Goal: Task Accomplishment & Management: Use online tool/utility

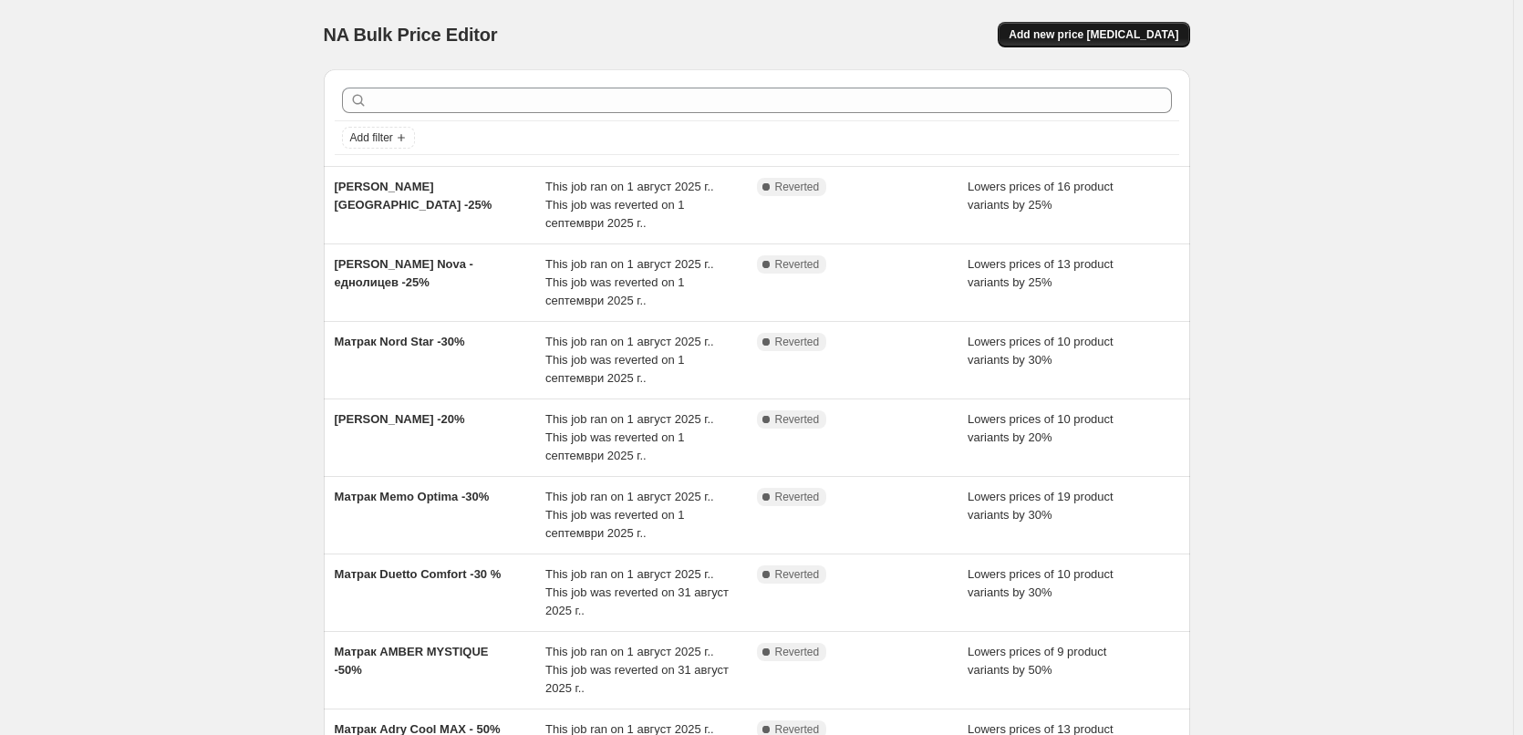
click at [1142, 30] on span "Add new price [MEDICAL_DATA]" at bounding box center [1093, 34] width 170 height 15
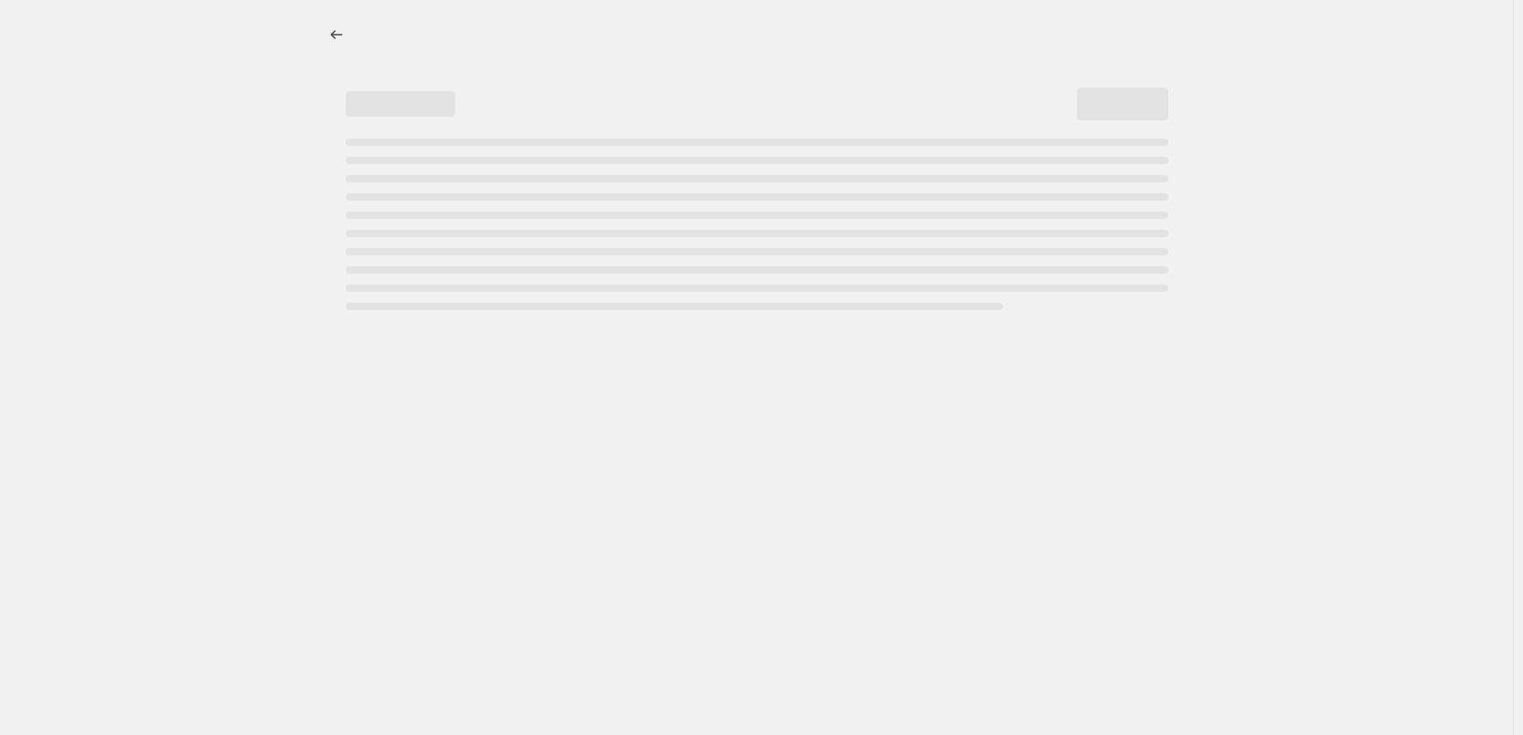
select select "percentage"
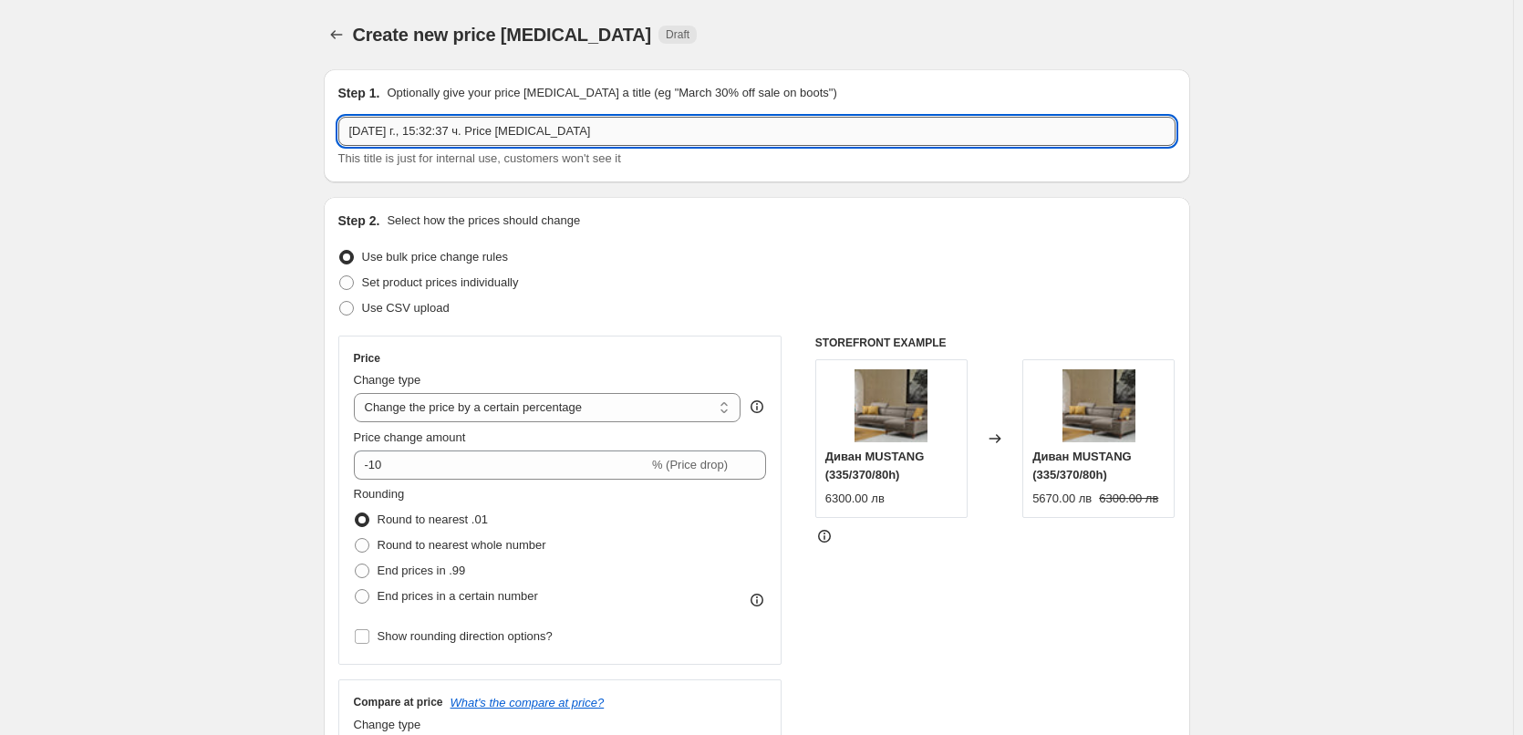
drag, startPoint x: 570, startPoint y: 128, endPoint x: 345, endPoint y: 129, distance: 225.2
click at [345, 129] on input "[DATE] г., 15:32:37 ч. Price [MEDICAL_DATA]" at bounding box center [756, 131] width 837 height 29
click at [465, 128] on input "text" at bounding box center [756, 131] width 837 height 29
paste input "[PERSON_NAME]"
type input "[PERSON_NAME] -25 %"
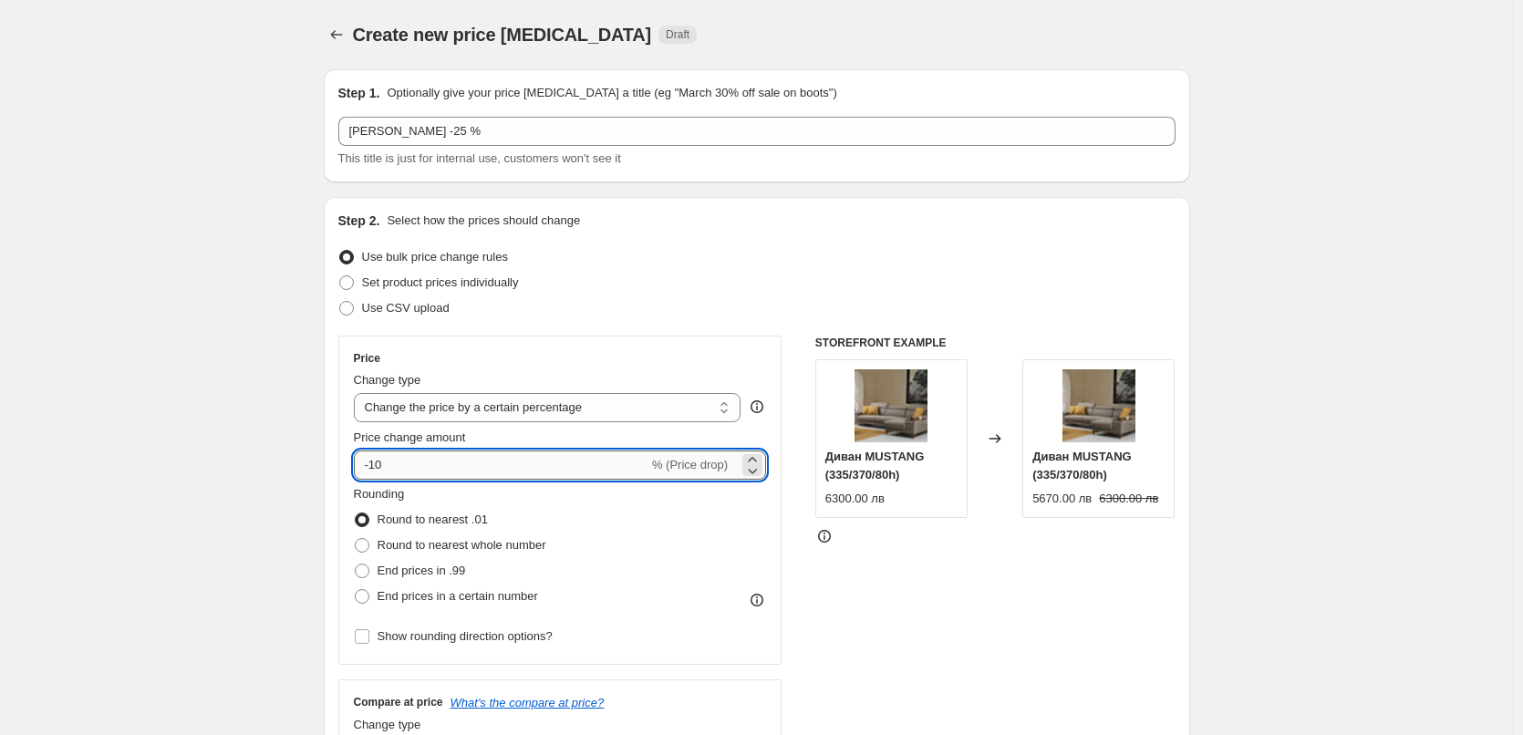
click at [385, 464] on input "-10" at bounding box center [501, 464] width 294 height 29
type input "-1"
type input "-25"
click at [367, 549] on span at bounding box center [362, 545] width 15 height 15
click at [356, 539] on input "Round to nearest whole number" at bounding box center [355, 538] width 1 height 1
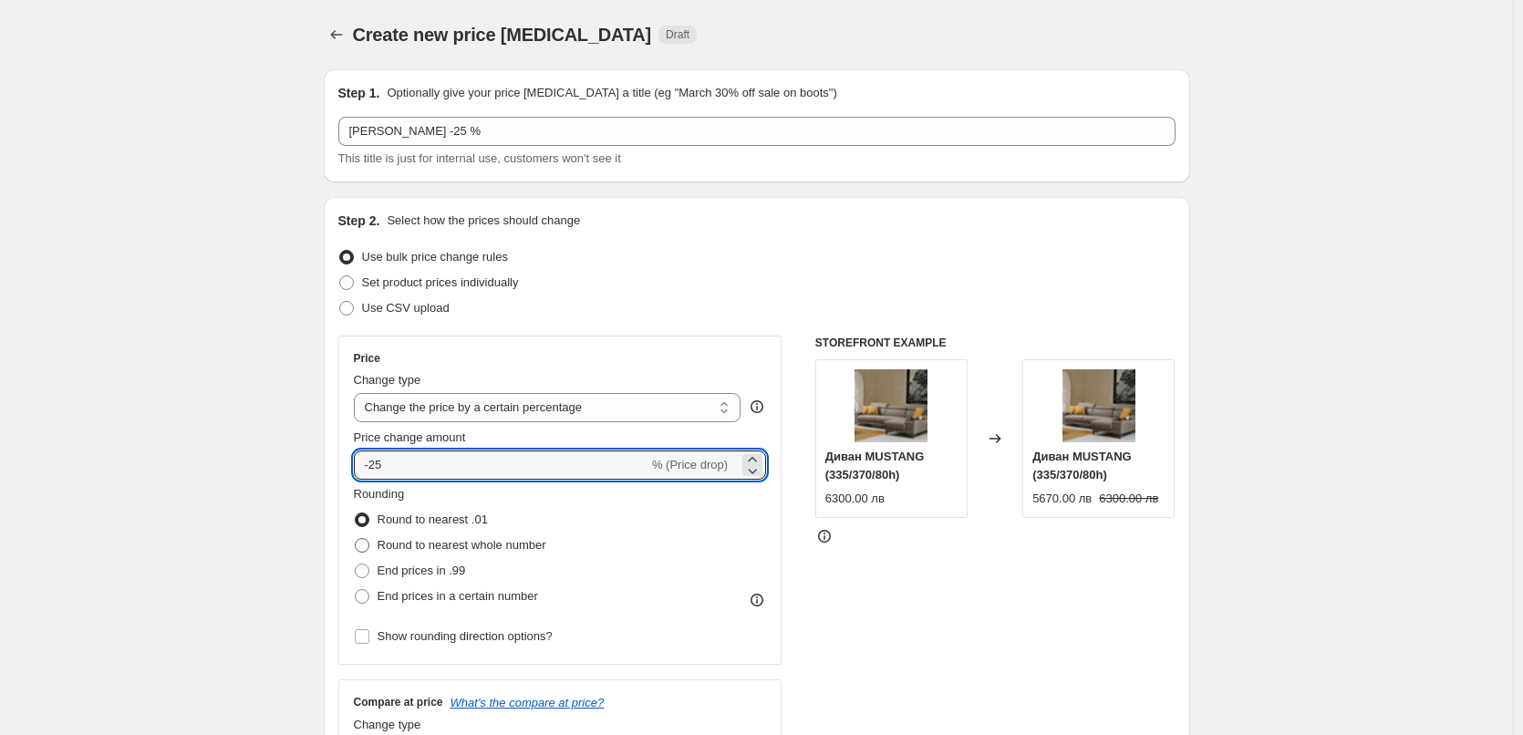
radio input "true"
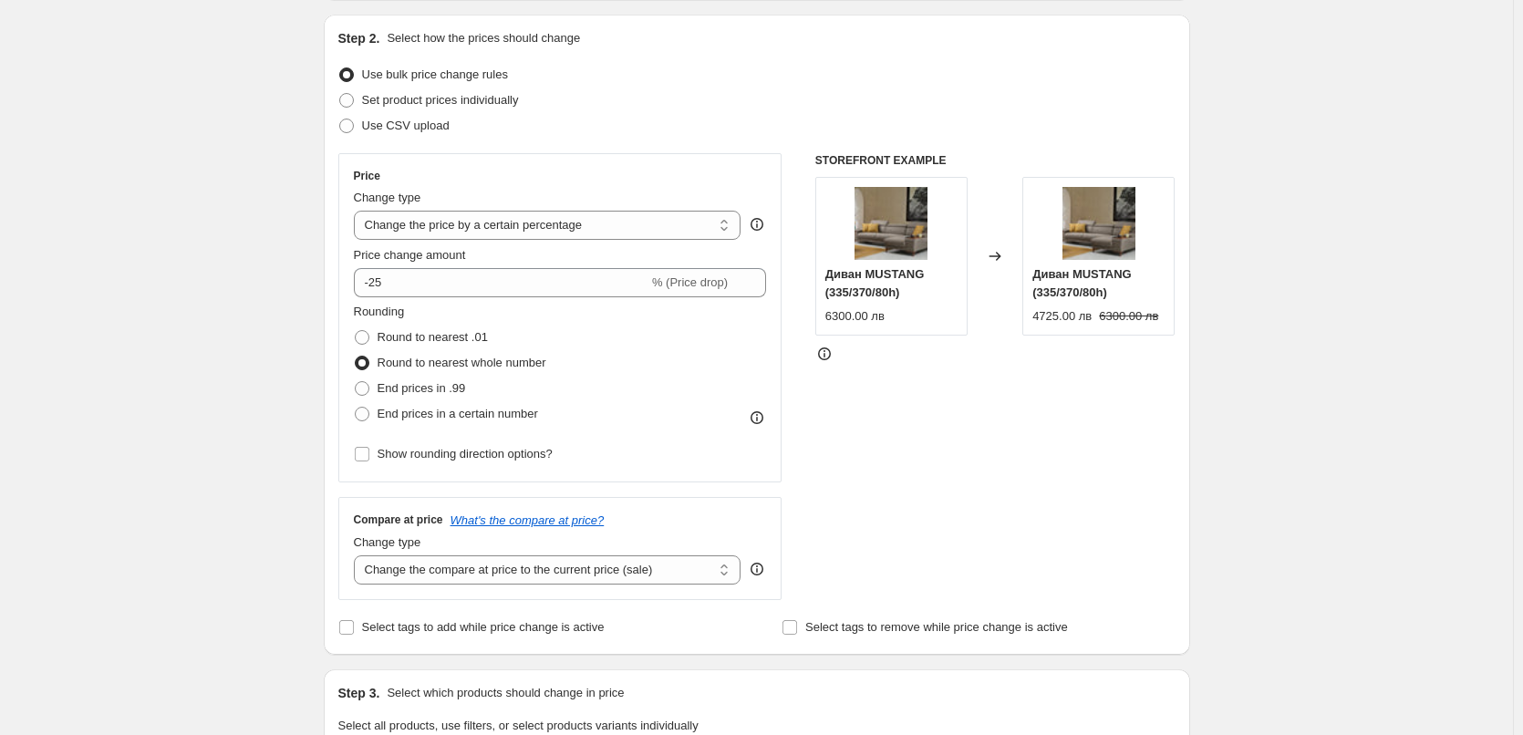
scroll to position [456, 0]
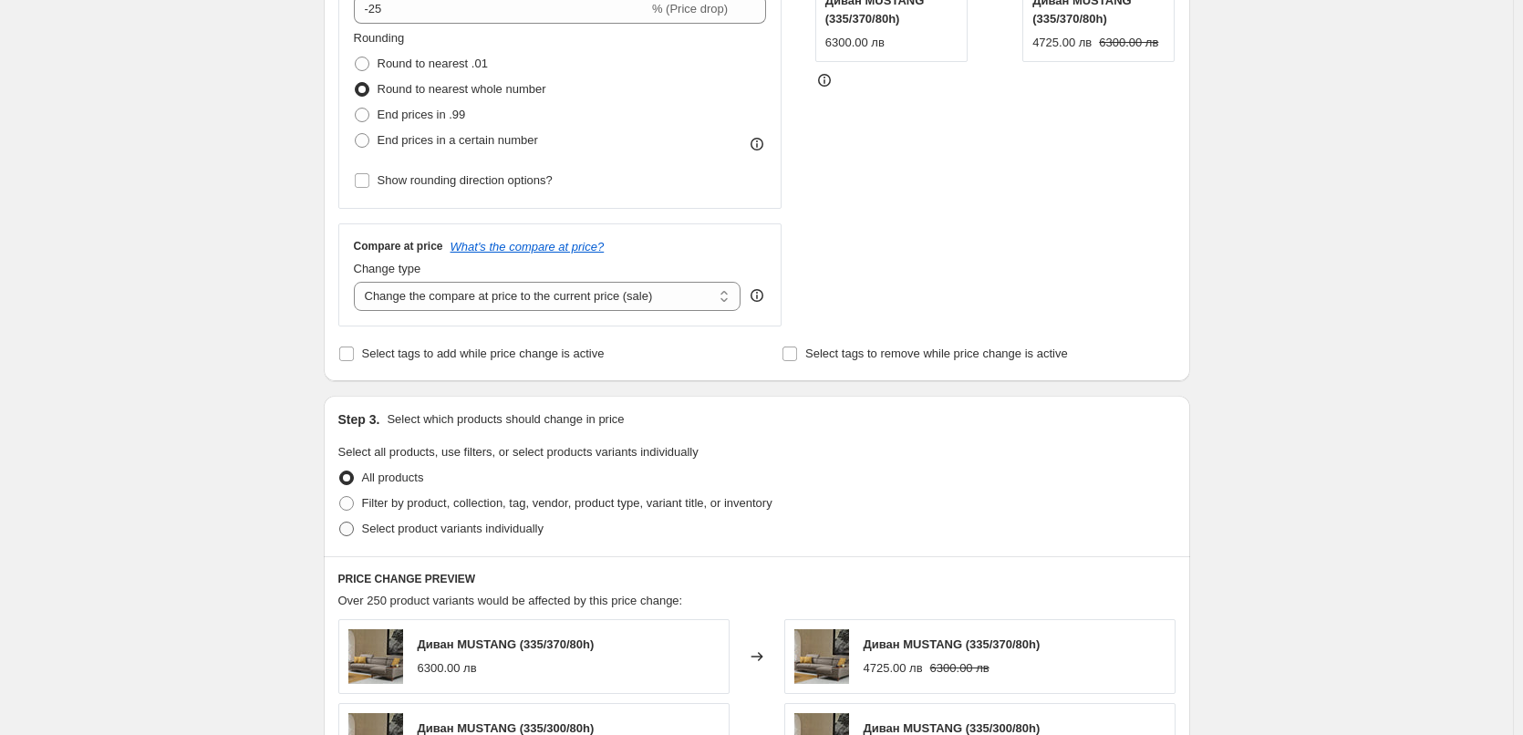
click at [348, 536] on span at bounding box center [346, 529] width 15 height 15
click at [340, 522] on input "Select product variants individually" at bounding box center [339, 522] width 1 height 1
radio input "true"
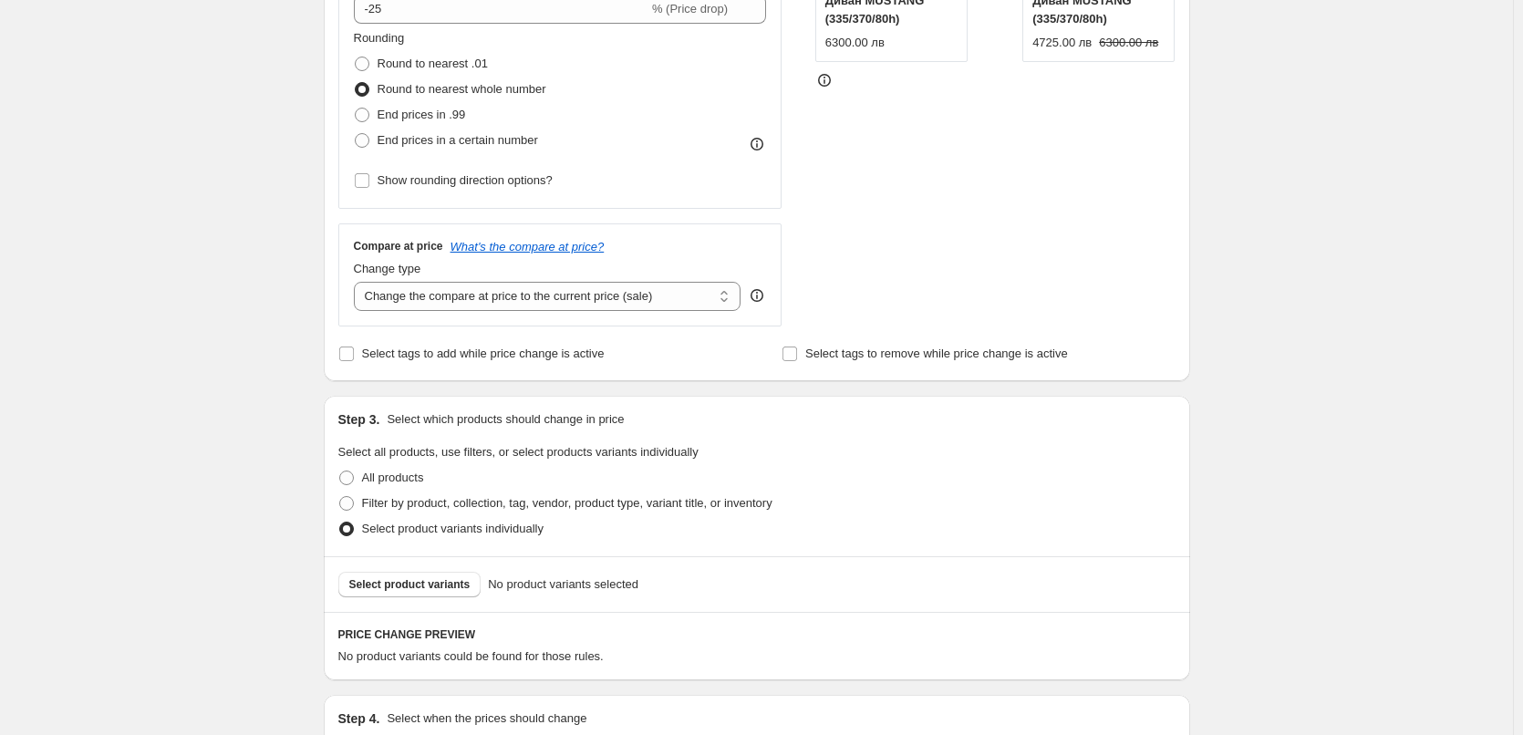
scroll to position [685, 0]
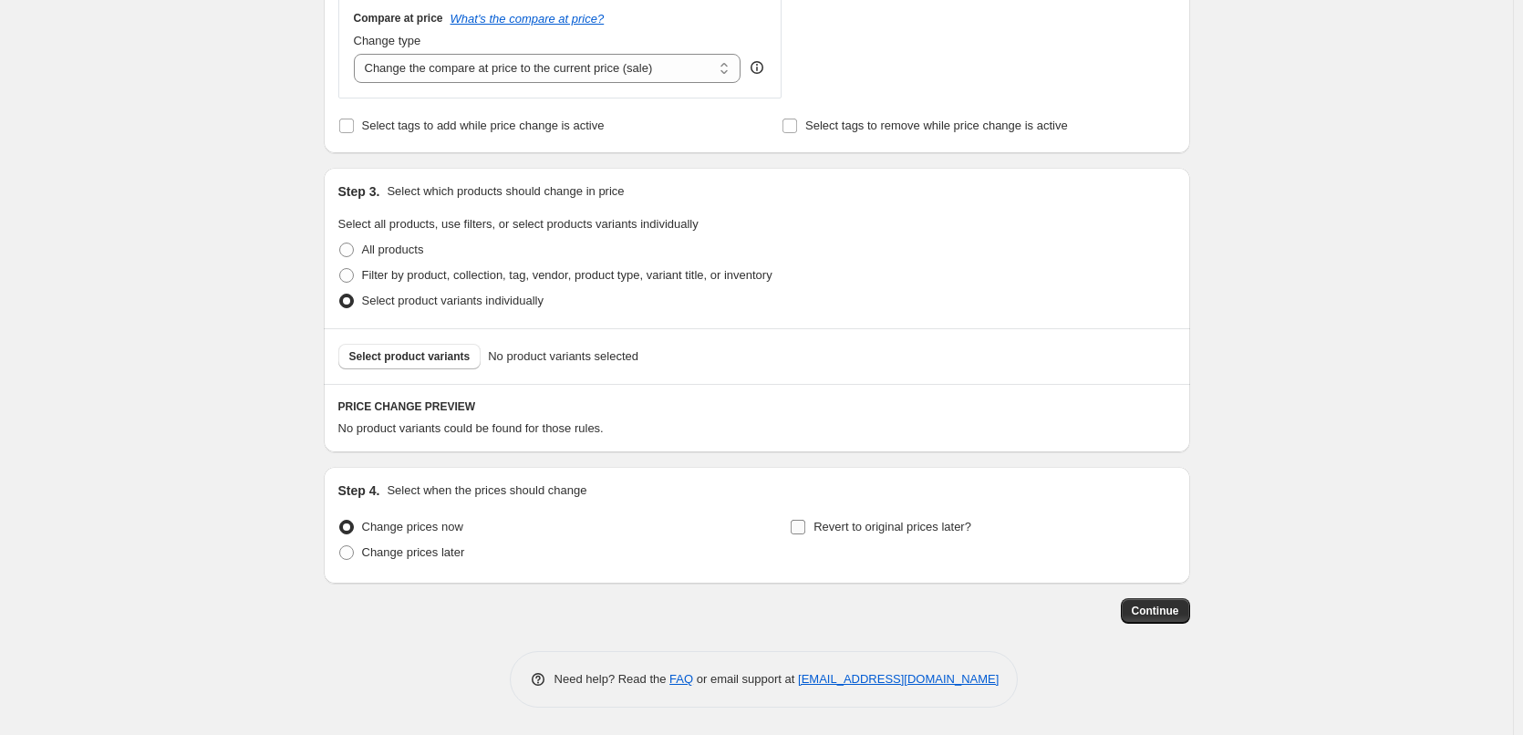
click at [801, 531] on input "Revert to original prices later?" at bounding box center [797, 527] width 15 height 15
checkbox input "true"
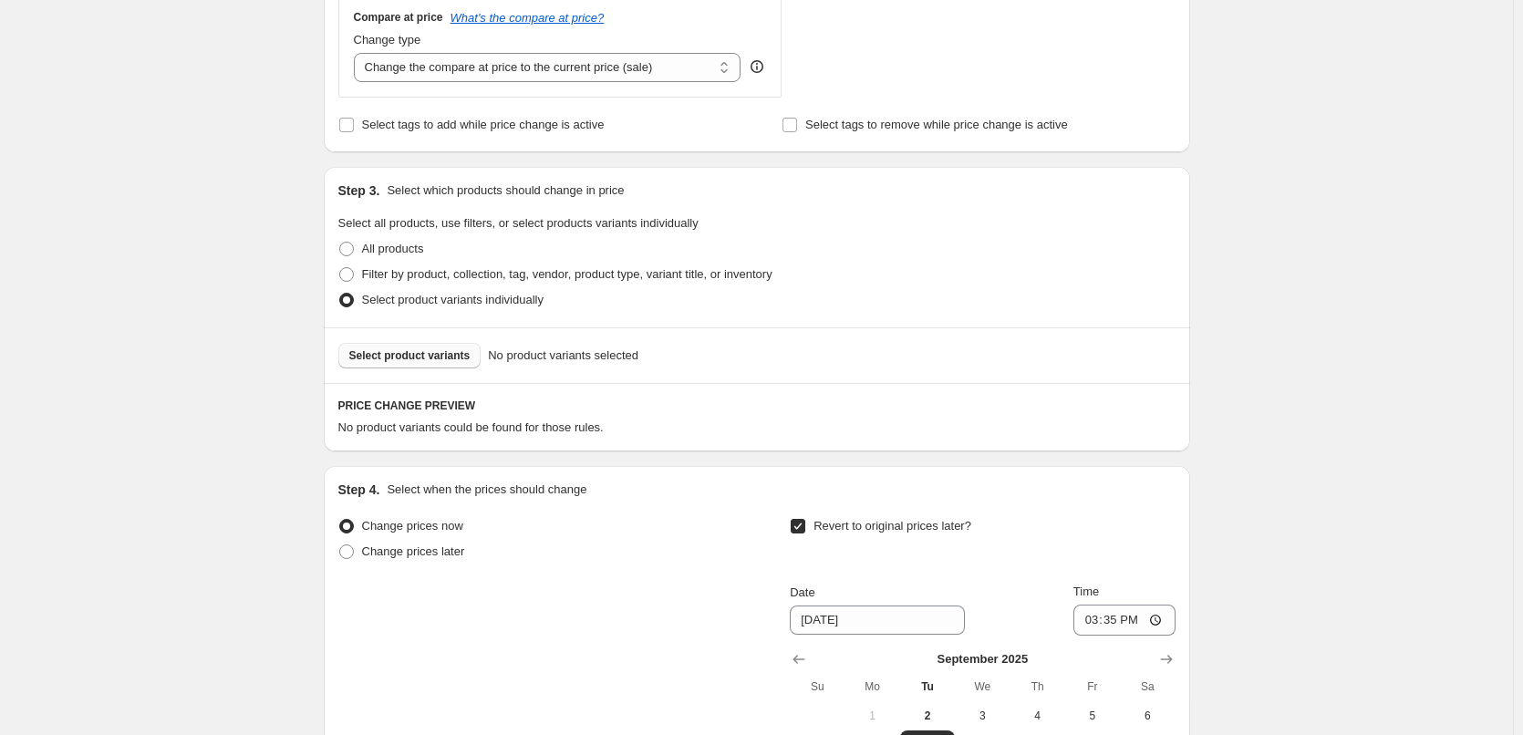
click at [428, 359] on span "Select product variants" at bounding box center [409, 355] width 121 height 15
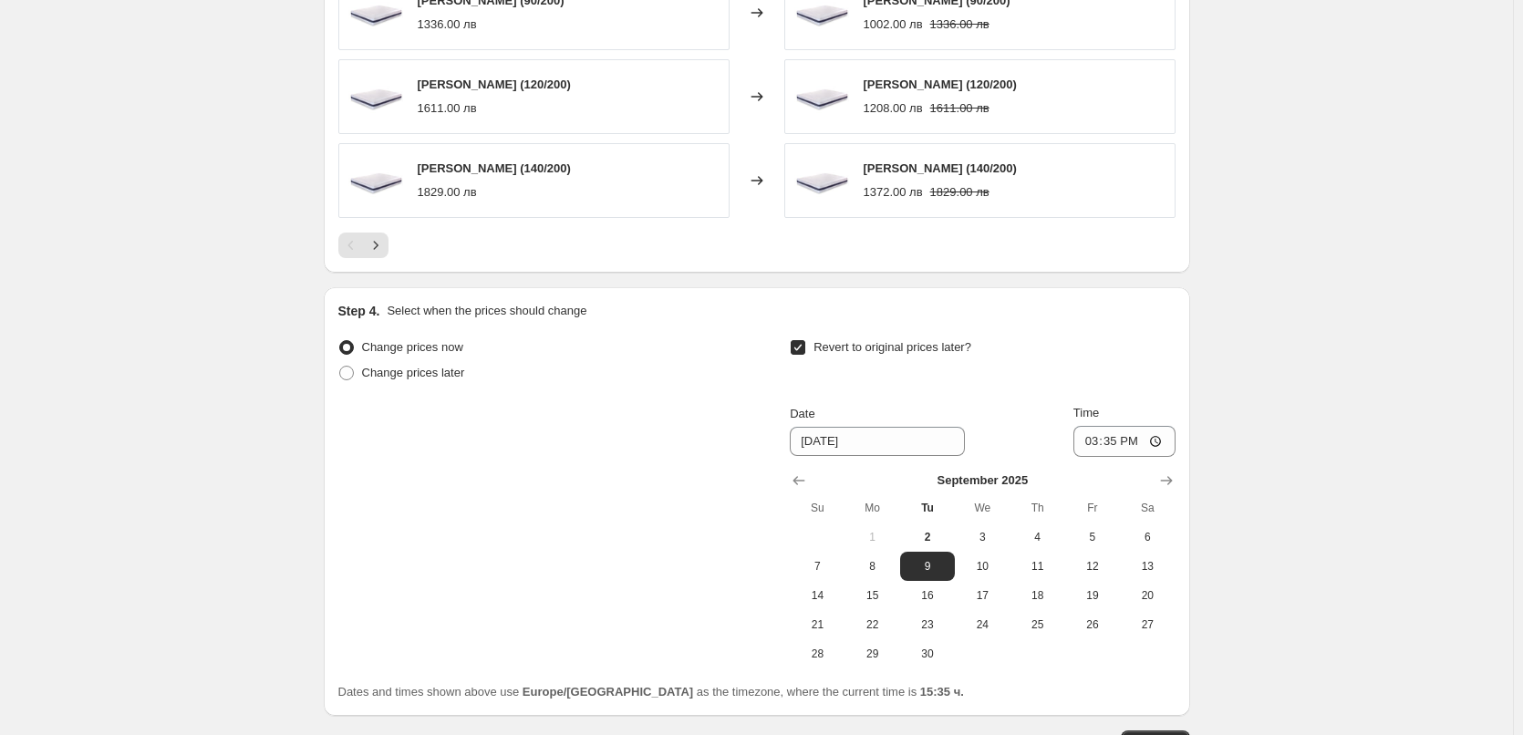
scroll to position [1414, 0]
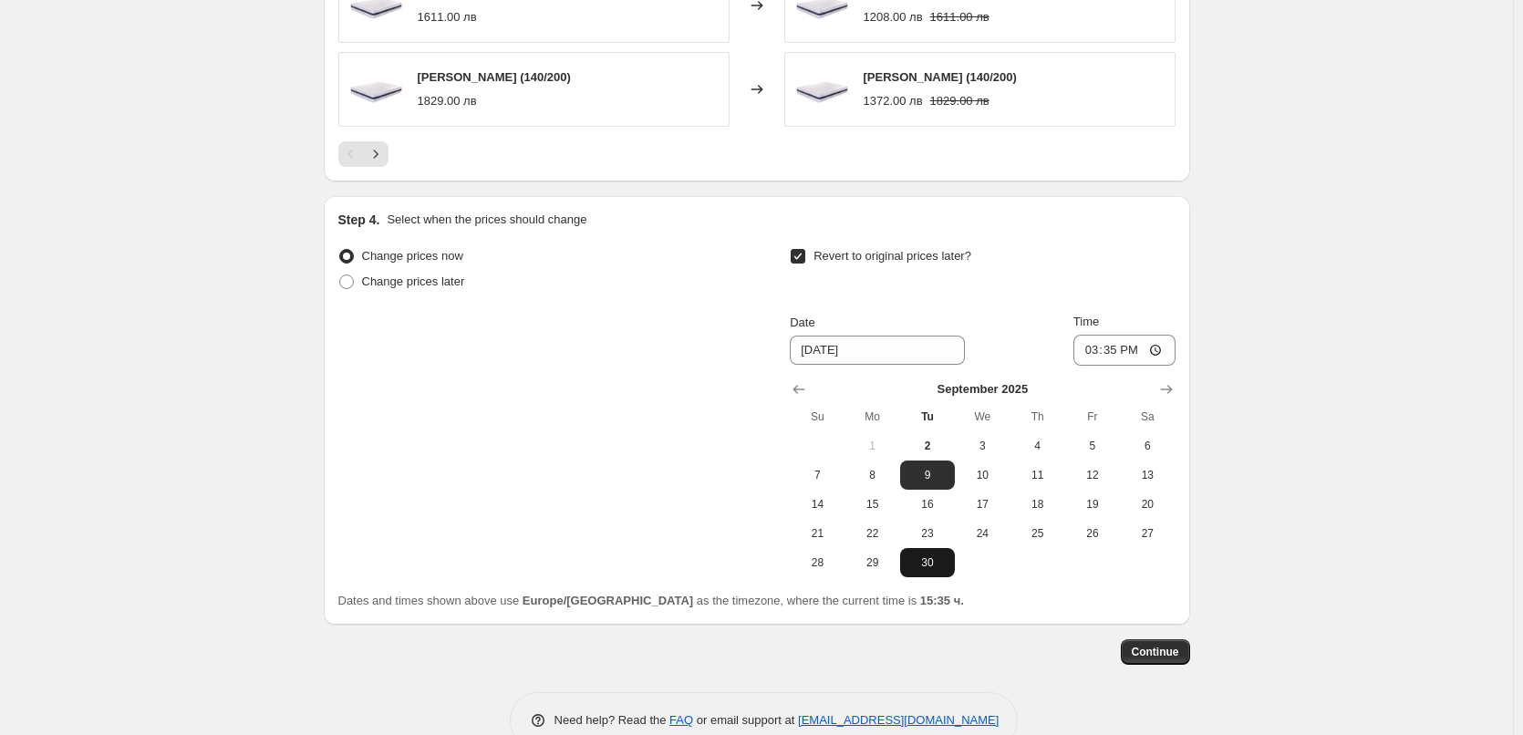
click at [941, 567] on span "30" at bounding box center [927, 562] width 40 height 15
type input "[DATE]"
click at [1120, 352] on input "15:35" at bounding box center [1124, 350] width 102 height 31
type input "23:59"
click at [1060, 325] on div "Date [DATE] Time 23:59" at bounding box center [982, 339] width 385 height 53
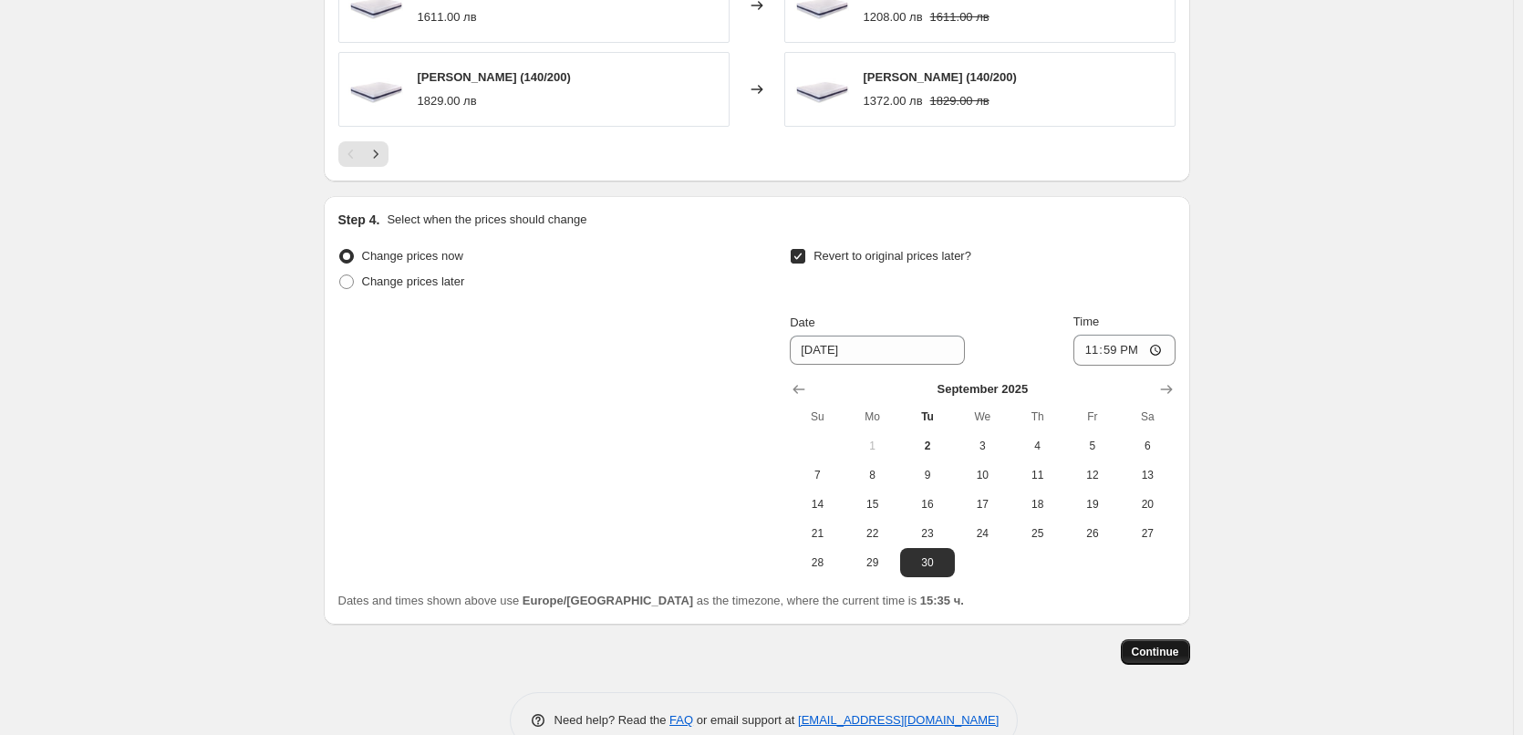
click at [1169, 647] on span "Continue" at bounding box center [1154, 652] width 47 height 15
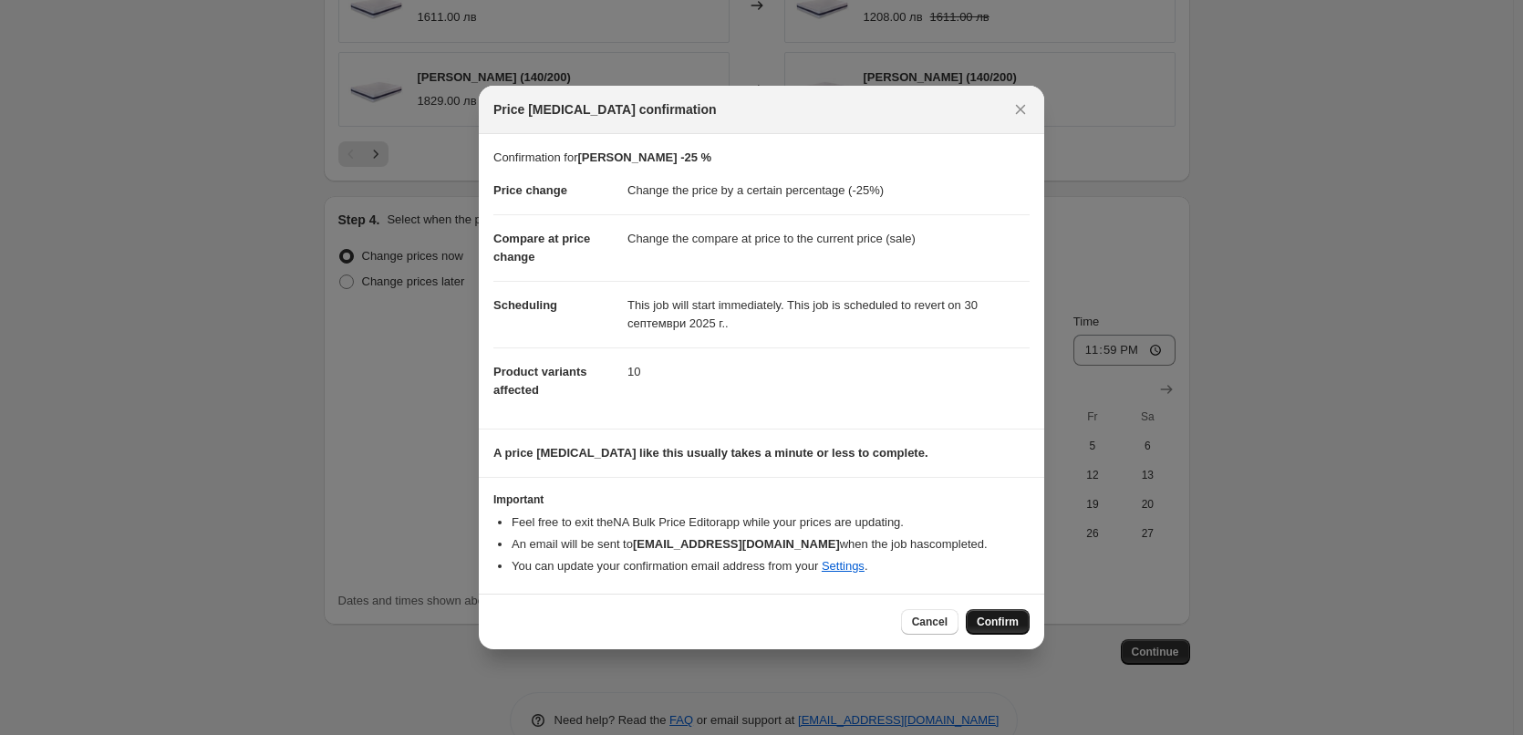
click at [996, 618] on span "Confirm" at bounding box center [997, 622] width 42 height 15
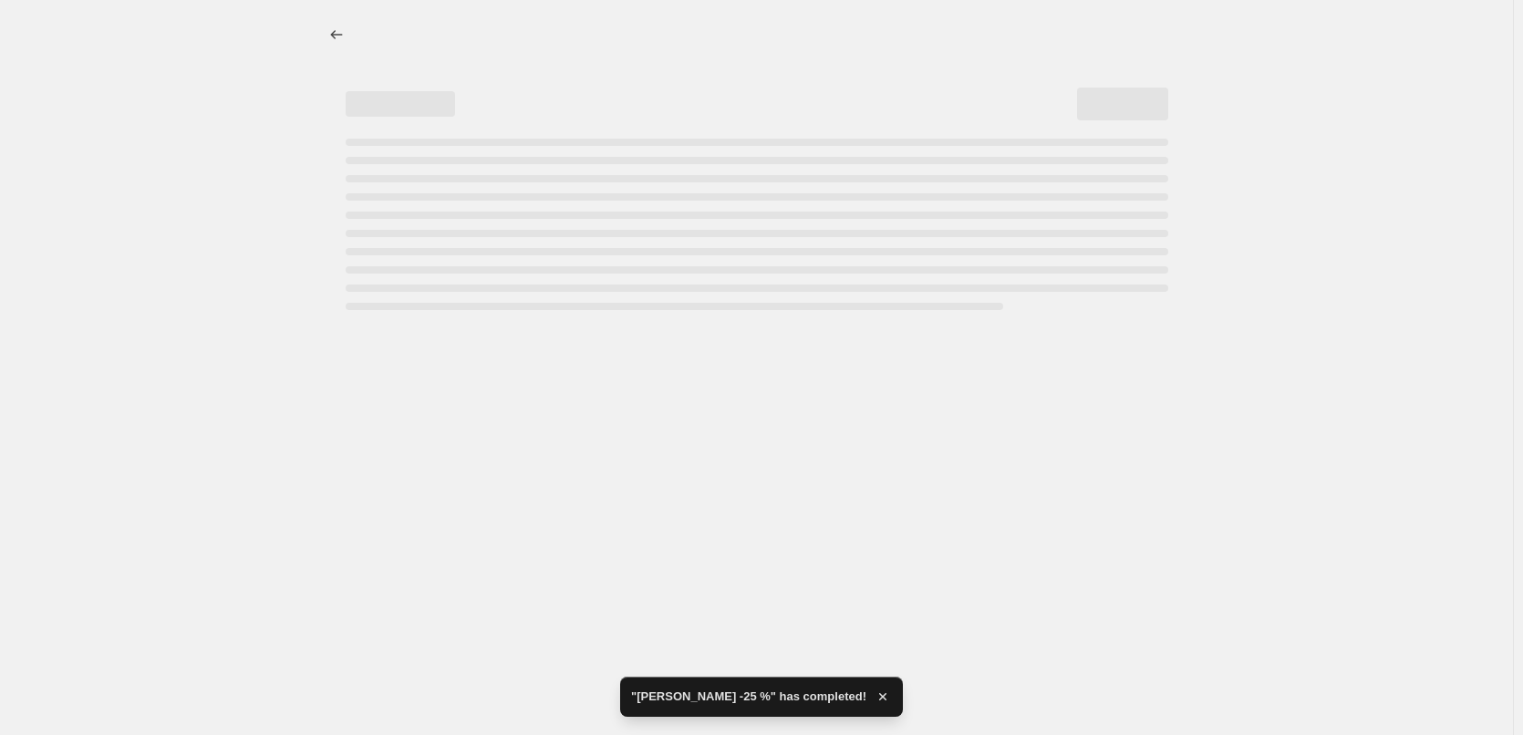
select select "percentage"
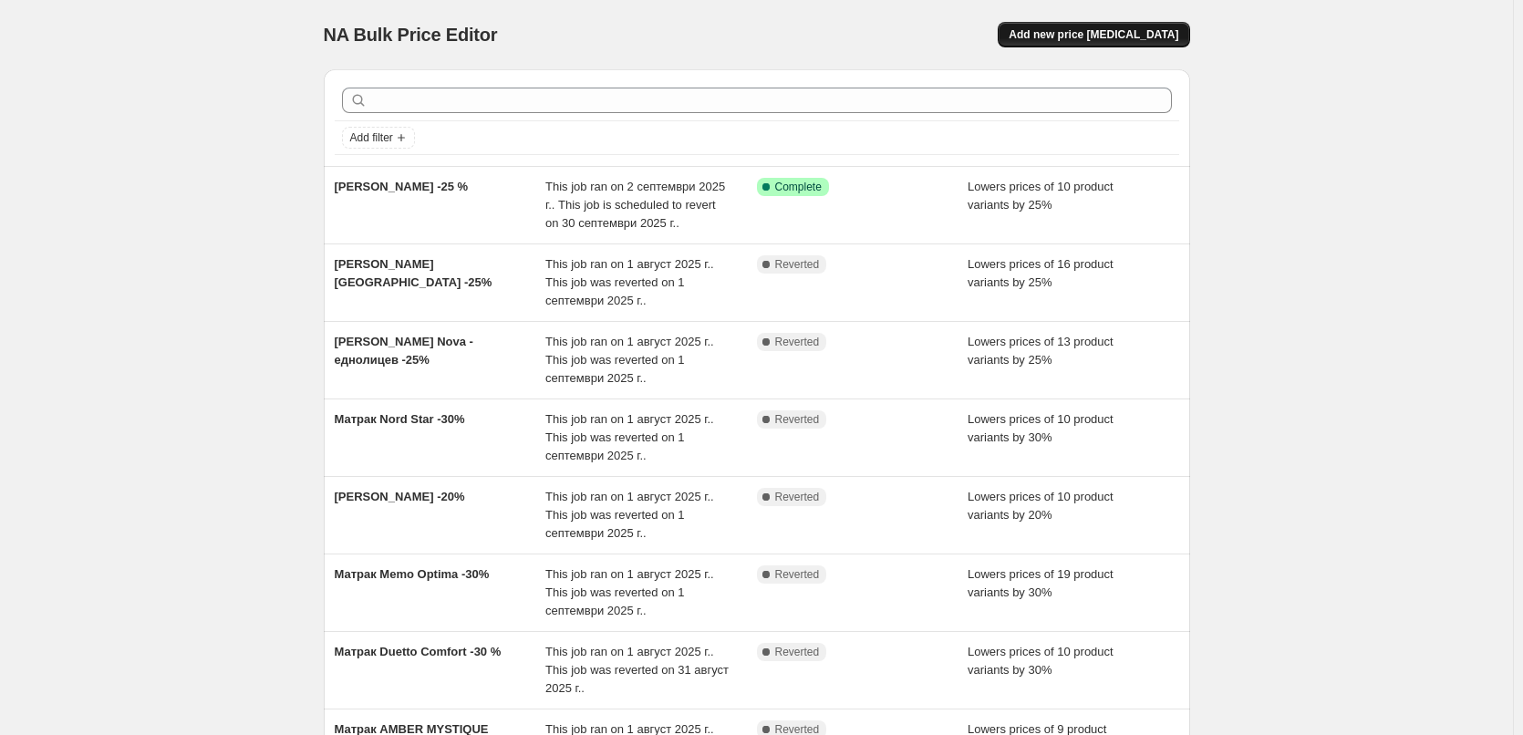
click at [1082, 30] on span "Add new price [MEDICAL_DATA]" at bounding box center [1093, 34] width 170 height 15
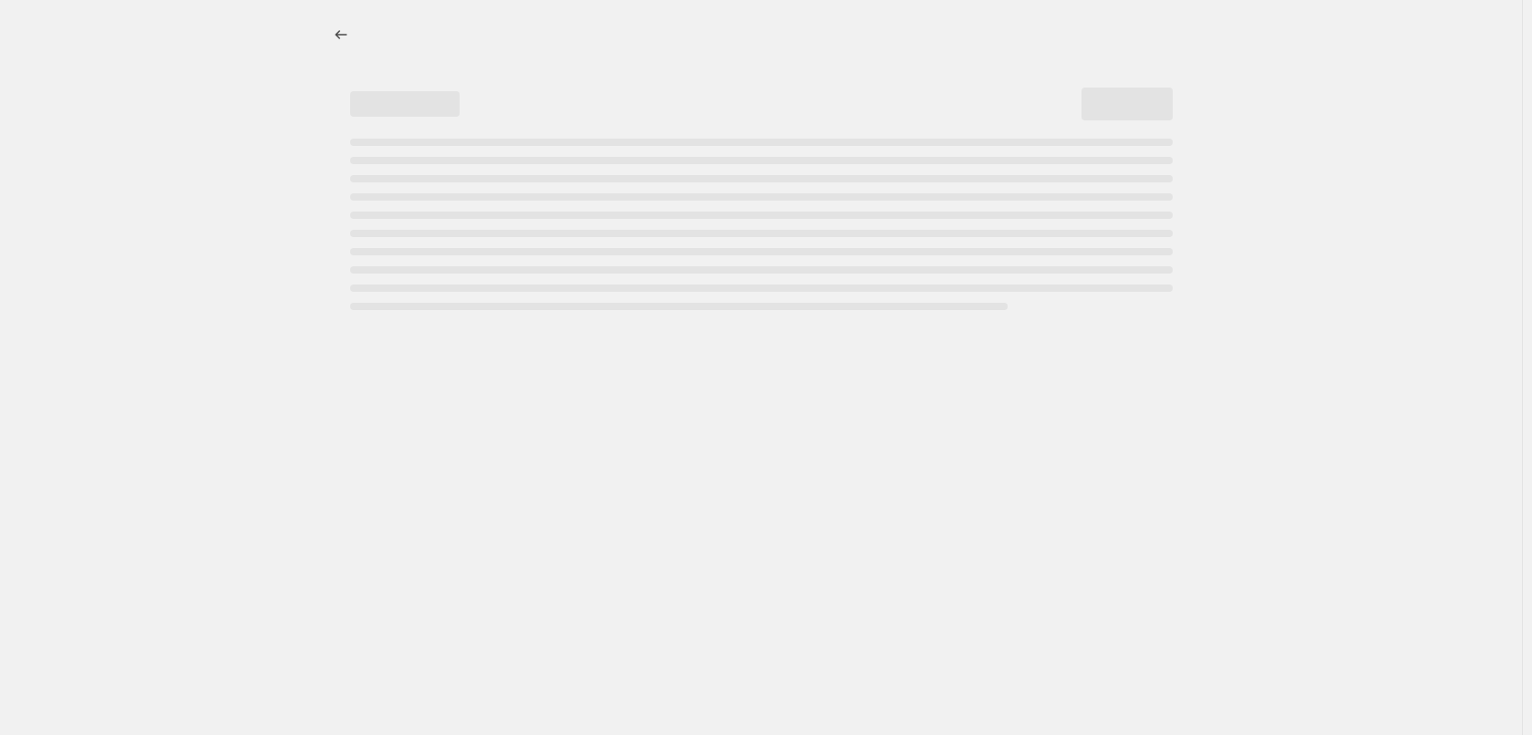
select select "percentage"
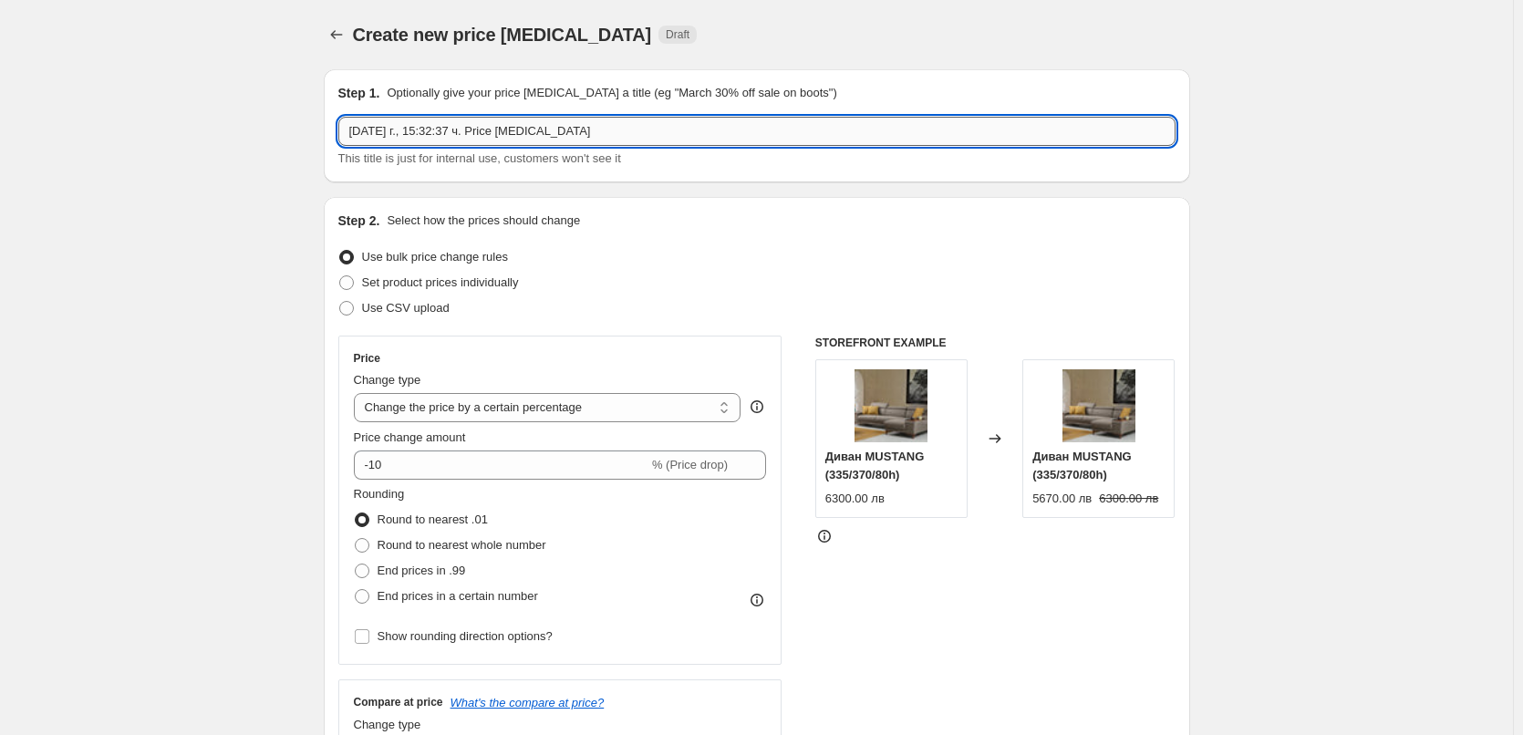
drag, startPoint x: 580, startPoint y: 131, endPoint x: 348, endPoint y: 135, distance: 231.6
click at [348, 135] on input "[DATE] г., 15:32:37 ч. Price [MEDICAL_DATA]" at bounding box center [756, 131] width 837 height 29
paste input "[PERSON_NAME]"
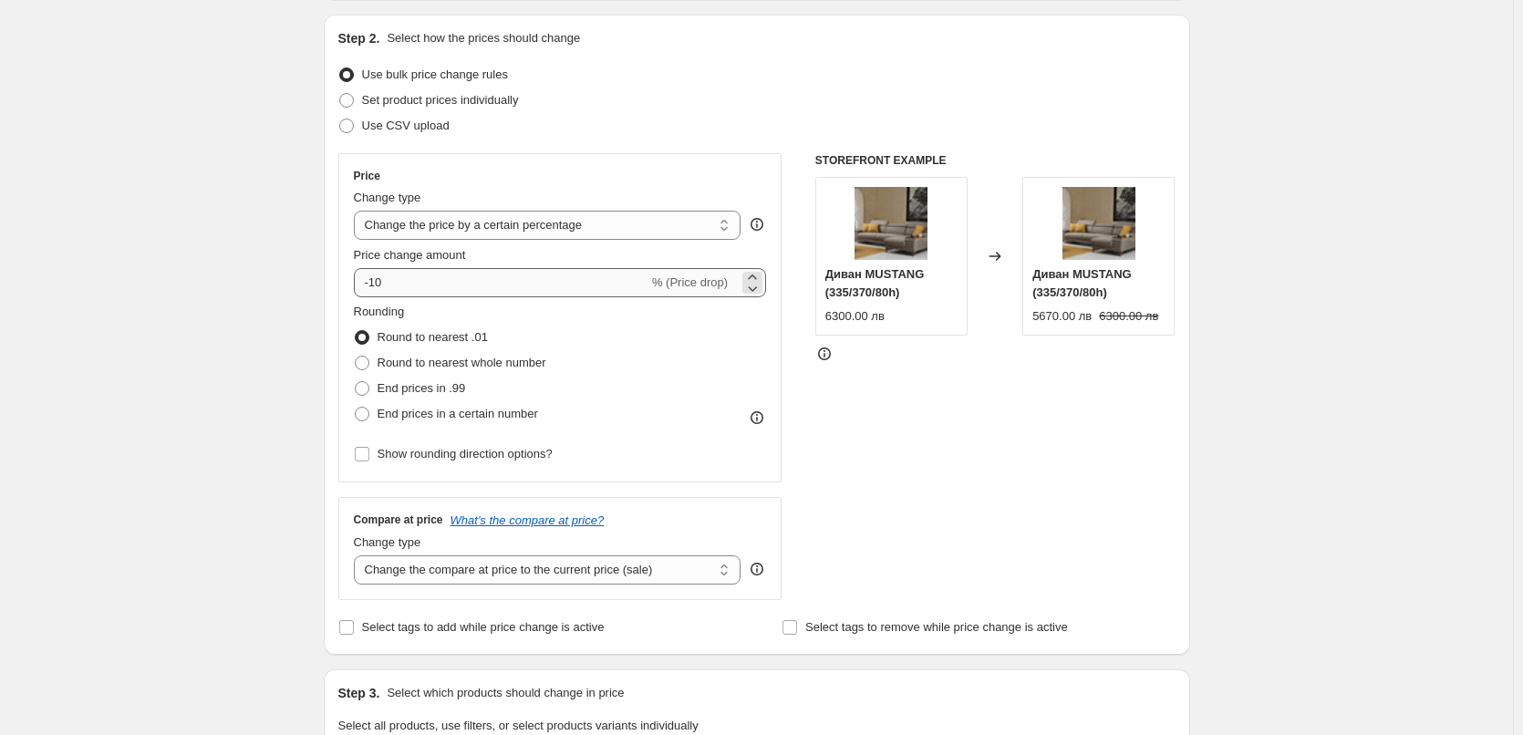
type input "[PERSON_NAME] -20%"
click at [390, 284] on input "-10" at bounding box center [501, 282] width 294 height 29
type input "-1"
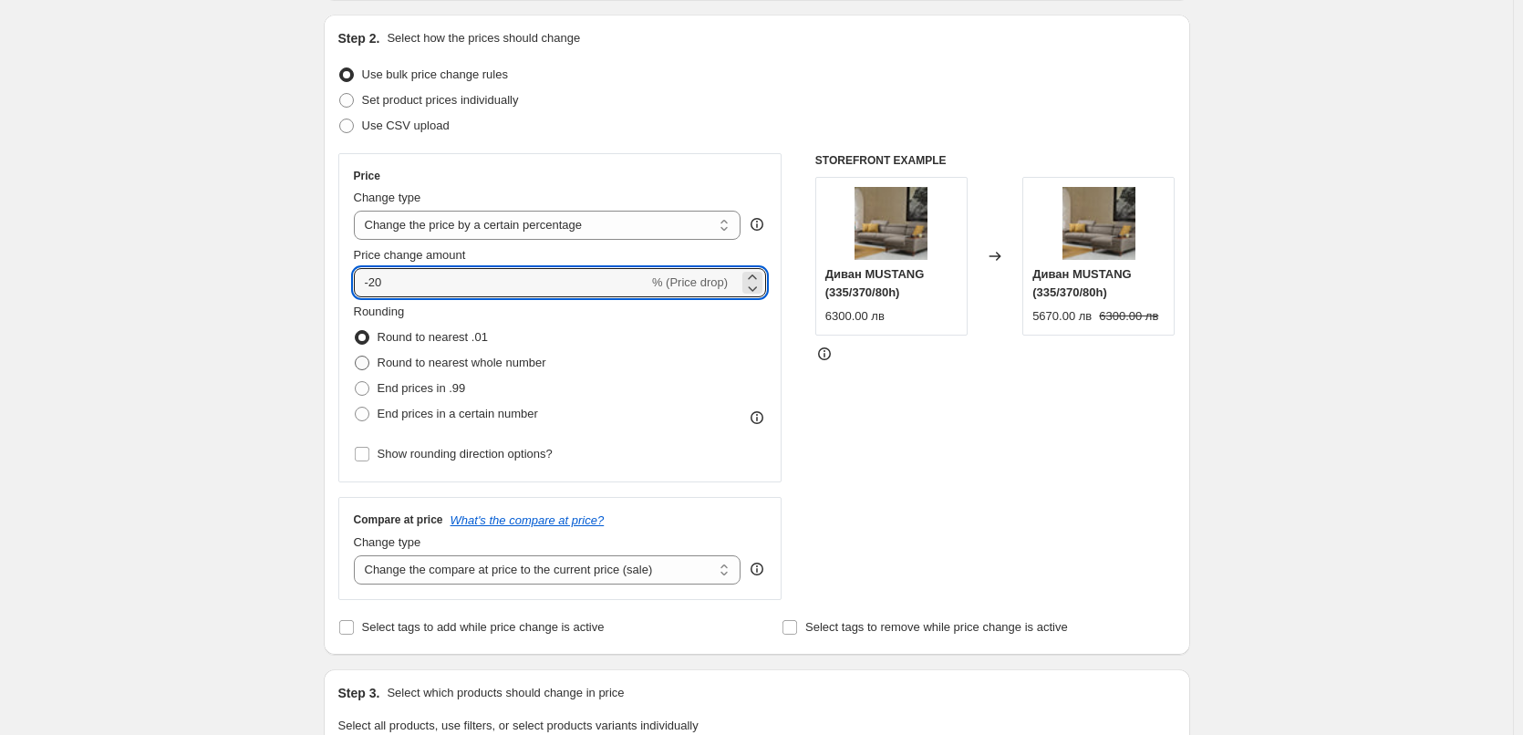
type input "-20"
click at [367, 362] on span at bounding box center [362, 363] width 15 height 15
click at [356, 356] on input "Round to nearest whole number" at bounding box center [355, 356] width 1 height 1
radio input "true"
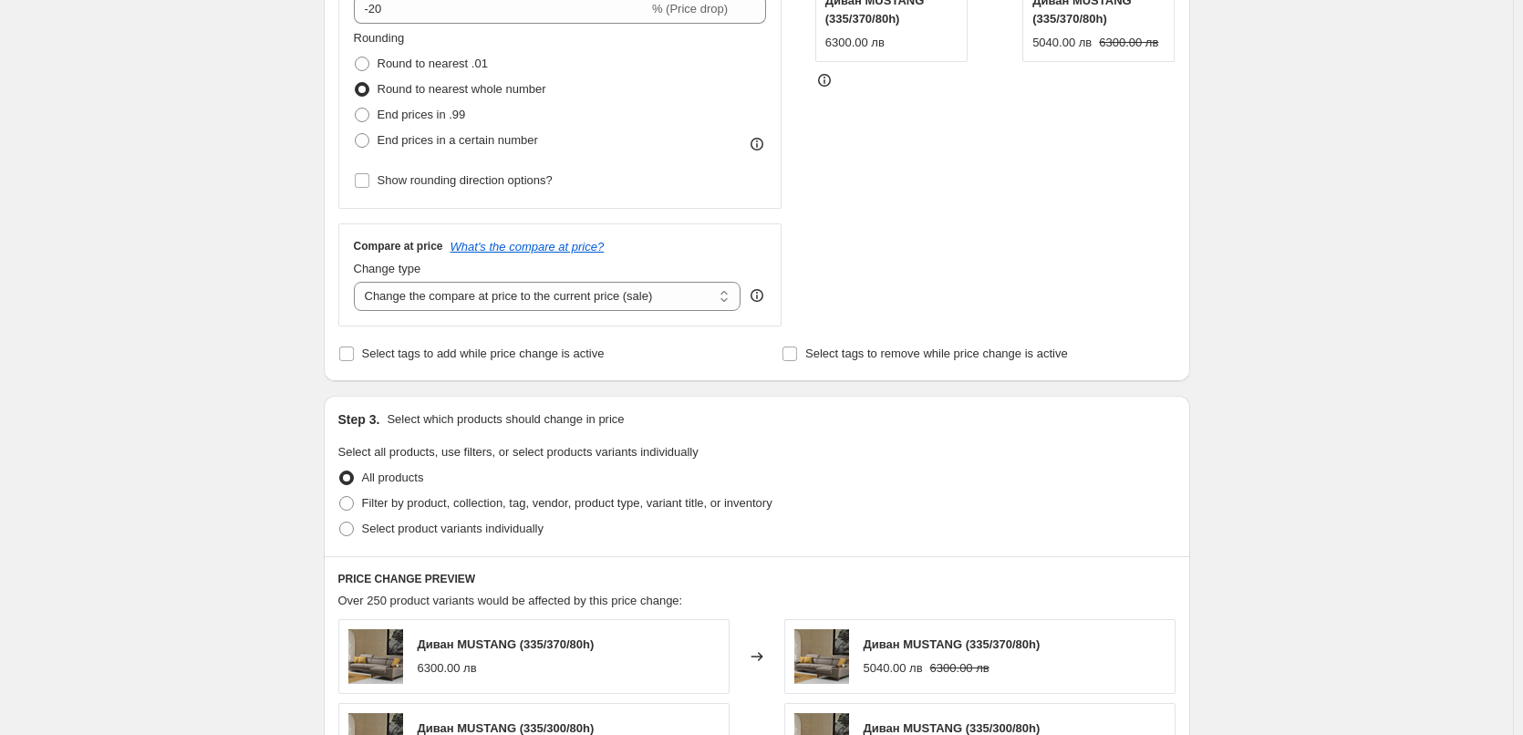
scroll to position [547, 0]
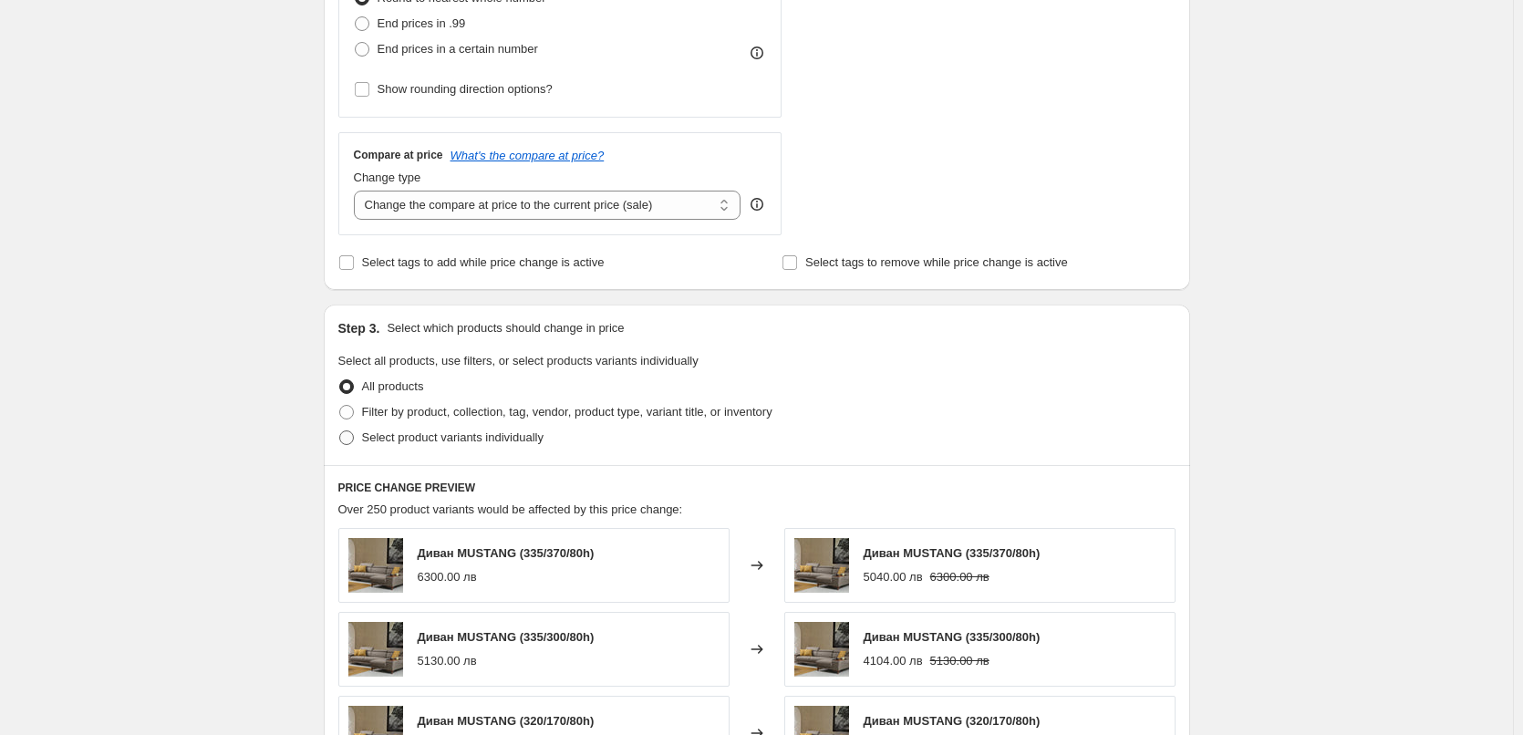
click at [354, 439] on span at bounding box center [346, 437] width 15 height 15
click at [340, 431] on input "Select product variants individually" at bounding box center [339, 430] width 1 height 1
radio input "true"
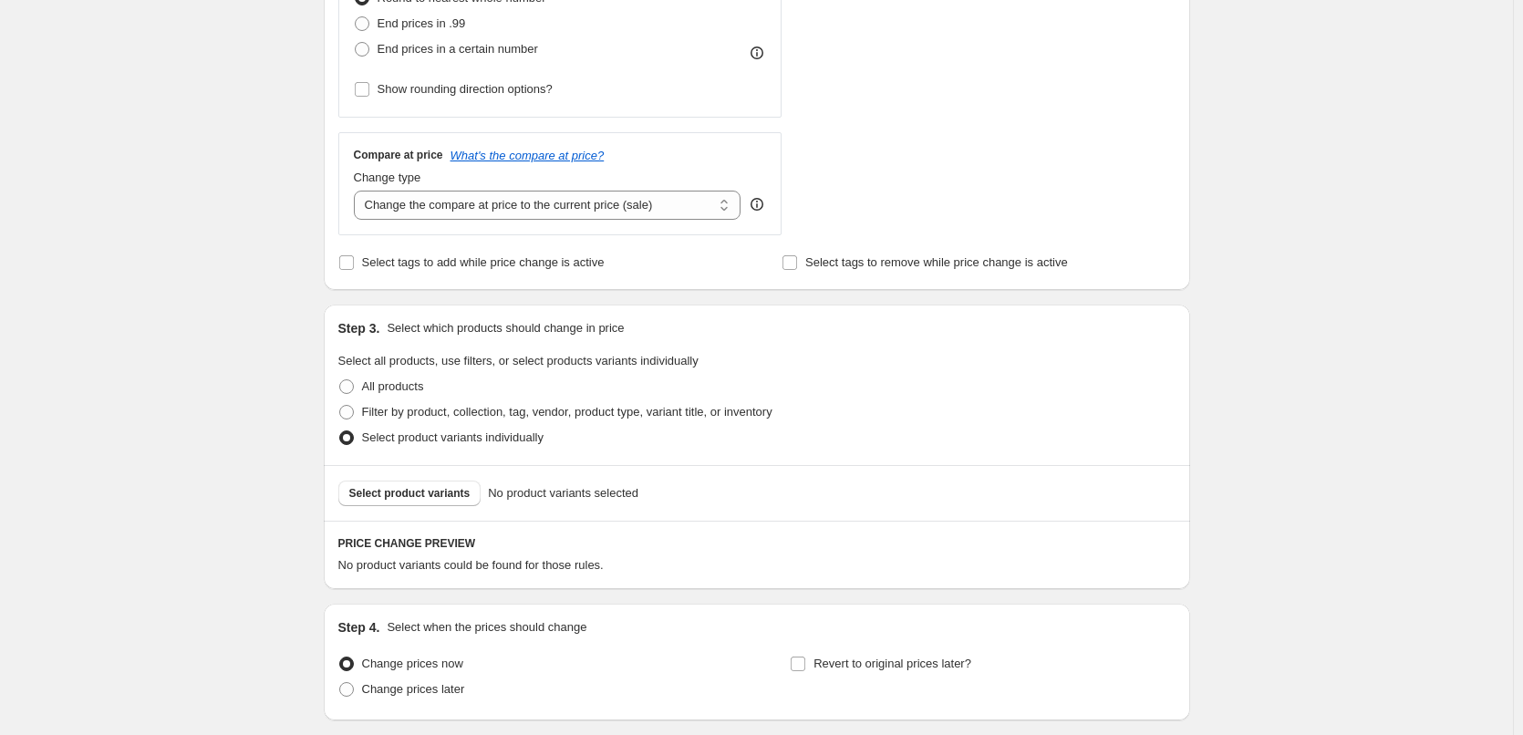
scroll to position [638, 0]
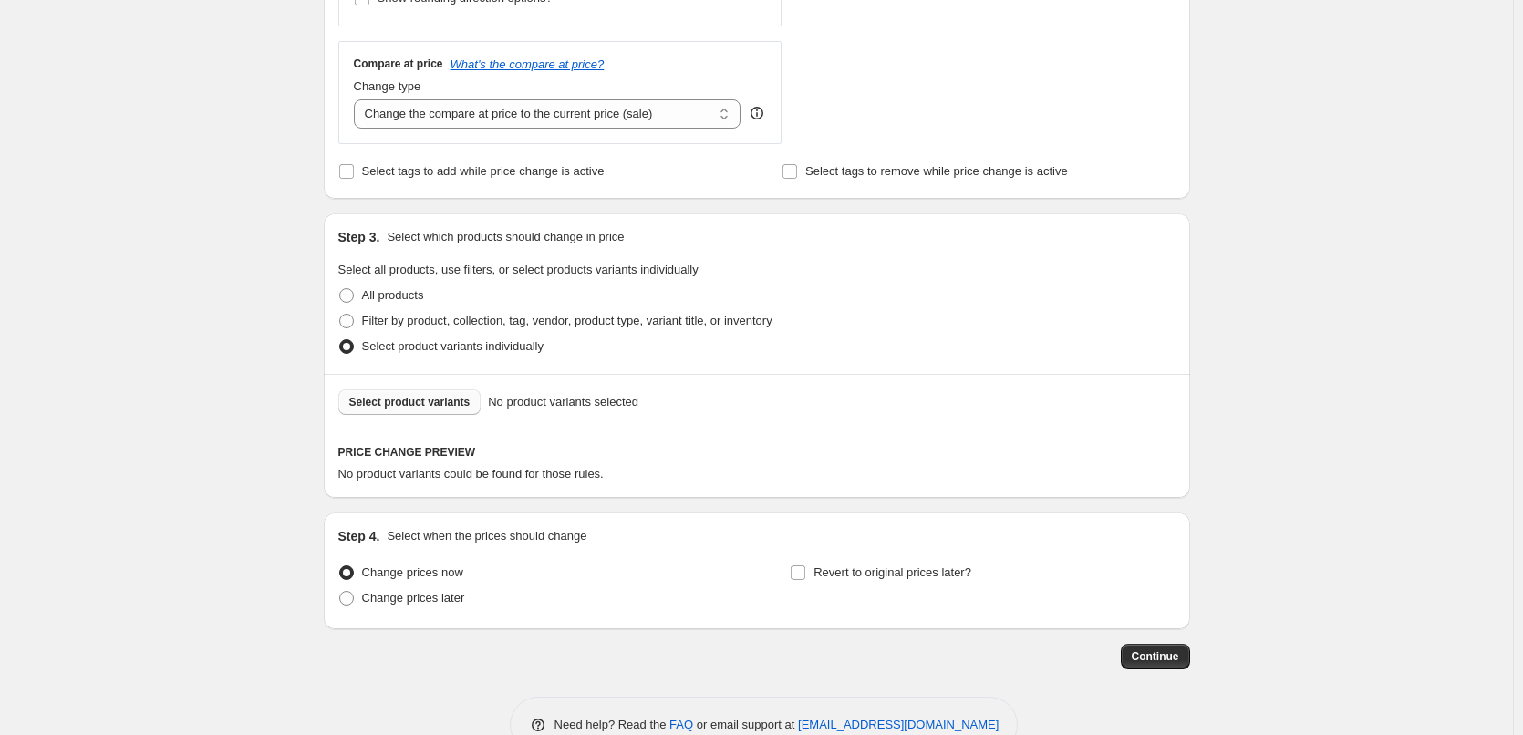
click at [414, 399] on span "Select product variants" at bounding box center [409, 402] width 121 height 15
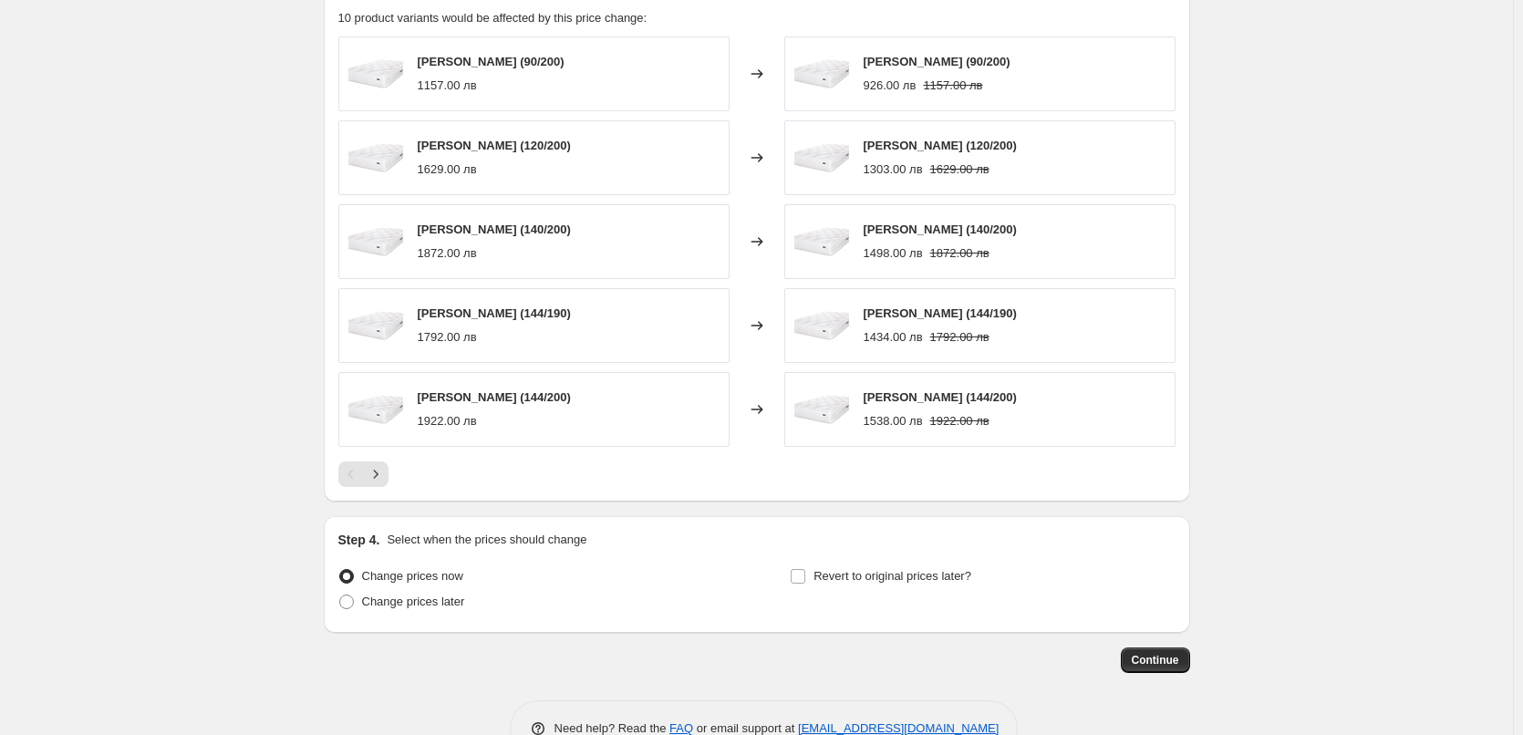
scroll to position [1144, 0]
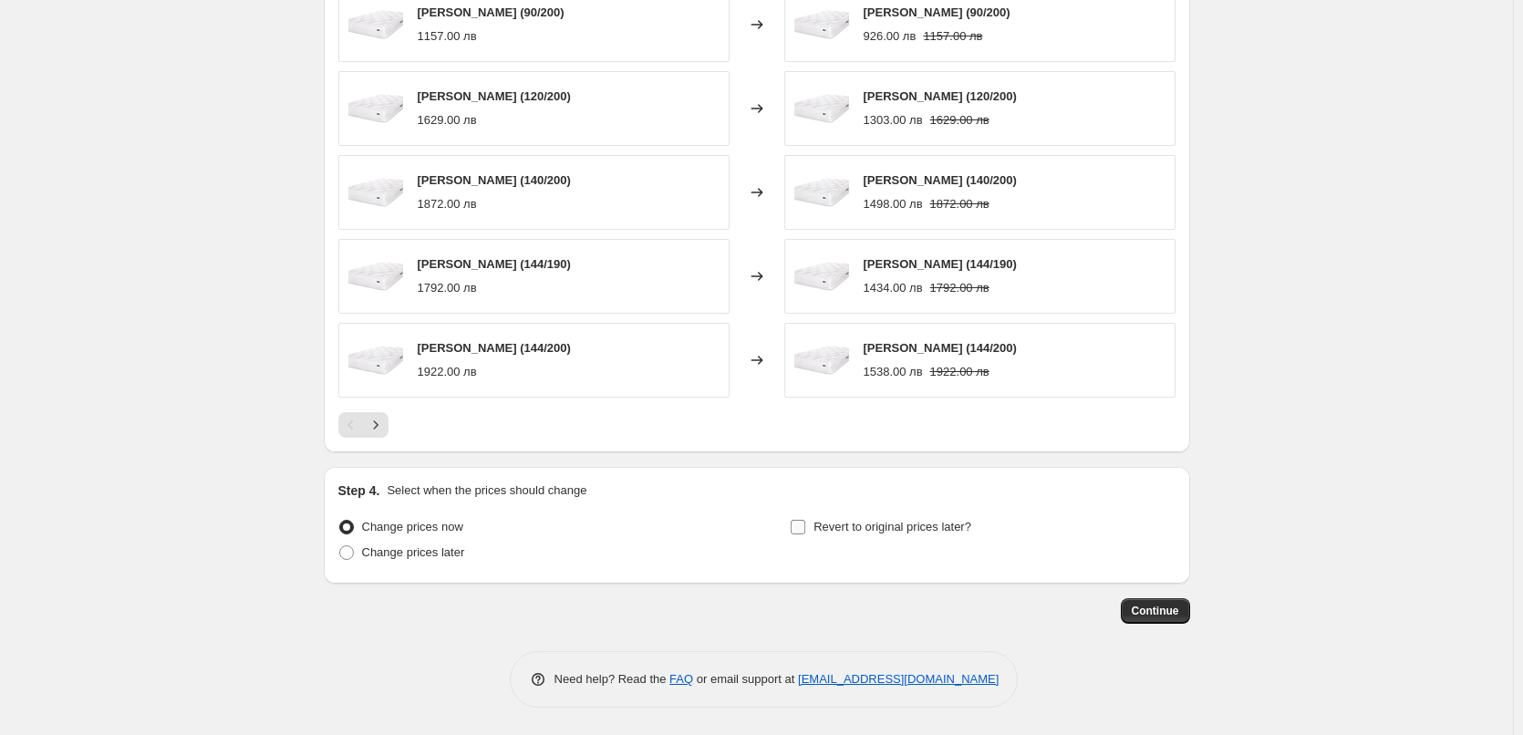
click at [801, 526] on input "Revert to original prices later?" at bounding box center [797, 527] width 15 height 15
checkbox input "true"
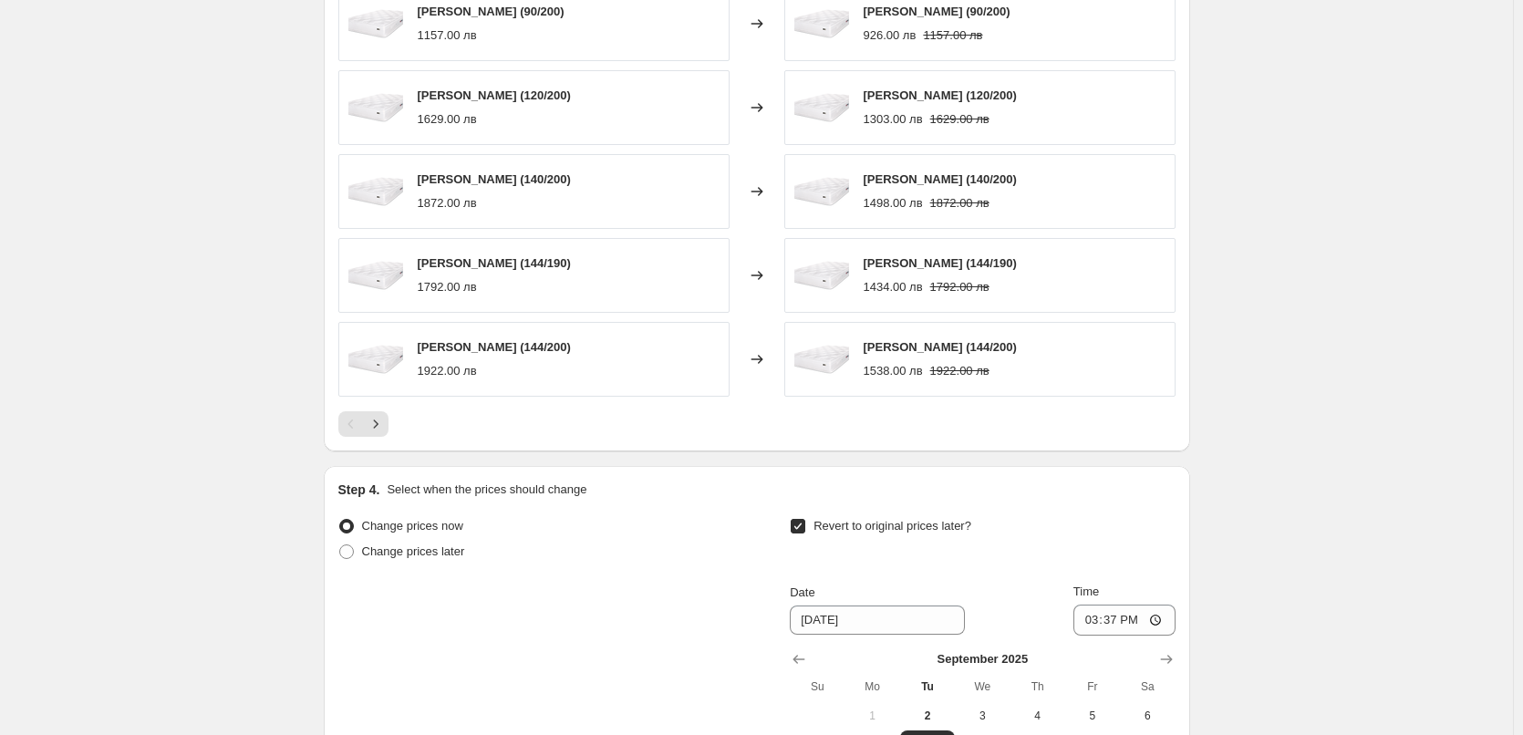
scroll to position [1327, 0]
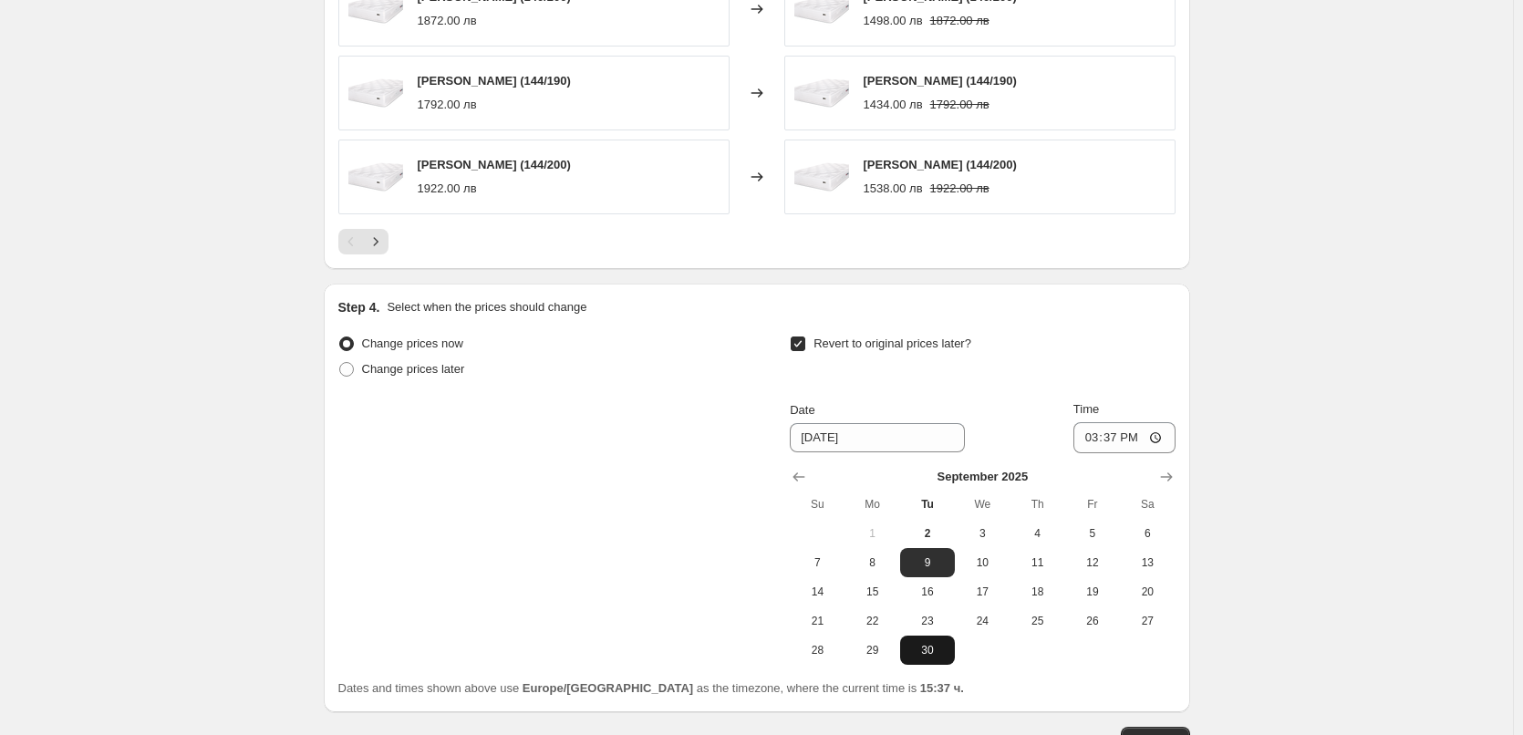
click at [938, 650] on span "30" at bounding box center [927, 650] width 40 height 15
type input "[DATE]"
click at [1119, 438] on input "15:37" at bounding box center [1124, 437] width 102 height 31
type input "23:59"
click at [1137, 344] on div "Revert to original prices later?" at bounding box center [982, 358] width 385 height 55
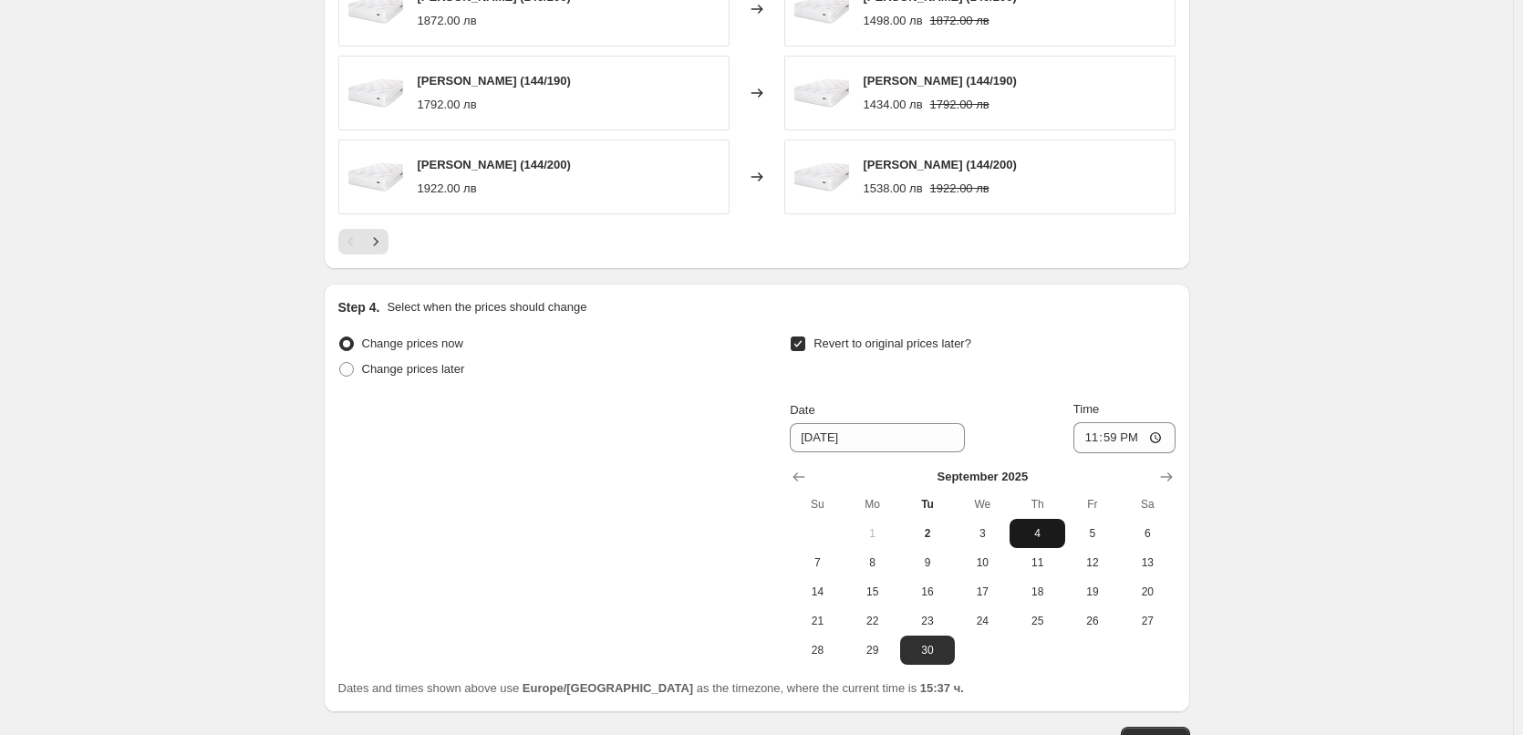
scroll to position [1456, 0]
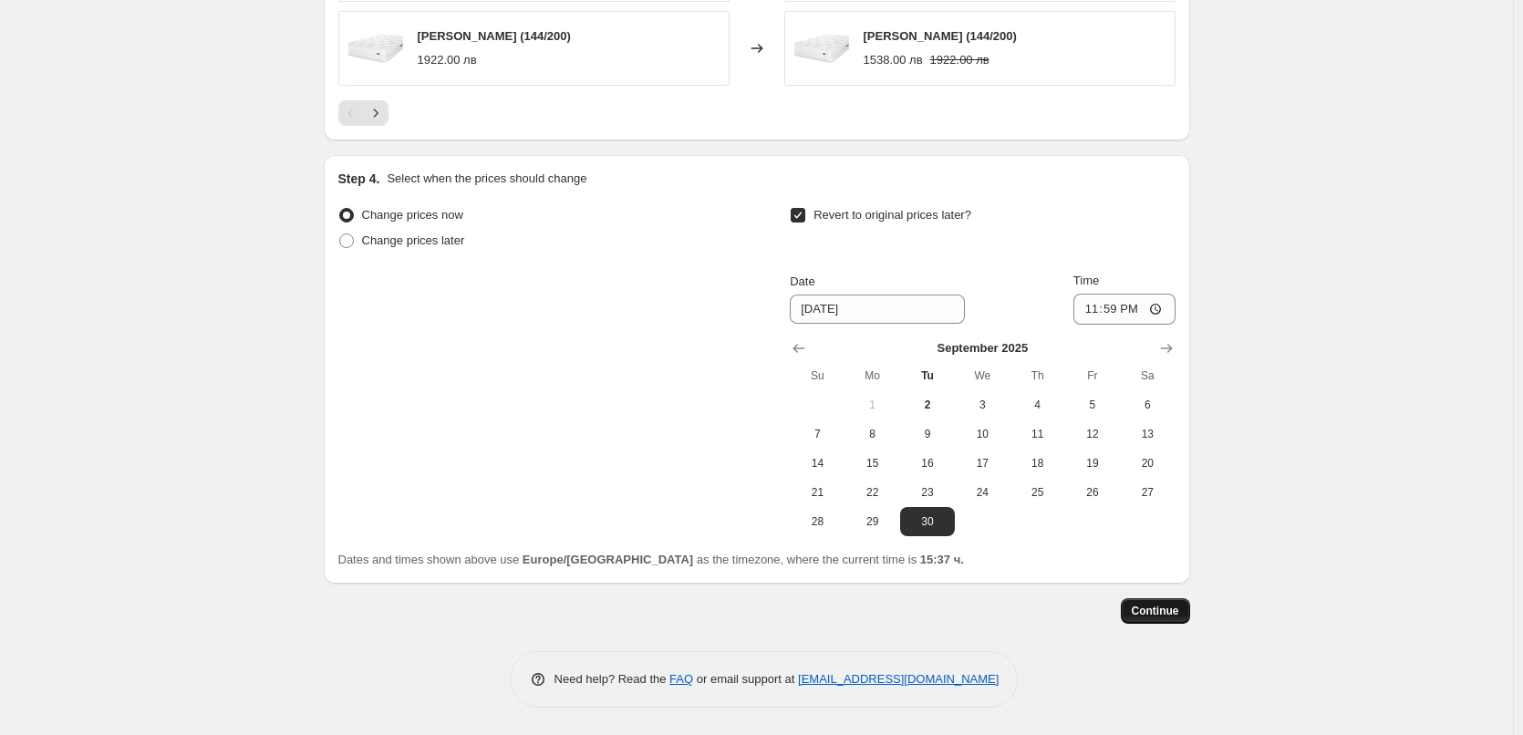
click at [1178, 605] on span "Continue" at bounding box center [1154, 611] width 47 height 15
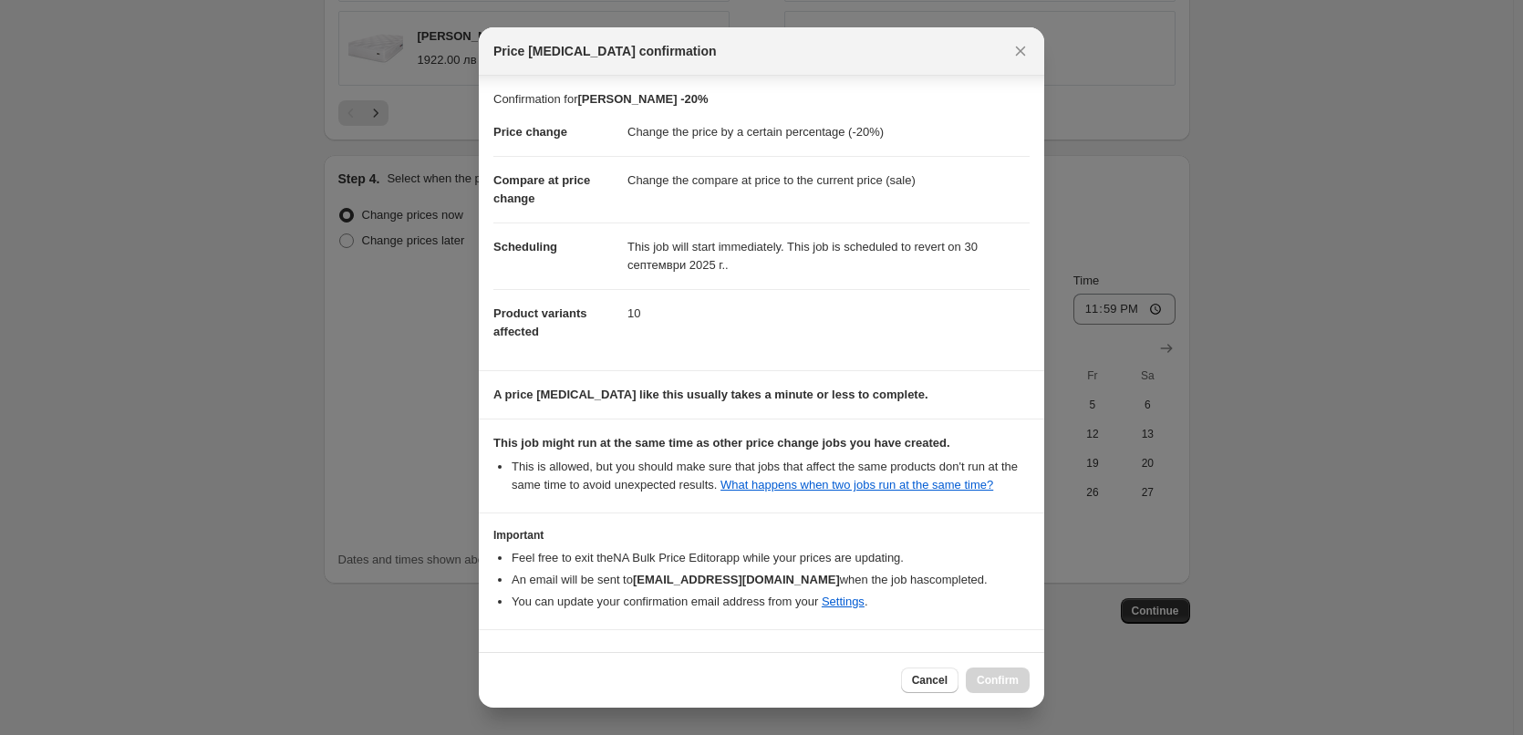
scroll to position [51, 0]
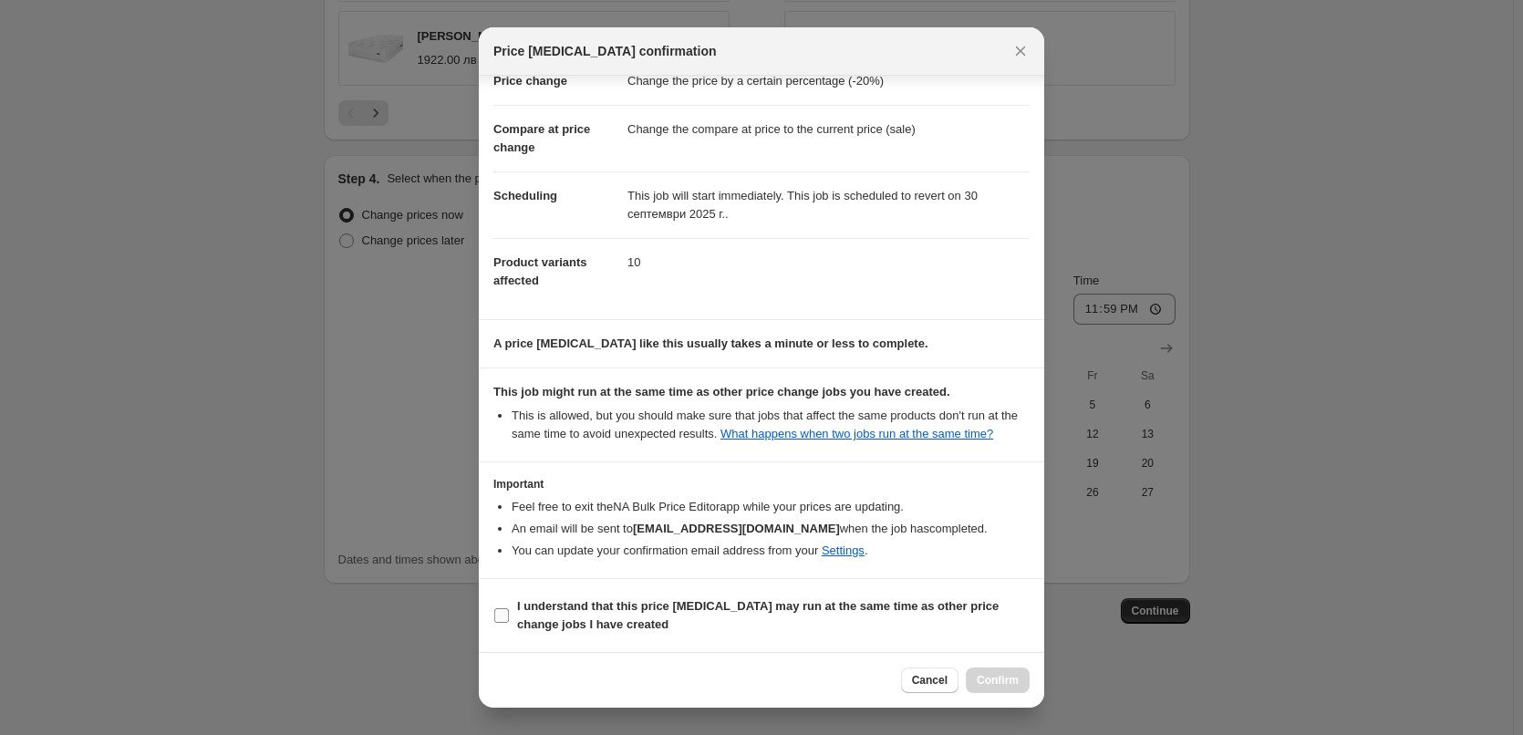
click at [497, 614] on input "I understand that this price [MEDICAL_DATA] may run at the same time as other p…" at bounding box center [501, 615] width 15 height 15
checkbox input "true"
click at [987, 678] on span "Confirm" at bounding box center [997, 680] width 42 height 15
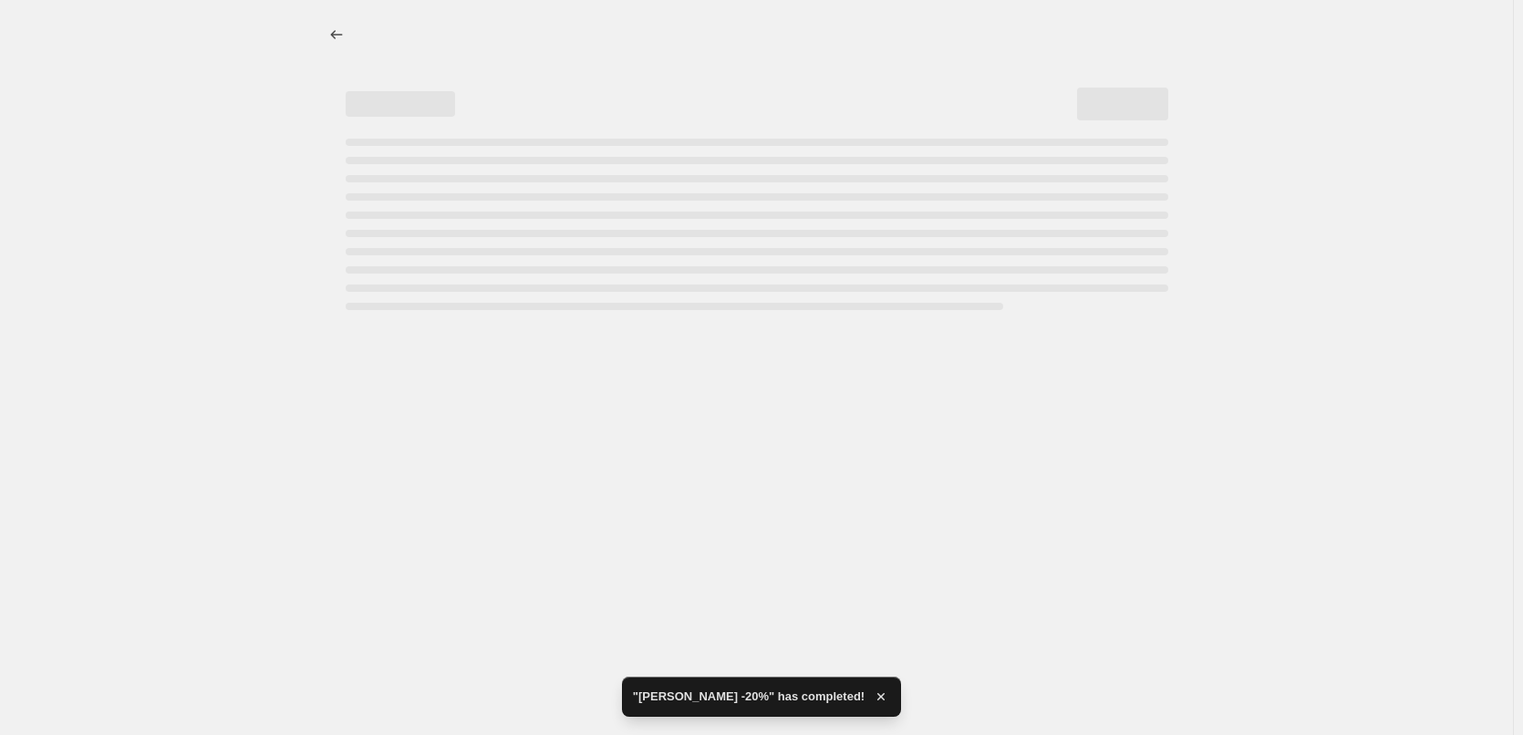
select select "percentage"
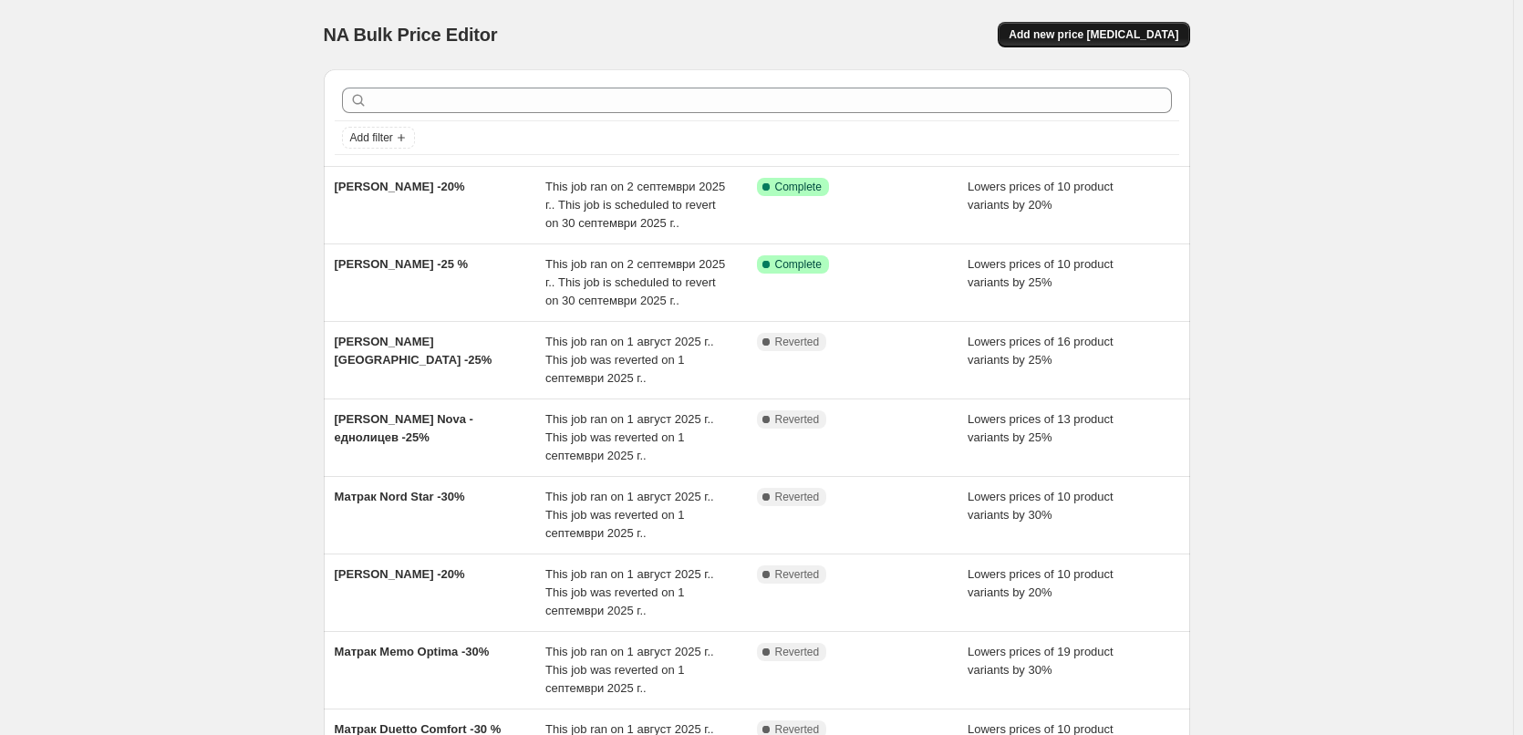
click at [1082, 33] on span "Add new price [MEDICAL_DATA]" at bounding box center [1093, 34] width 170 height 15
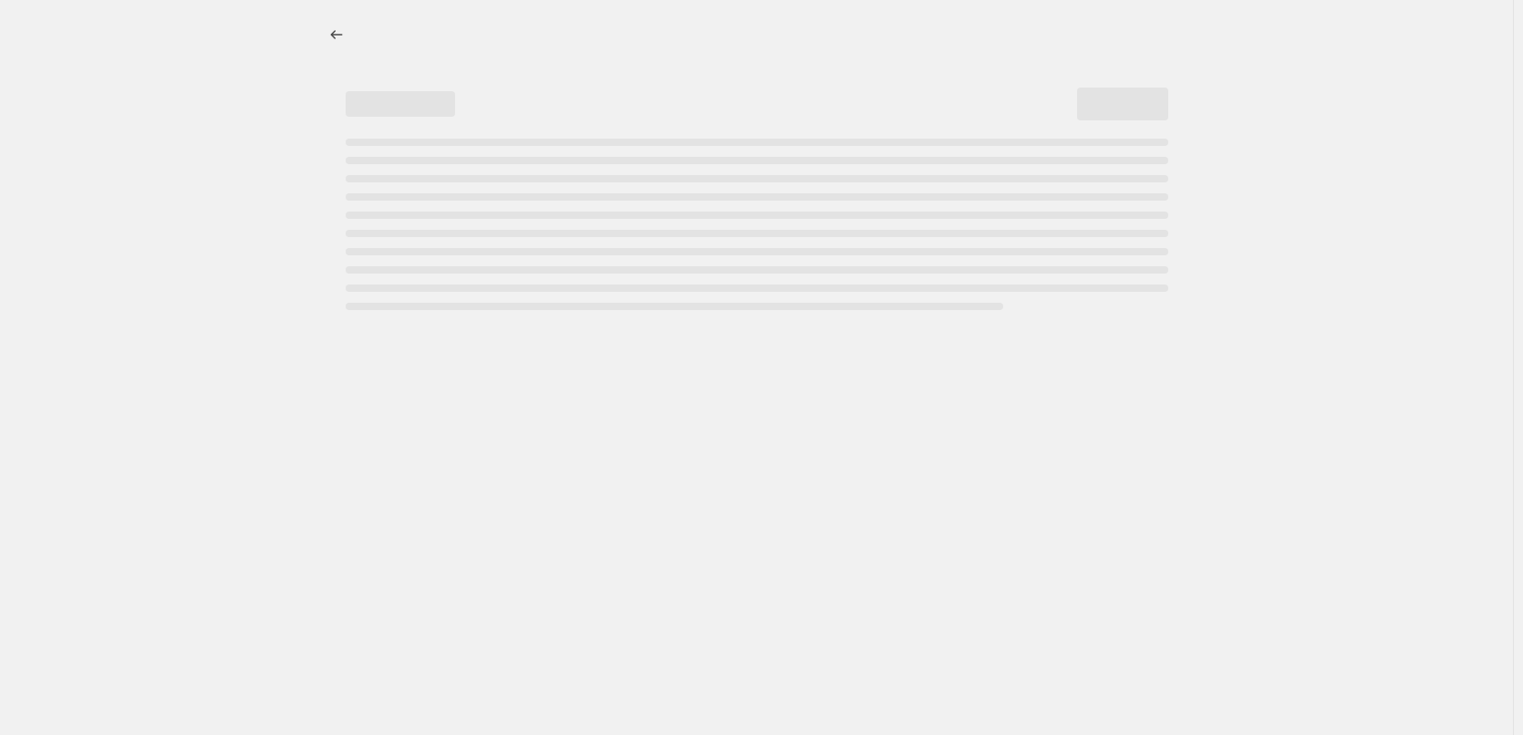
select select "percentage"
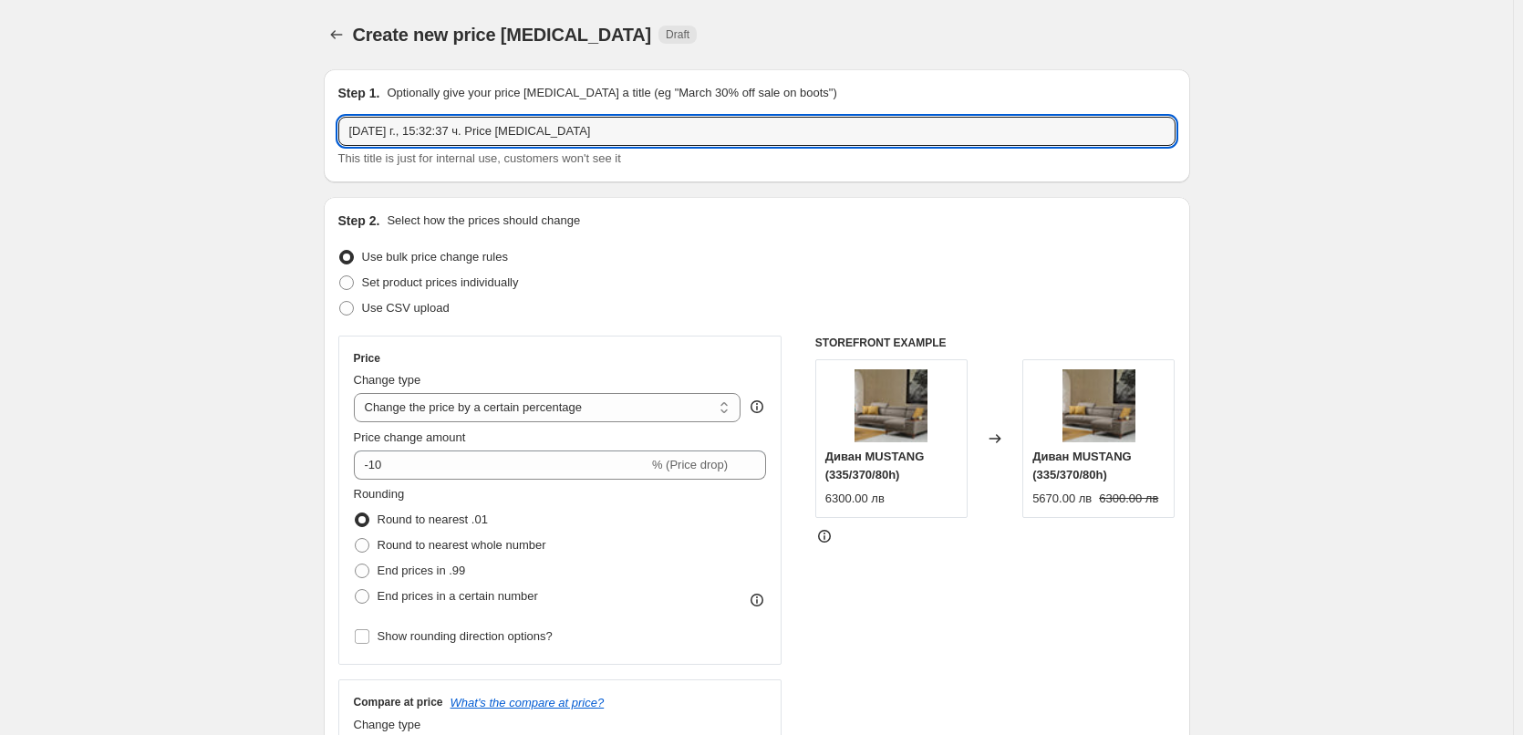
drag, startPoint x: 571, startPoint y: 129, endPoint x: 338, endPoint y: 123, distance: 232.6
click at [338, 123] on div "Step 1. Optionally give your price [MEDICAL_DATA] a title (eg "March 30% off sa…" at bounding box center [757, 125] width 866 height 113
click at [384, 131] on input "text" at bounding box center [756, 131] width 837 height 29
paste input "[PERSON_NAME] [GEOGRAPHIC_DATA]"
drag, startPoint x: 541, startPoint y: 135, endPoint x: 483, endPoint y: 123, distance: 58.7
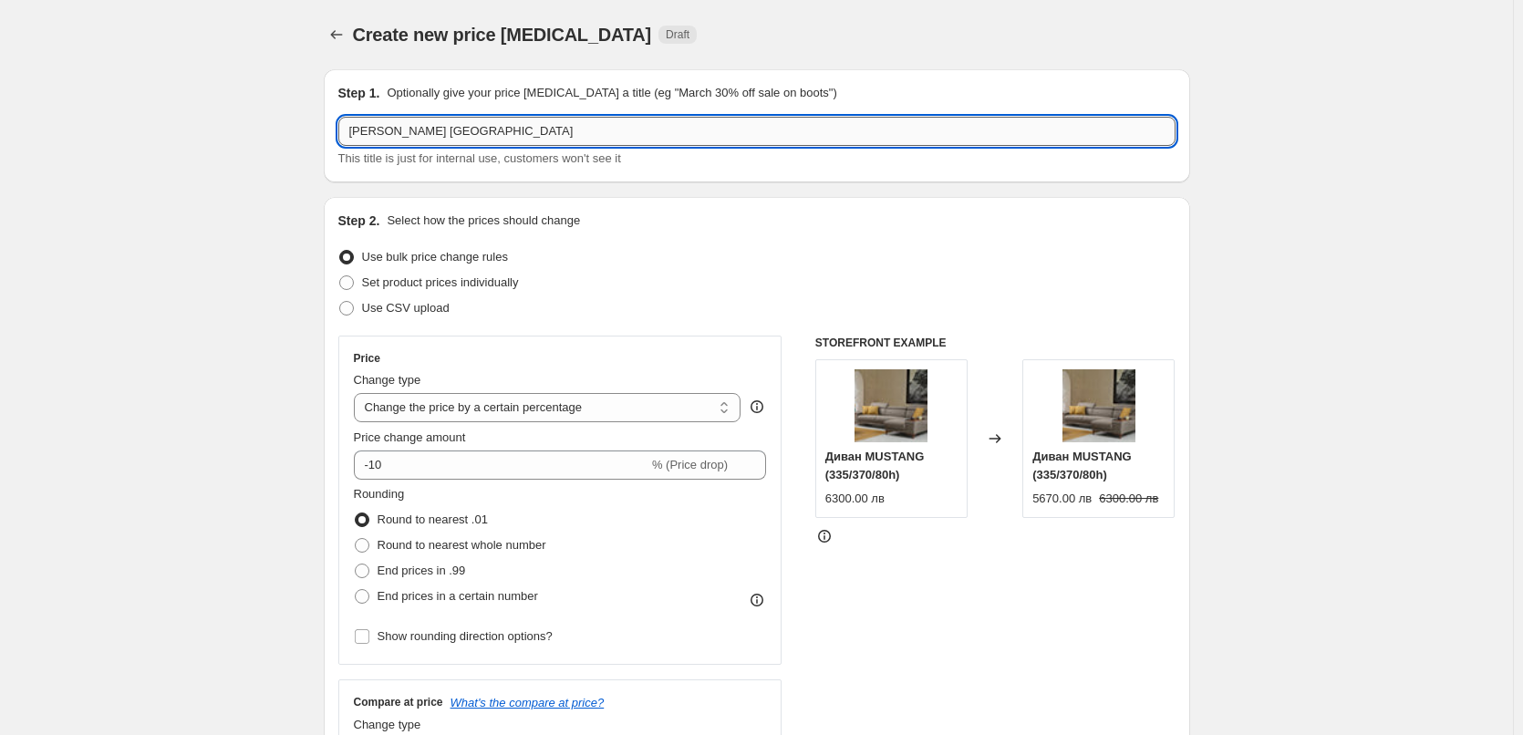
click at [483, 123] on input "[PERSON_NAME] [GEOGRAPHIC_DATA]" at bounding box center [756, 131] width 837 height 29
type input "[PERSON_NAME] Nova -ОРТОПЕДИК -25%"
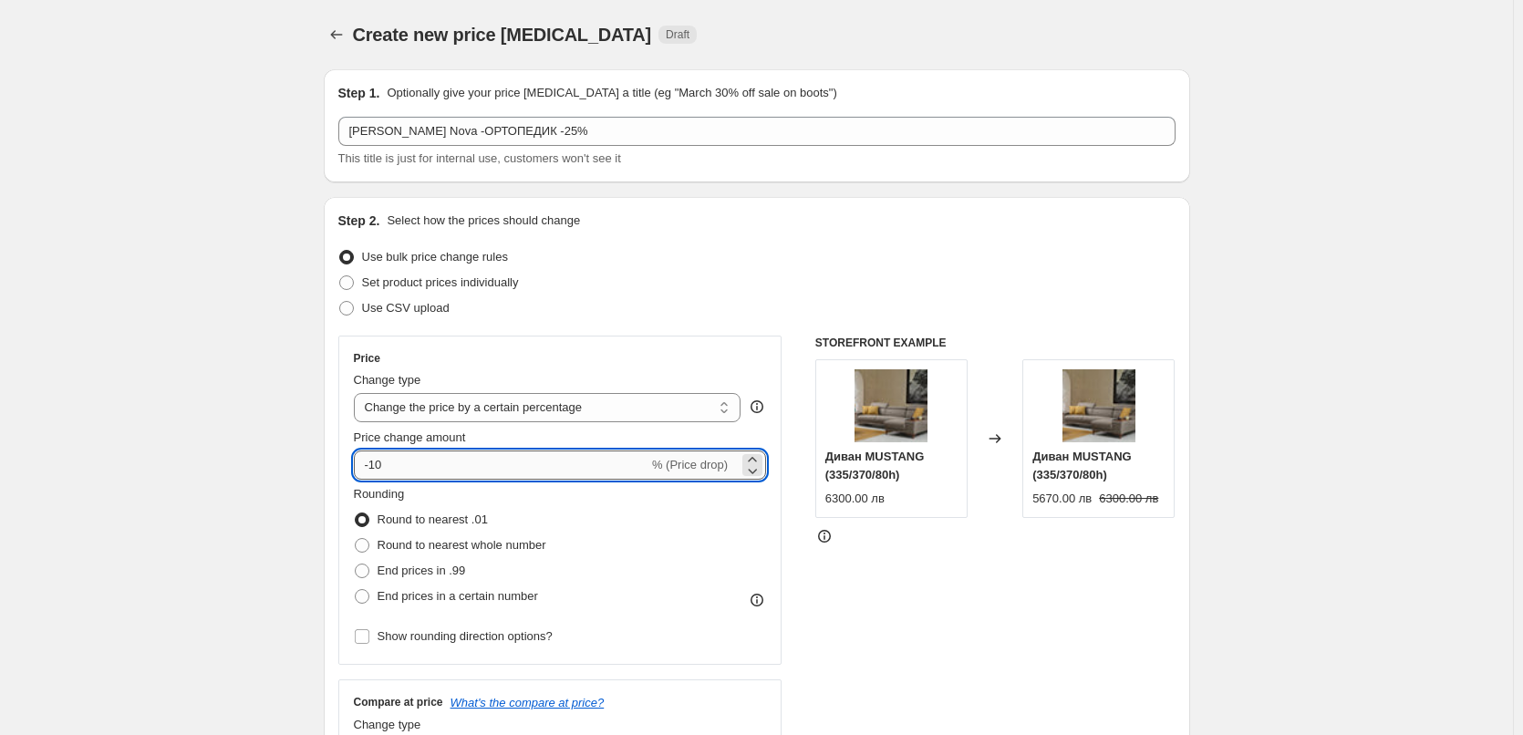
click at [386, 460] on input "-10" at bounding box center [501, 464] width 294 height 29
type input "-1"
type input "-25"
click at [367, 546] on span at bounding box center [362, 545] width 15 height 15
click at [356, 539] on input "Round to nearest whole number" at bounding box center [355, 538] width 1 height 1
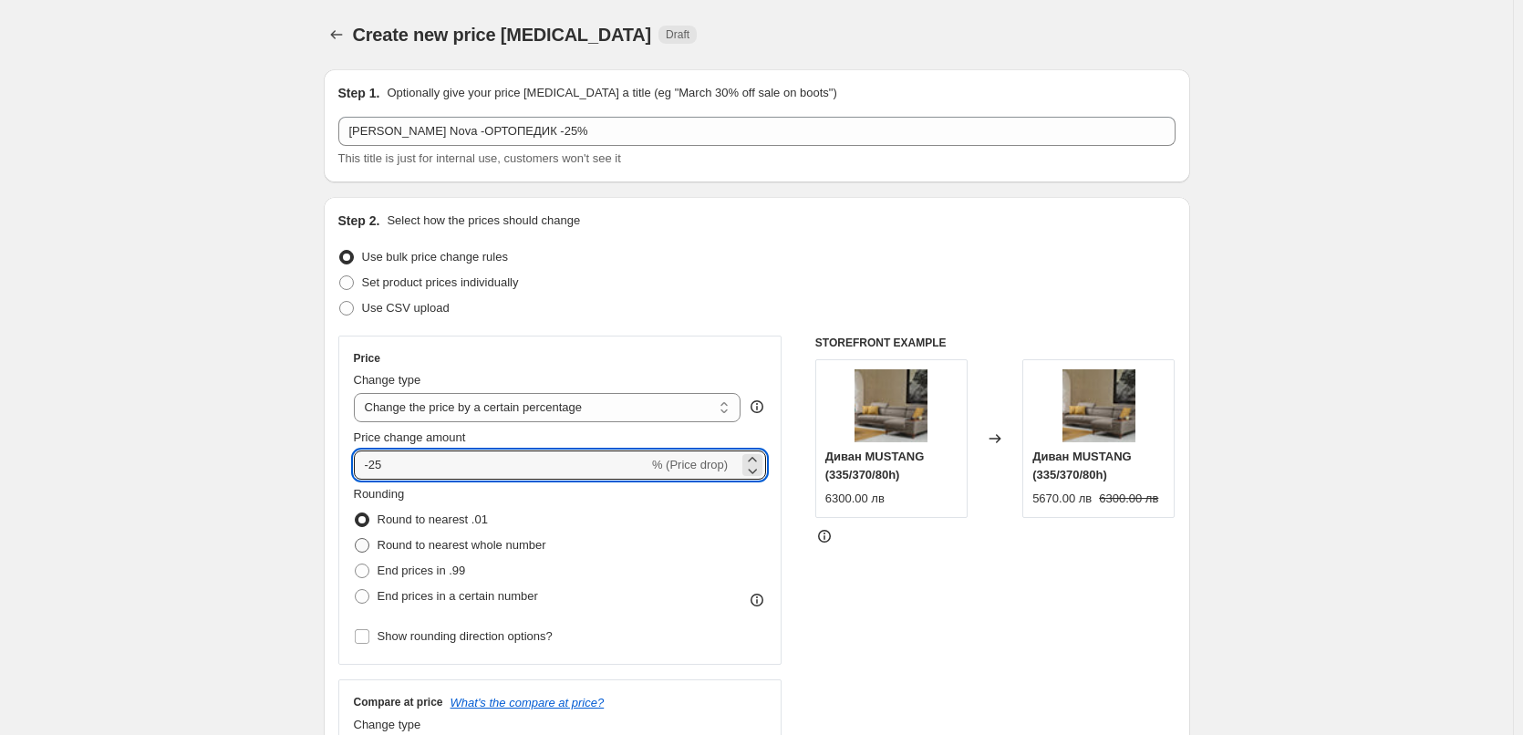
radio input "true"
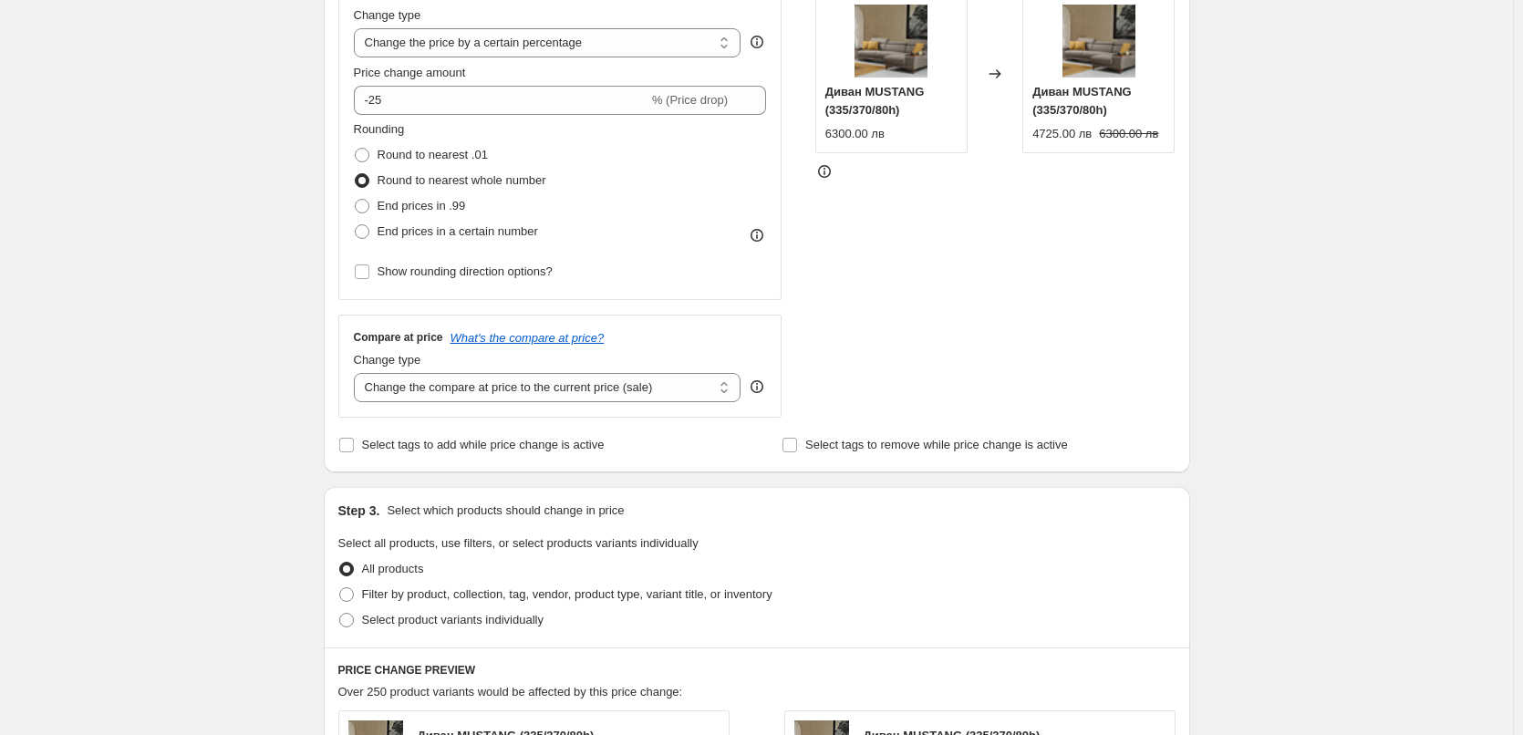
scroll to position [547, 0]
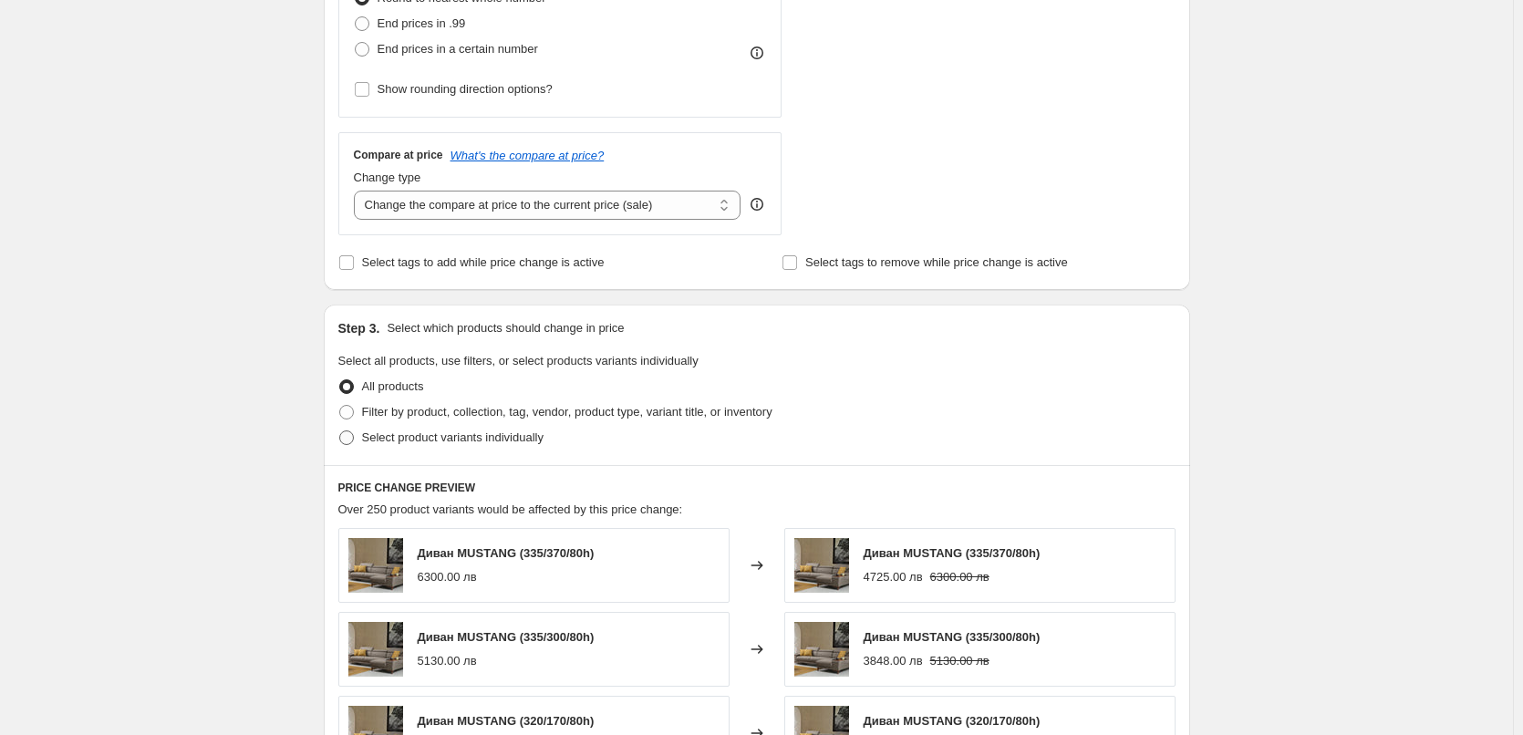
click at [349, 437] on span at bounding box center [346, 437] width 15 height 15
click at [340, 431] on input "Select product variants individually" at bounding box center [339, 430] width 1 height 1
radio input "true"
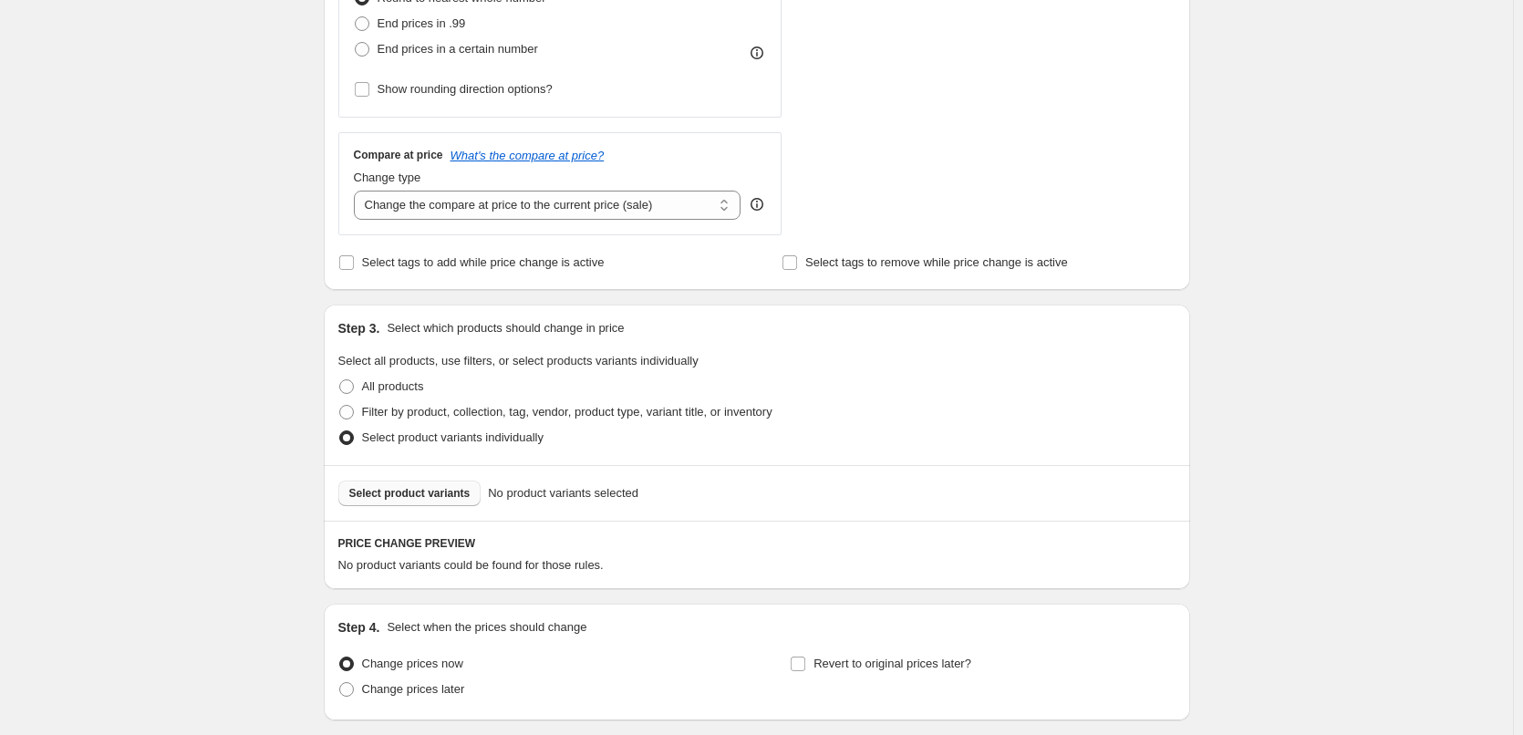
click at [424, 492] on span "Select product variants" at bounding box center [409, 493] width 121 height 15
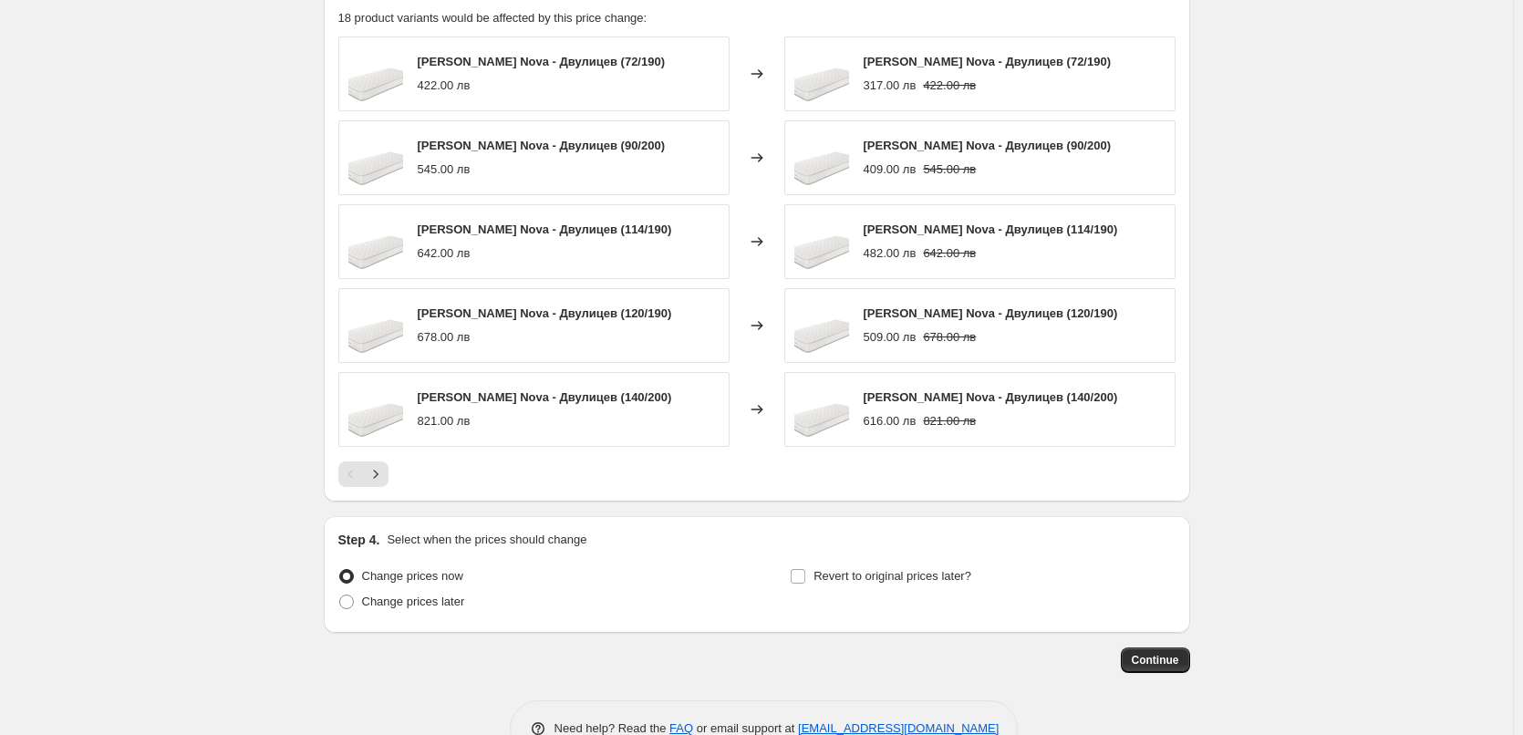
scroll to position [1144, 0]
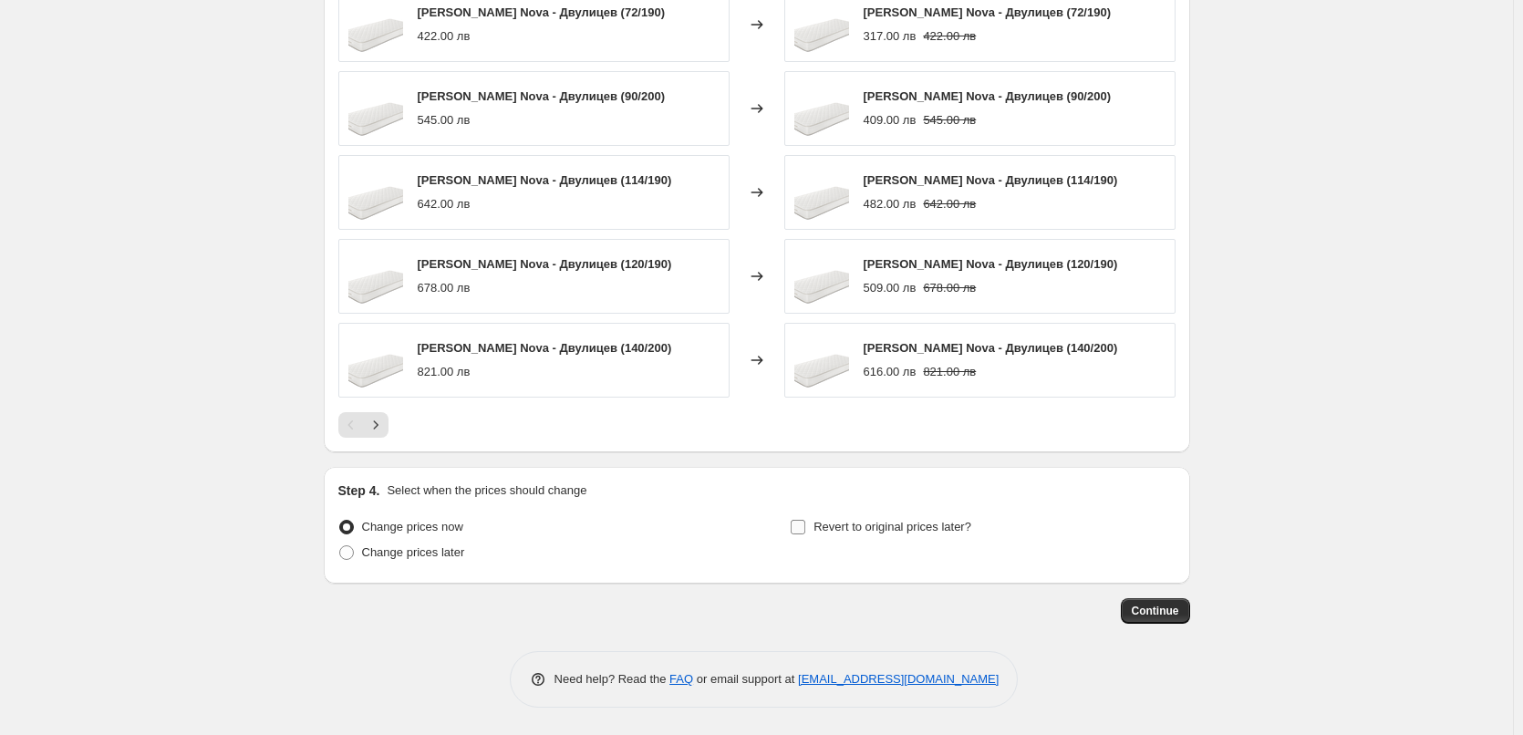
click at [804, 530] on input "Revert to original prices later?" at bounding box center [797, 527] width 15 height 15
checkbox input "true"
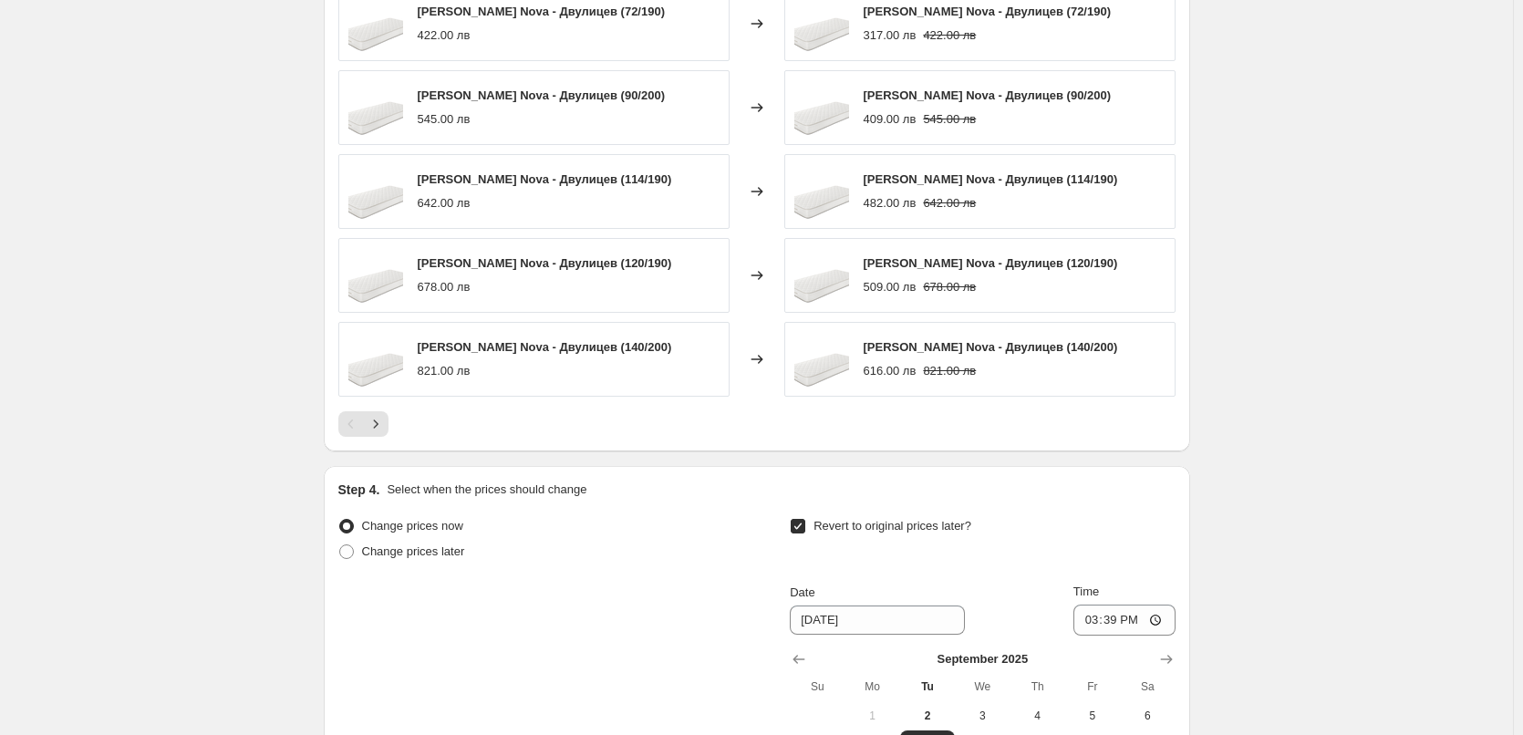
scroll to position [1456, 0]
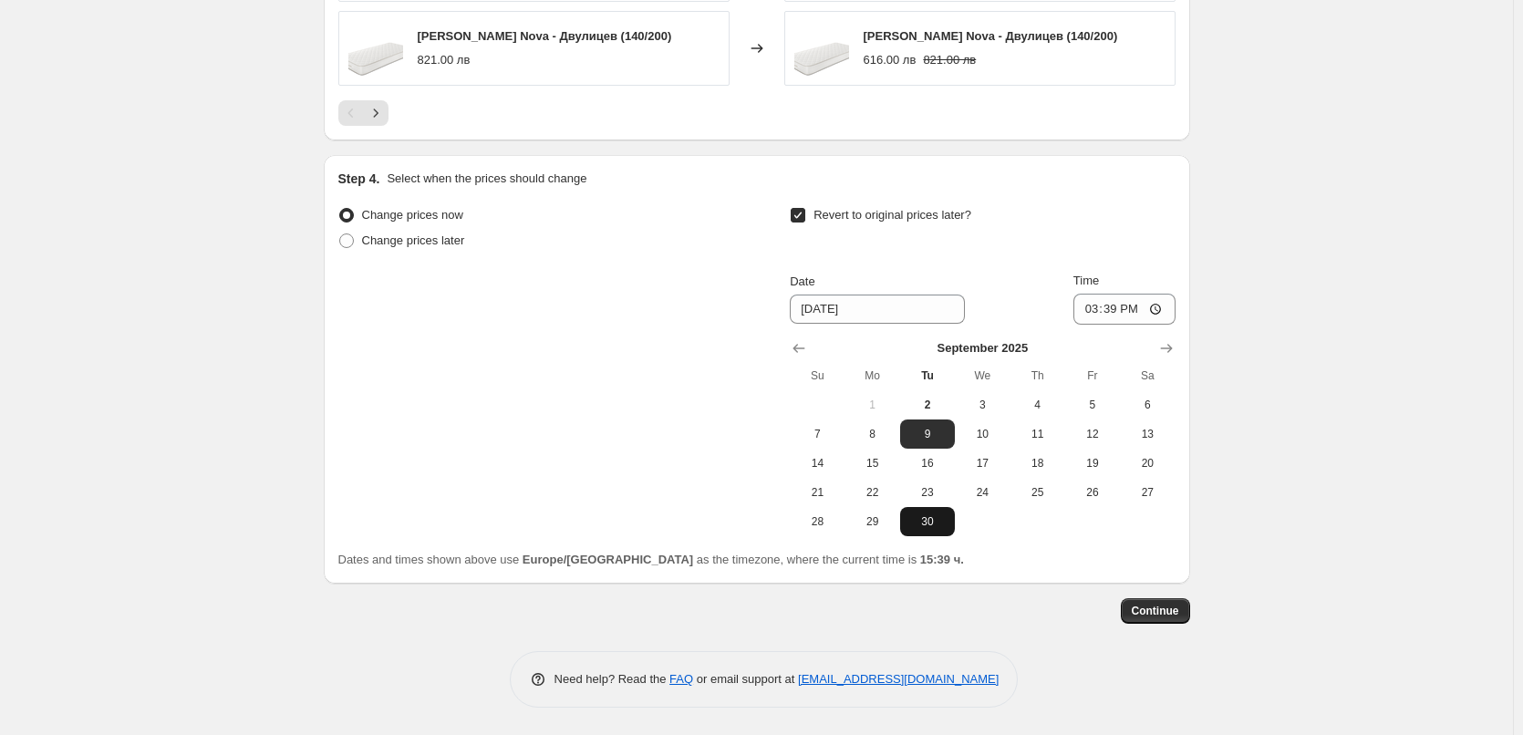
click at [940, 518] on span "30" at bounding box center [927, 521] width 40 height 15
type input "[DATE]"
click at [1122, 309] on input "15:39" at bounding box center [1124, 309] width 102 height 31
type input "23:59"
click at [1017, 287] on div "Date [DATE] Time 23:59" at bounding box center [982, 298] width 385 height 53
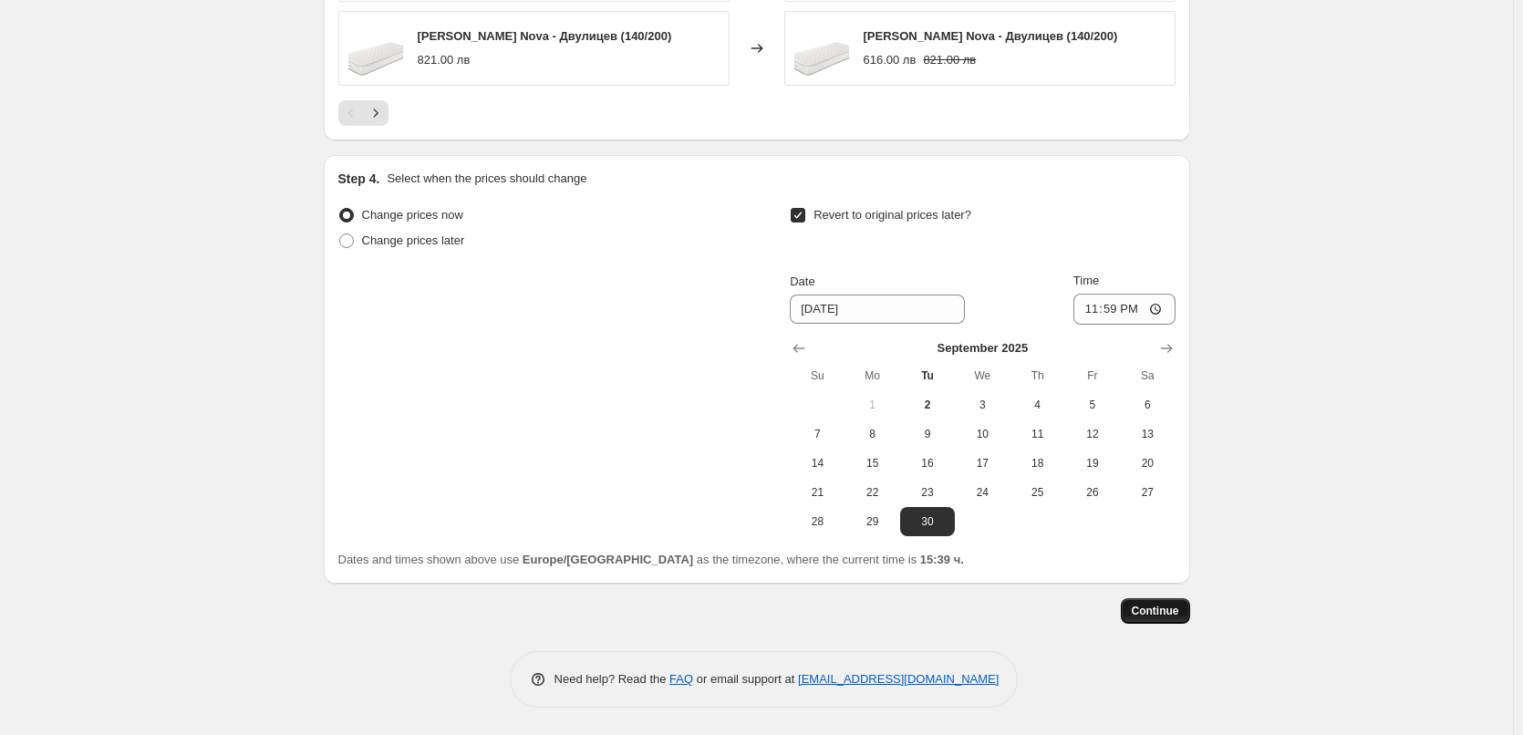
click at [1167, 617] on span "Continue" at bounding box center [1154, 611] width 47 height 15
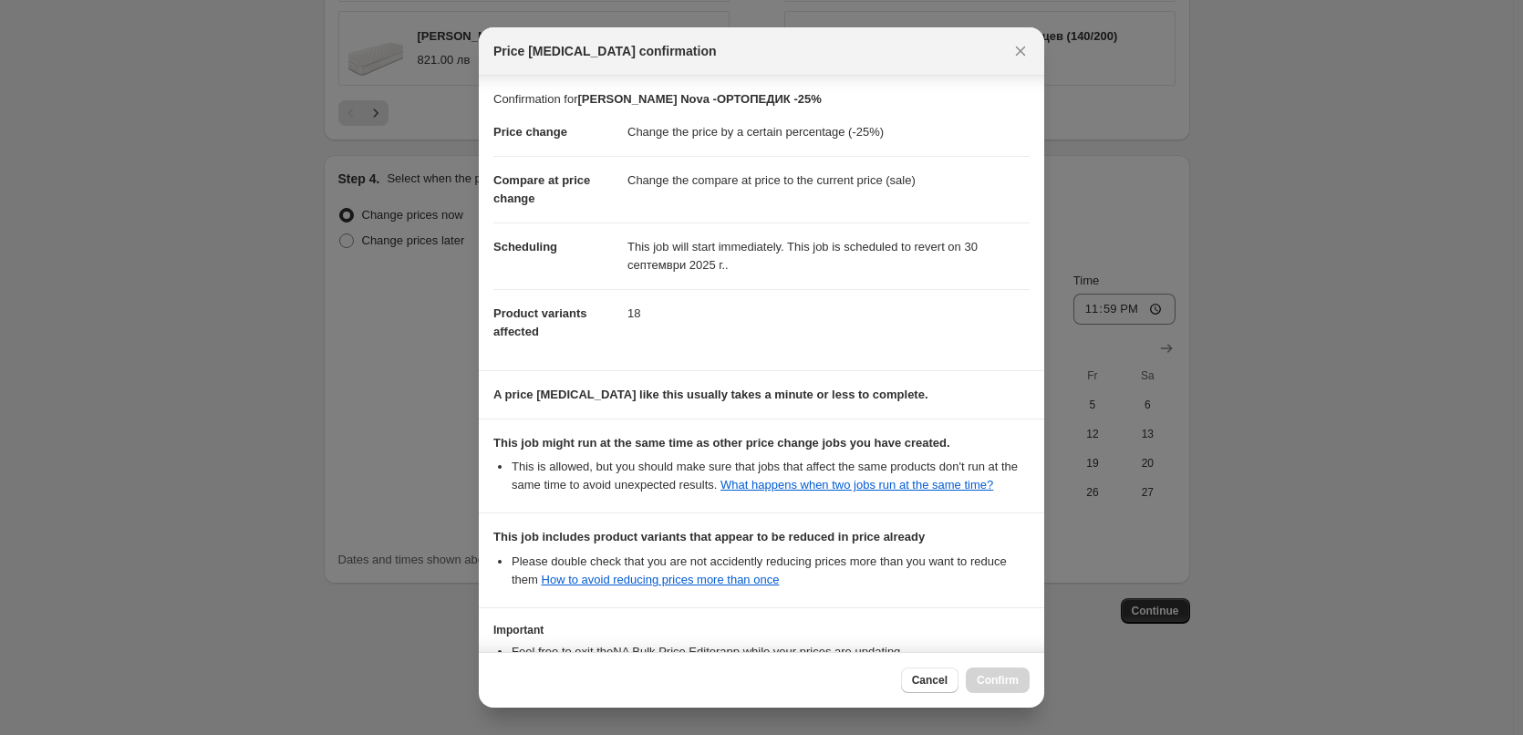
scroll to position [163, 0]
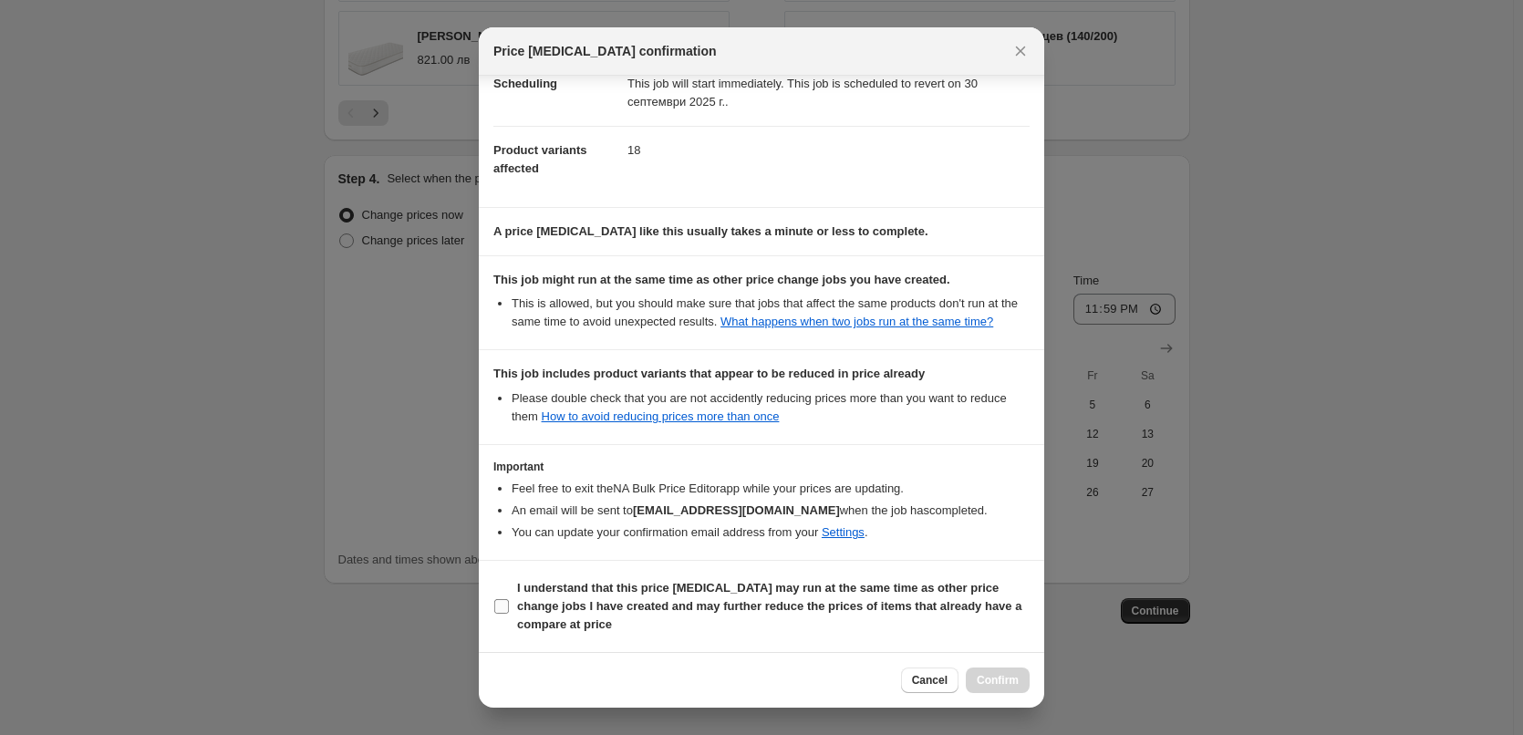
click at [503, 604] on input "I understand that this price [MEDICAL_DATA] may run at the same time as other p…" at bounding box center [501, 606] width 15 height 15
checkbox input "true"
click at [996, 676] on span "Confirm" at bounding box center [997, 680] width 42 height 15
type input "[PERSON_NAME] Nova -ОРТОПЕДИК -25%"
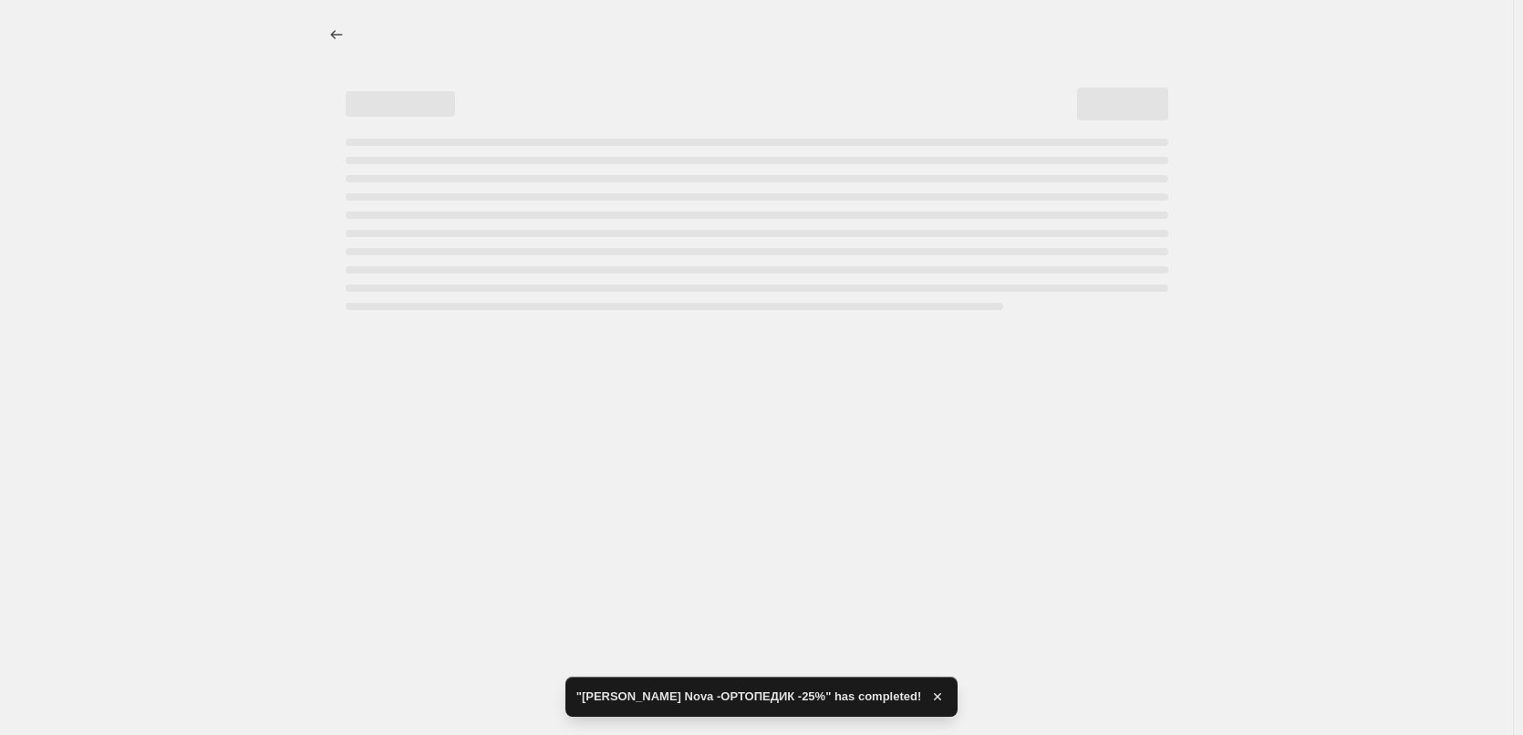
select select "percentage"
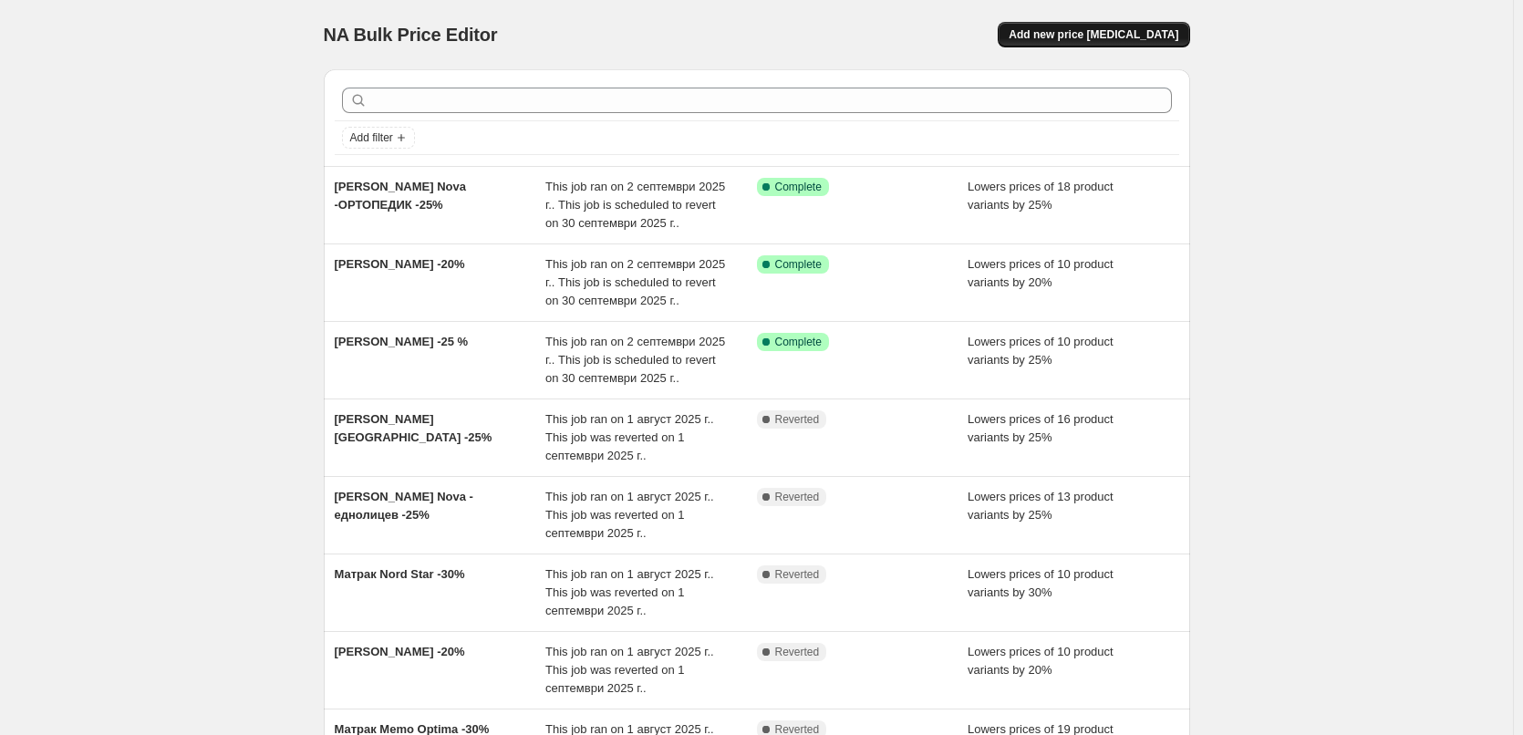
click at [1086, 36] on span "Add new price [MEDICAL_DATA]" at bounding box center [1093, 34] width 170 height 15
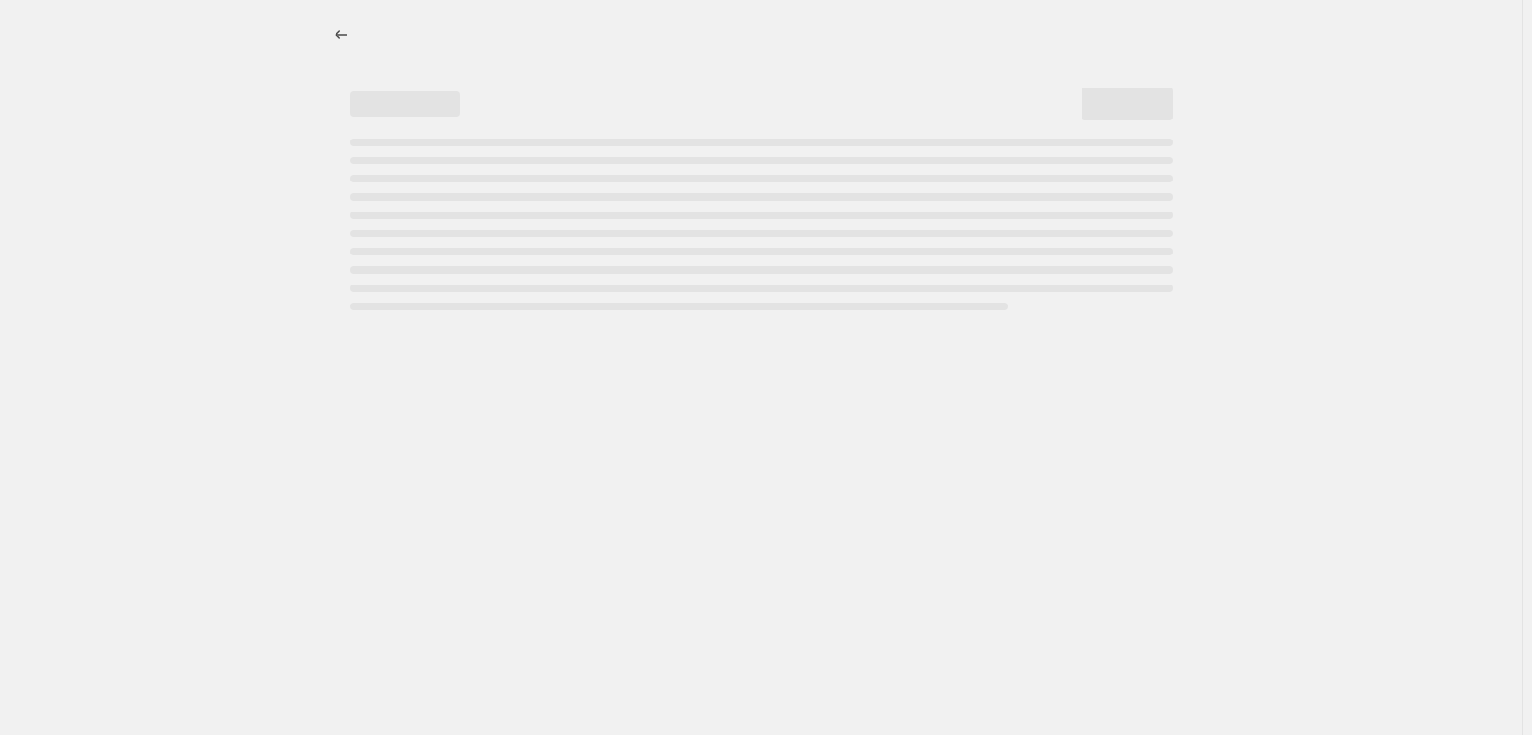
select select "percentage"
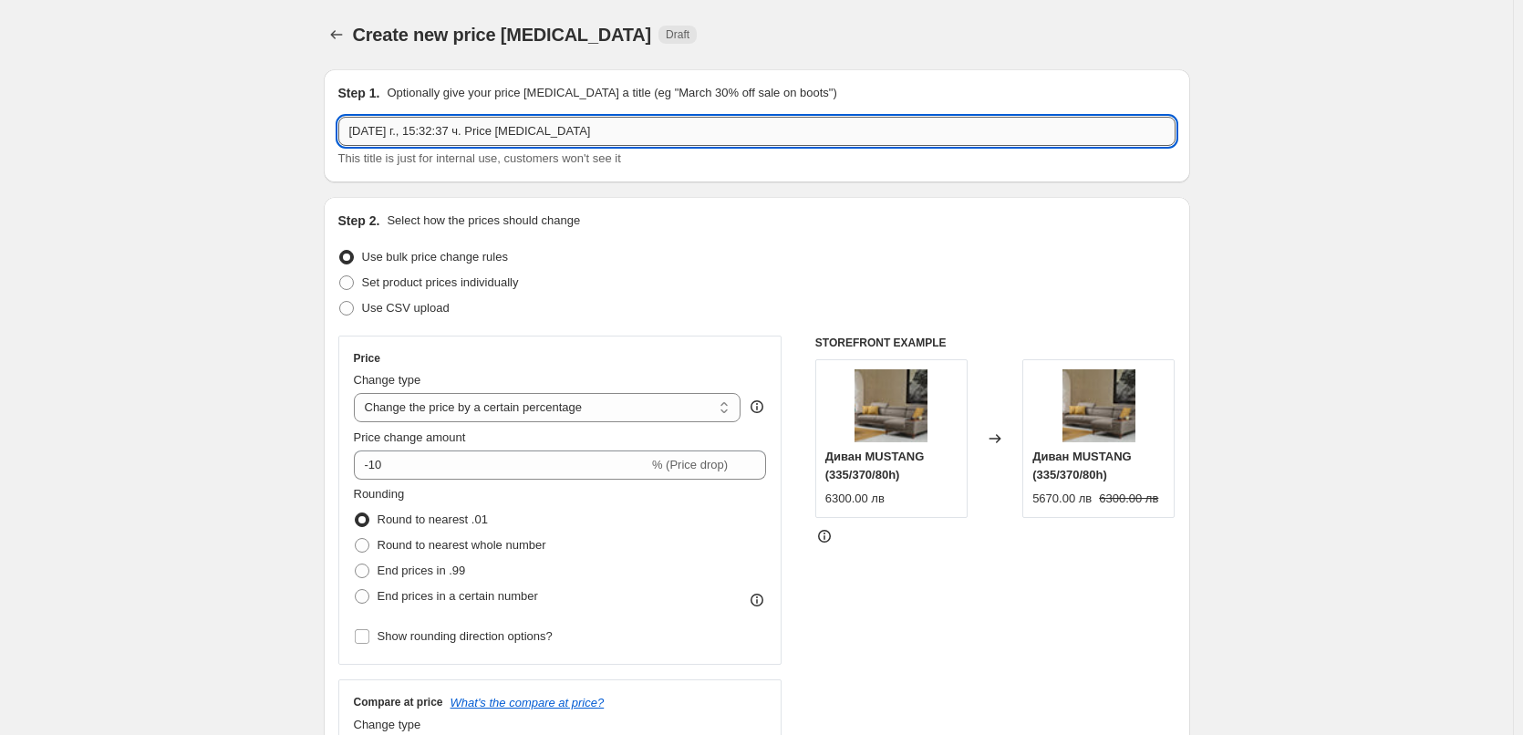
drag, startPoint x: 573, startPoint y: 134, endPoint x: 350, endPoint y: 120, distance: 223.8
click at [350, 120] on input "[DATE] г., 15:32:37 ч. Price [MEDICAL_DATA]" at bounding box center [756, 131] width 837 height 29
paste input "[PERSON_NAME]"
type input "[PERSON_NAME] -20%"
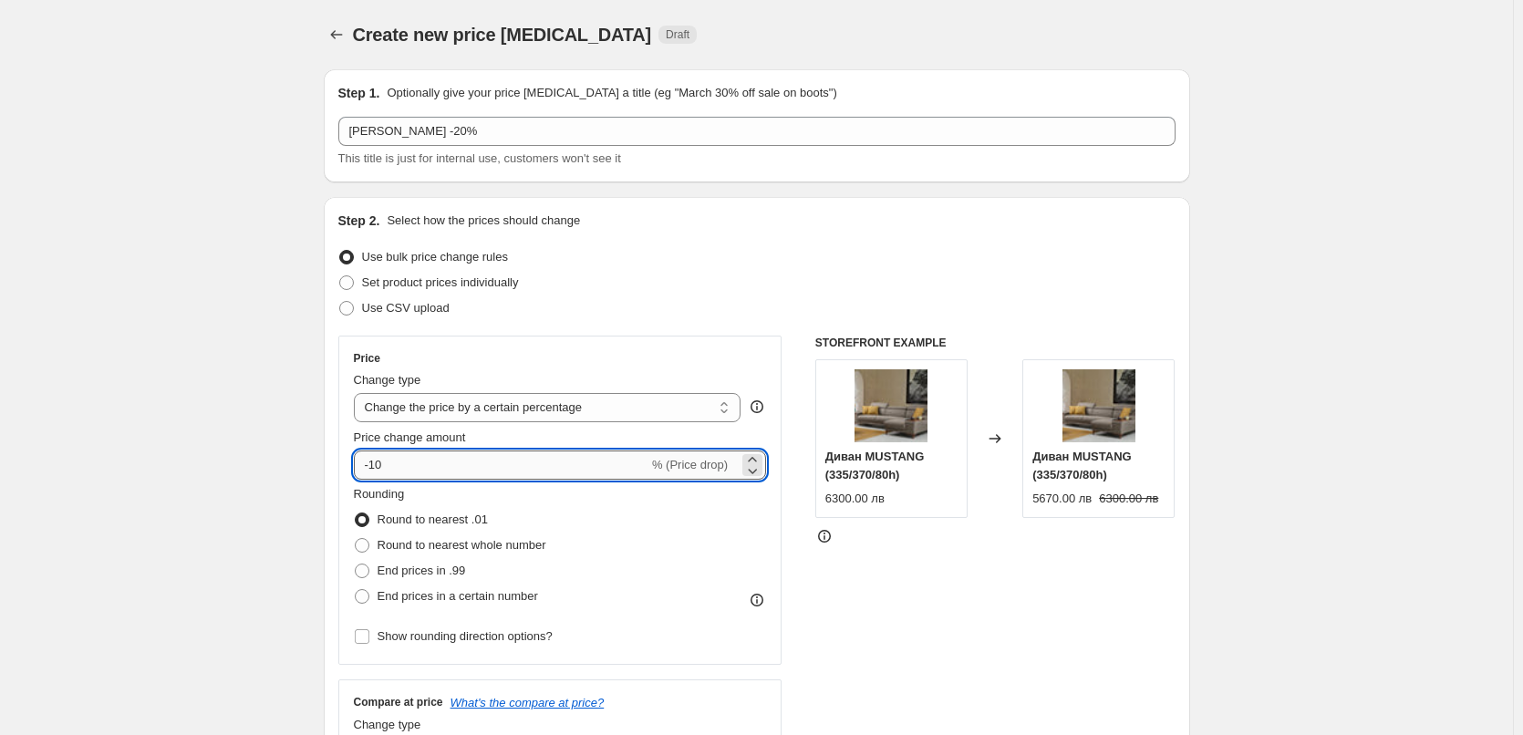
click at [387, 465] on input "-10" at bounding box center [501, 464] width 294 height 29
type input "-1"
type input "-20"
click at [369, 544] on span at bounding box center [362, 545] width 15 height 15
click at [356, 539] on input "Round to nearest whole number" at bounding box center [355, 538] width 1 height 1
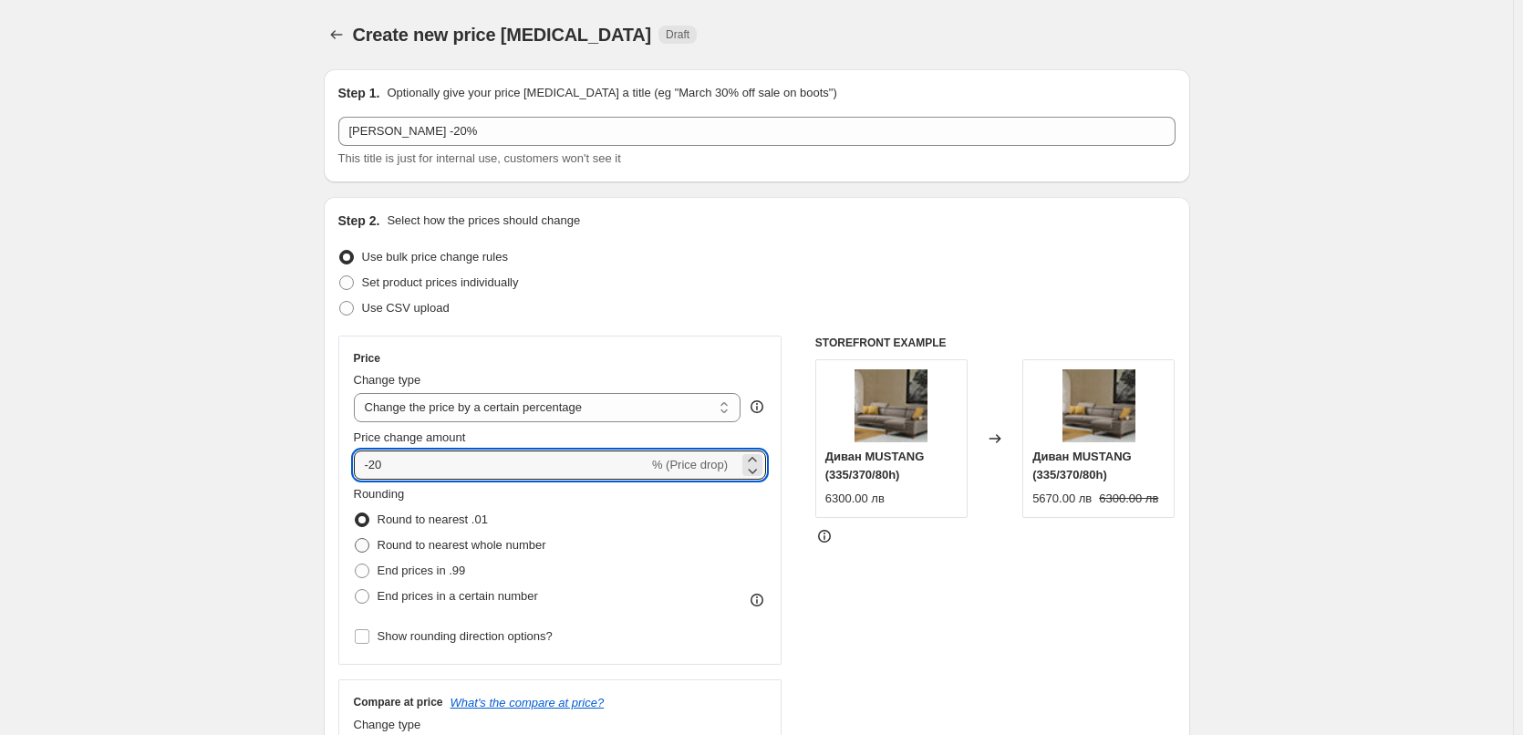
radio input "true"
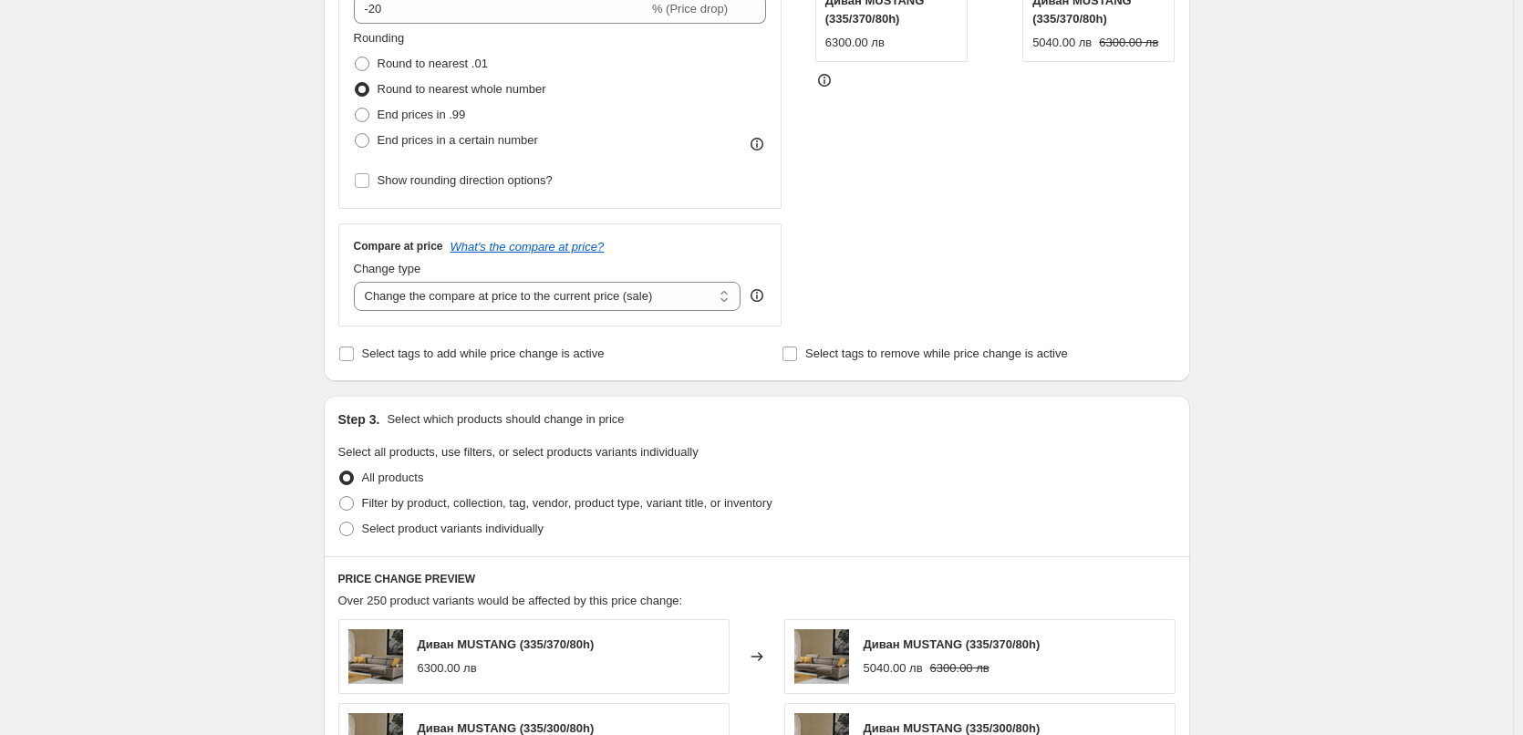
scroll to position [547, 0]
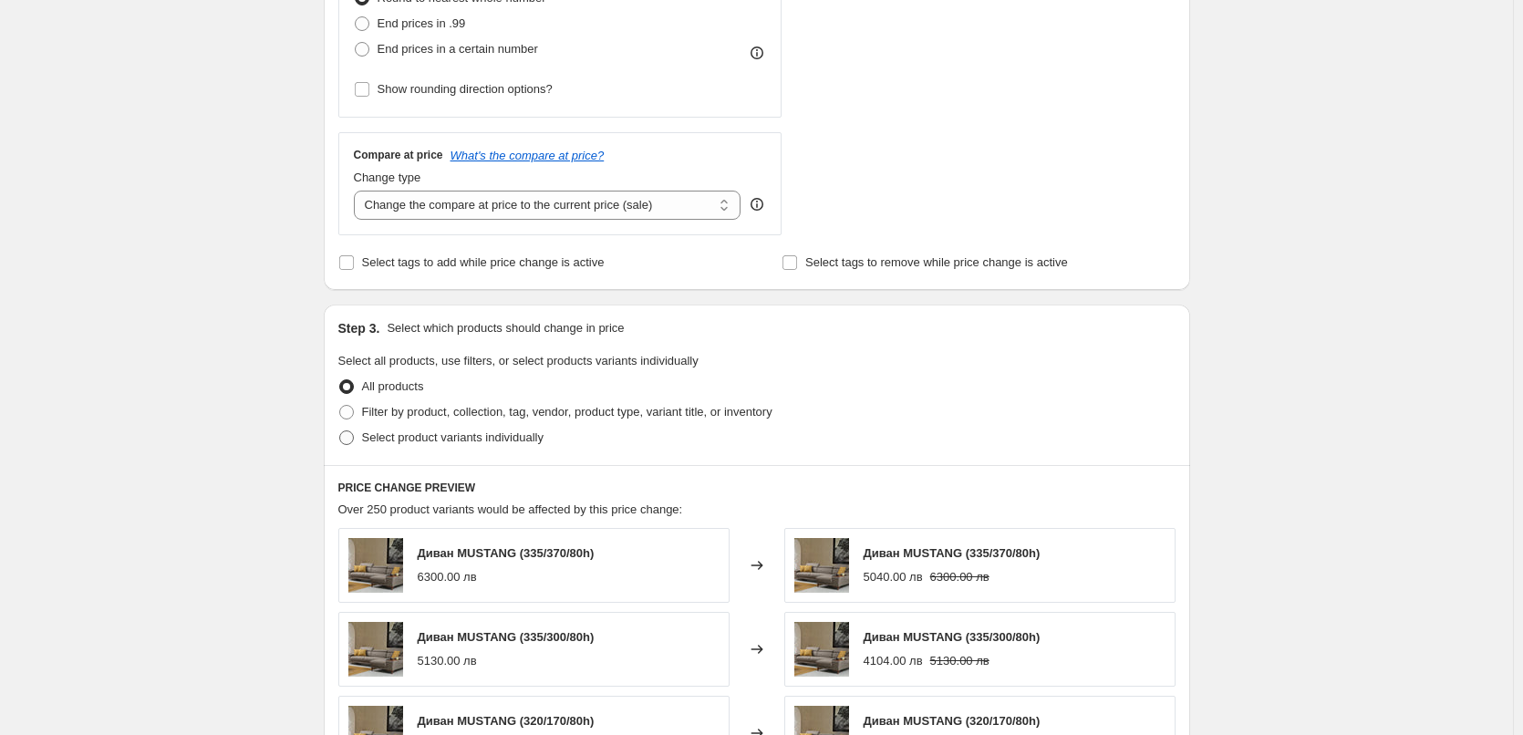
click at [350, 445] on span at bounding box center [346, 437] width 15 height 15
click at [340, 431] on input "Select product variants individually" at bounding box center [339, 430] width 1 height 1
radio input "true"
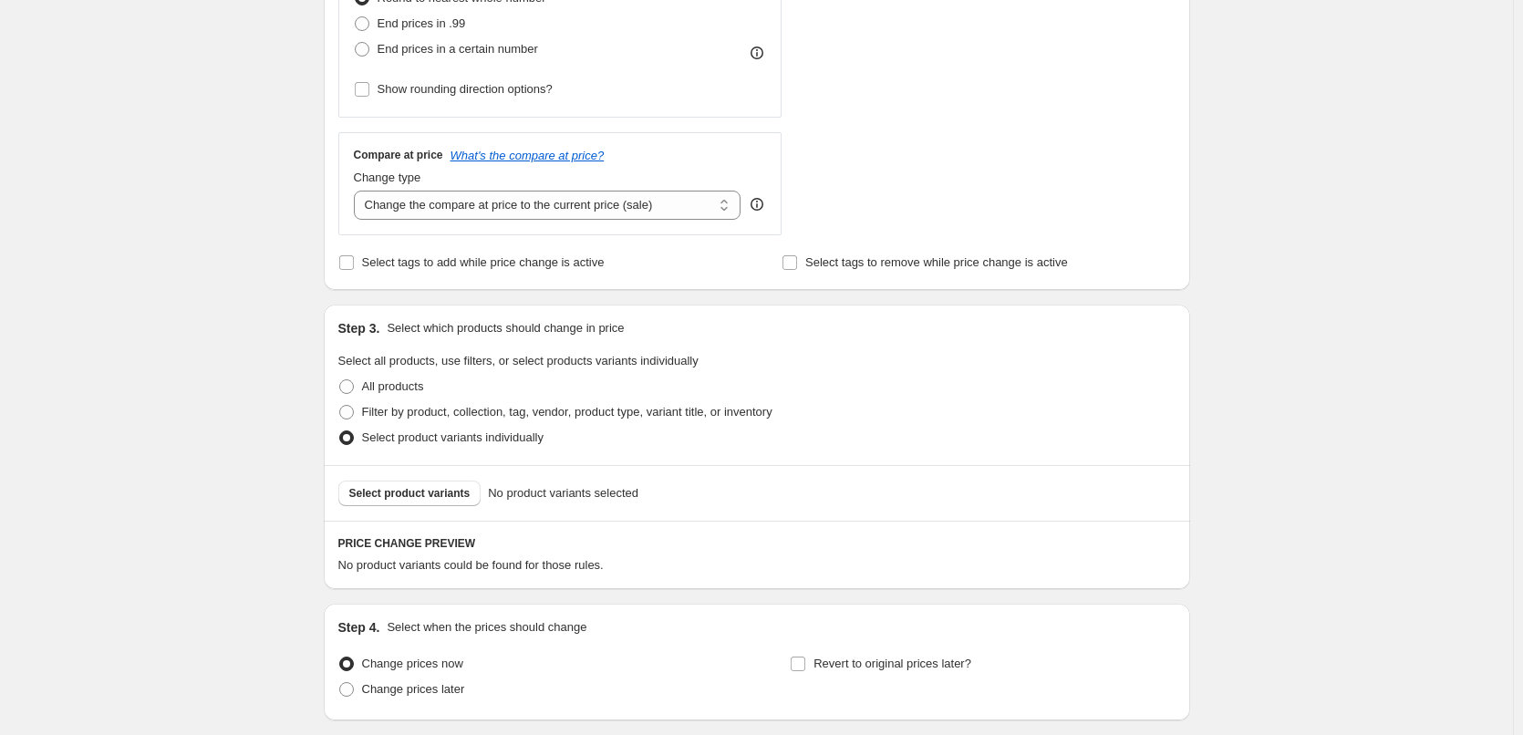
scroll to position [685, 0]
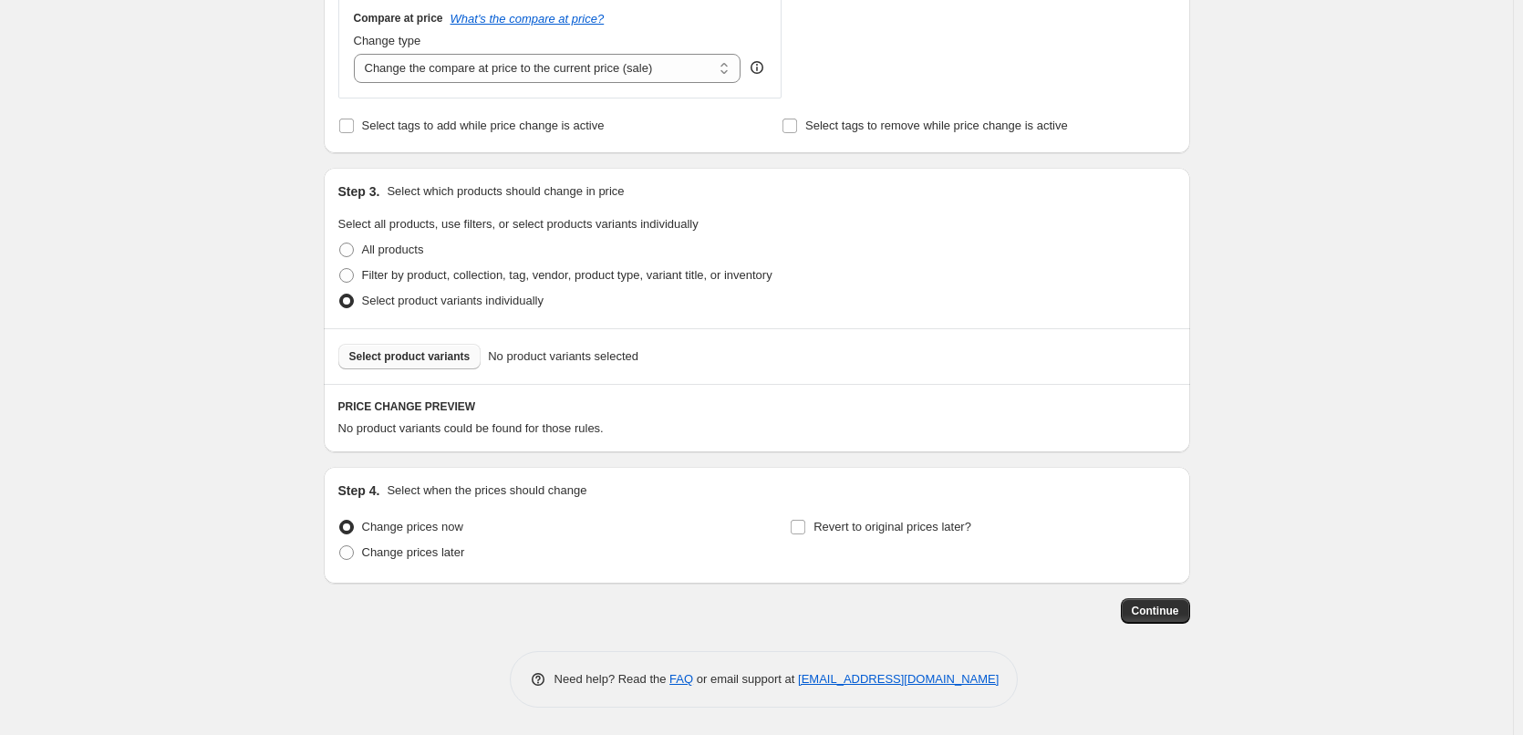
click at [417, 354] on span "Select product variants" at bounding box center [409, 356] width 121 height 15
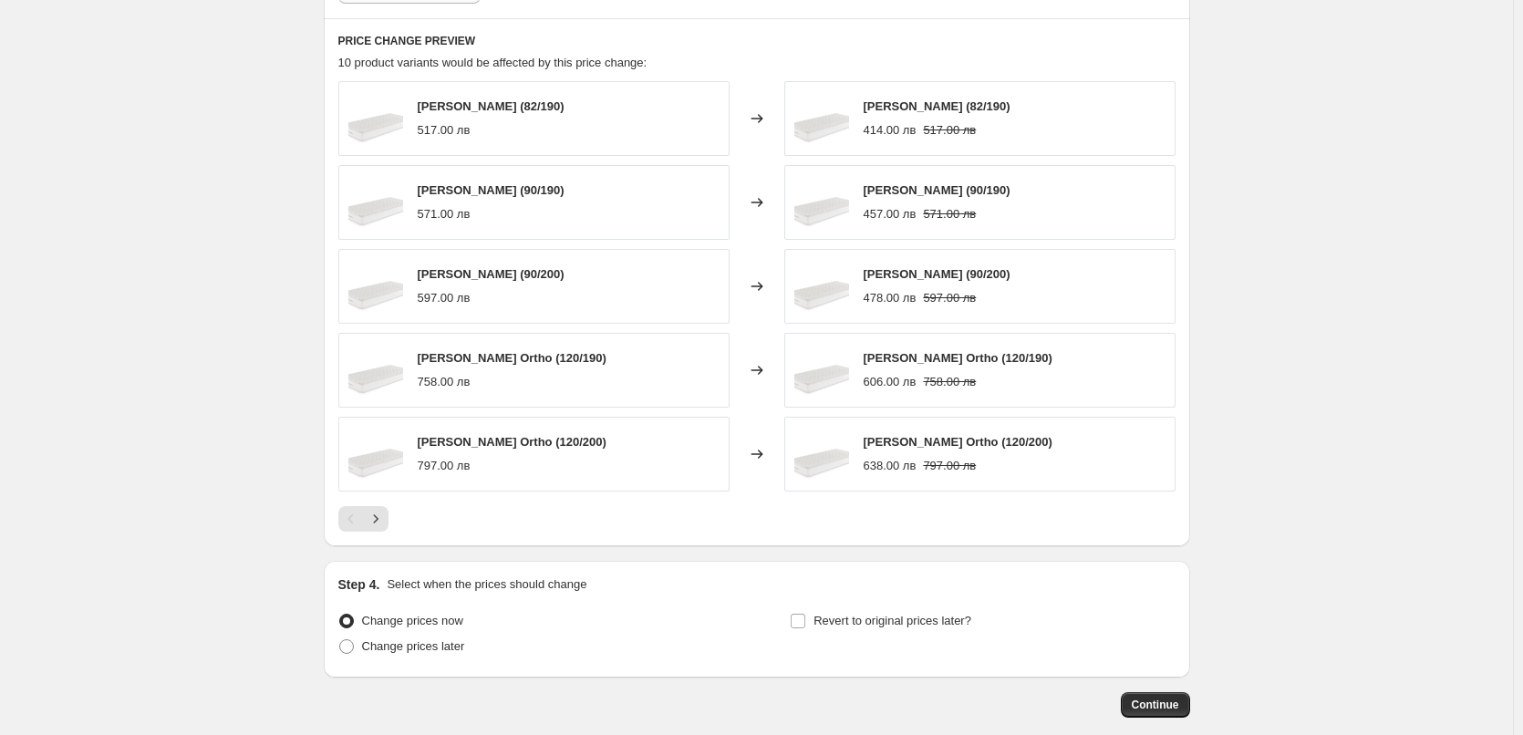
scroll to position [1144, 0]
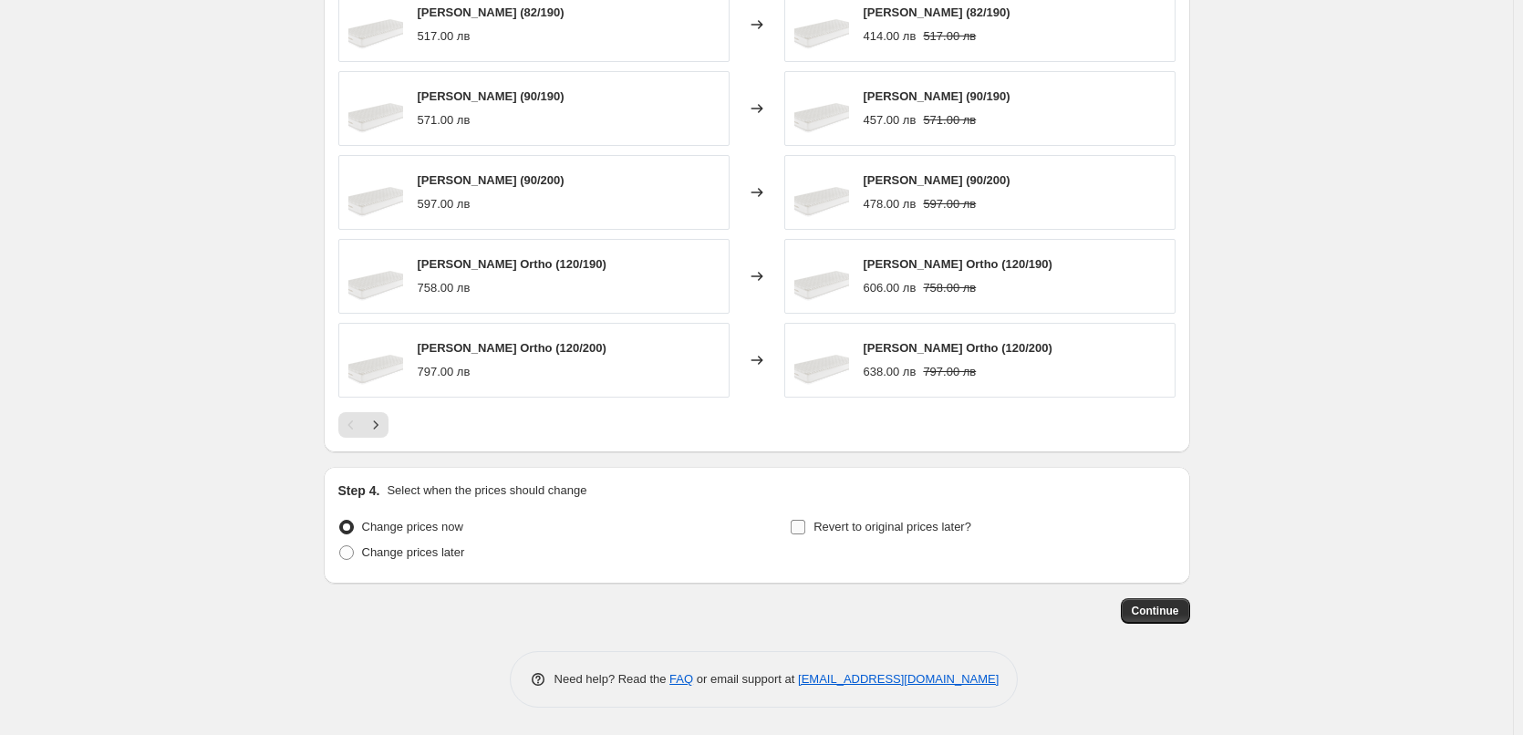
click at [805, 532] on input "Revert to original prices later?" at bounding box center [797, 527] width 15 height 15
checkbox input "true"
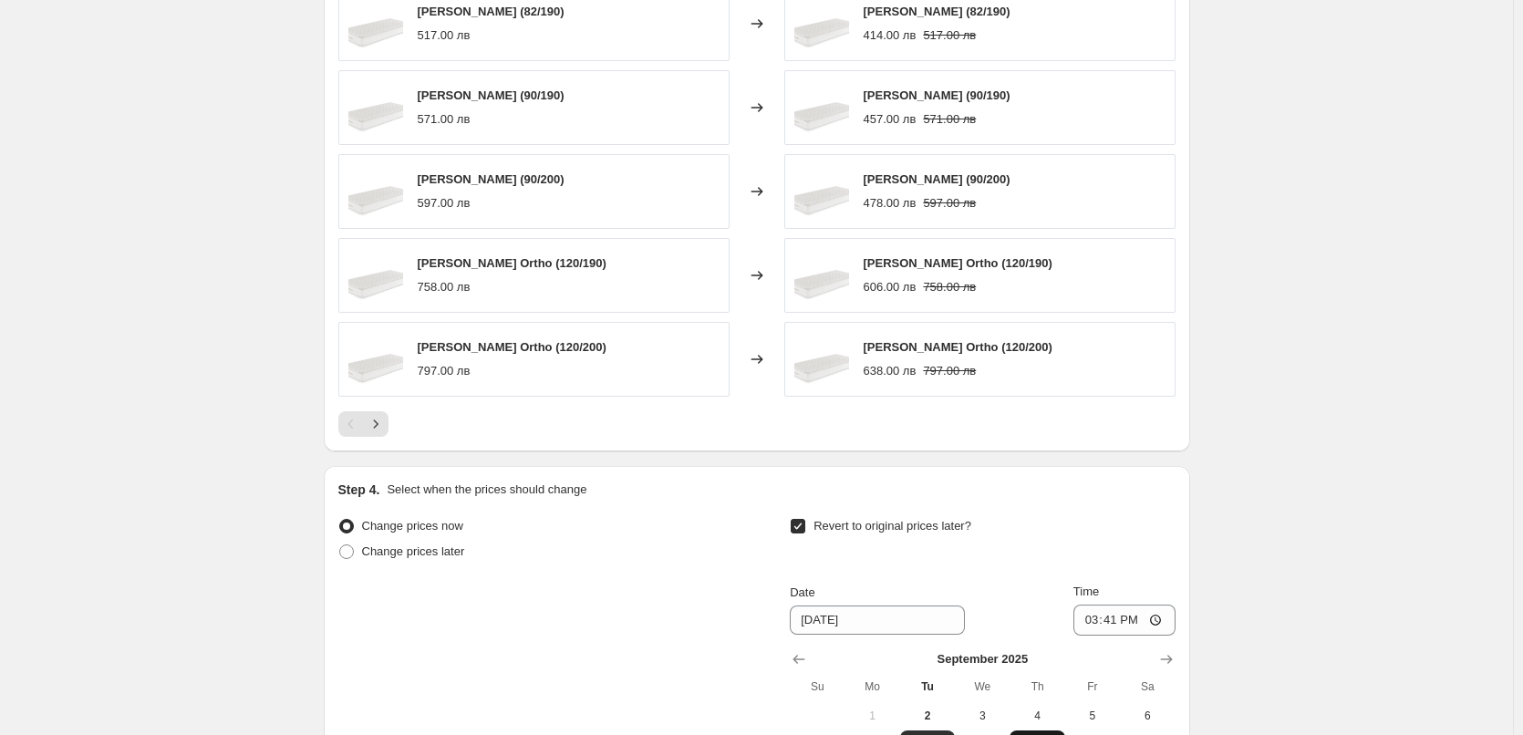
scroll to position [1327, 0]
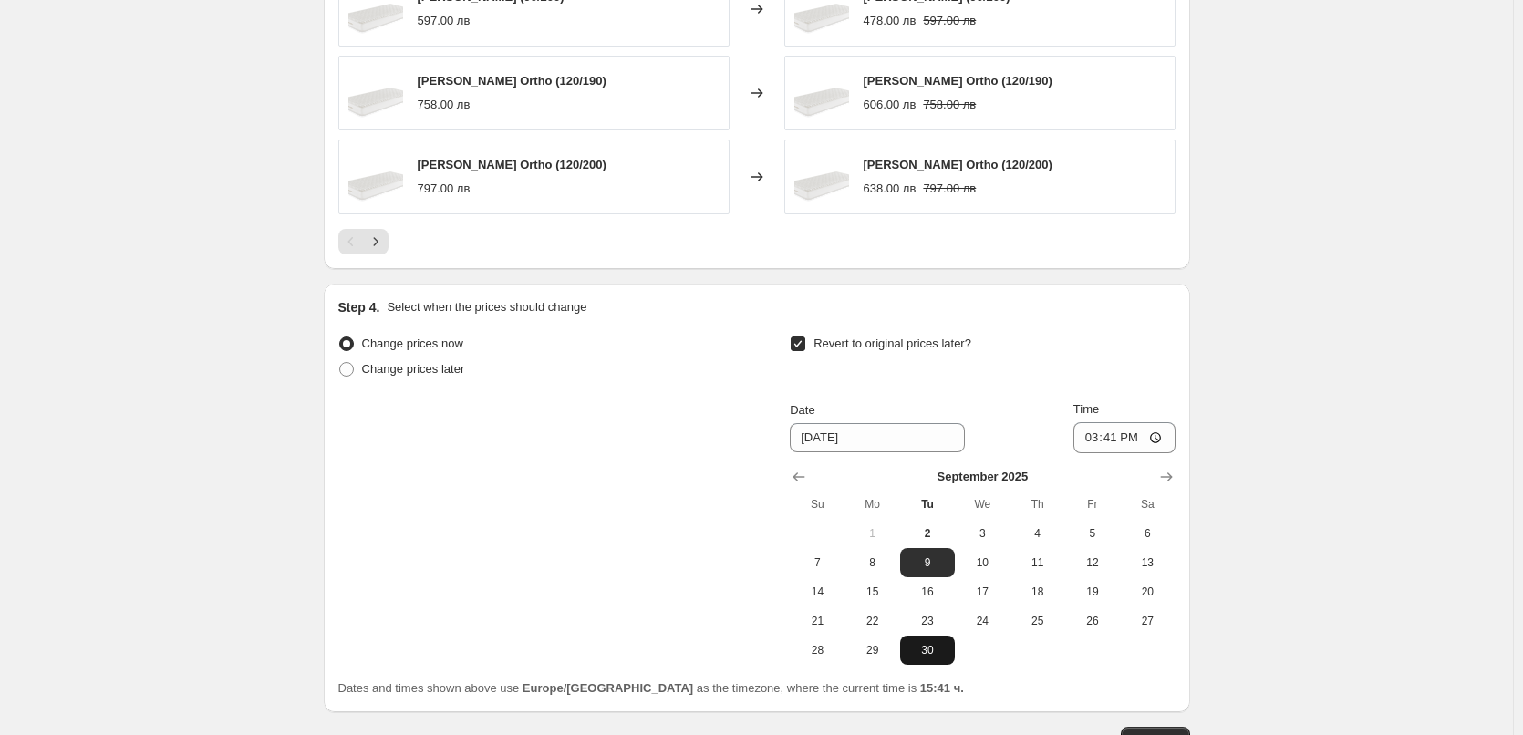
click at [935, 656] on span "30" at bounding box center [927, 650] width 40 height 15
type input "[DATE]"
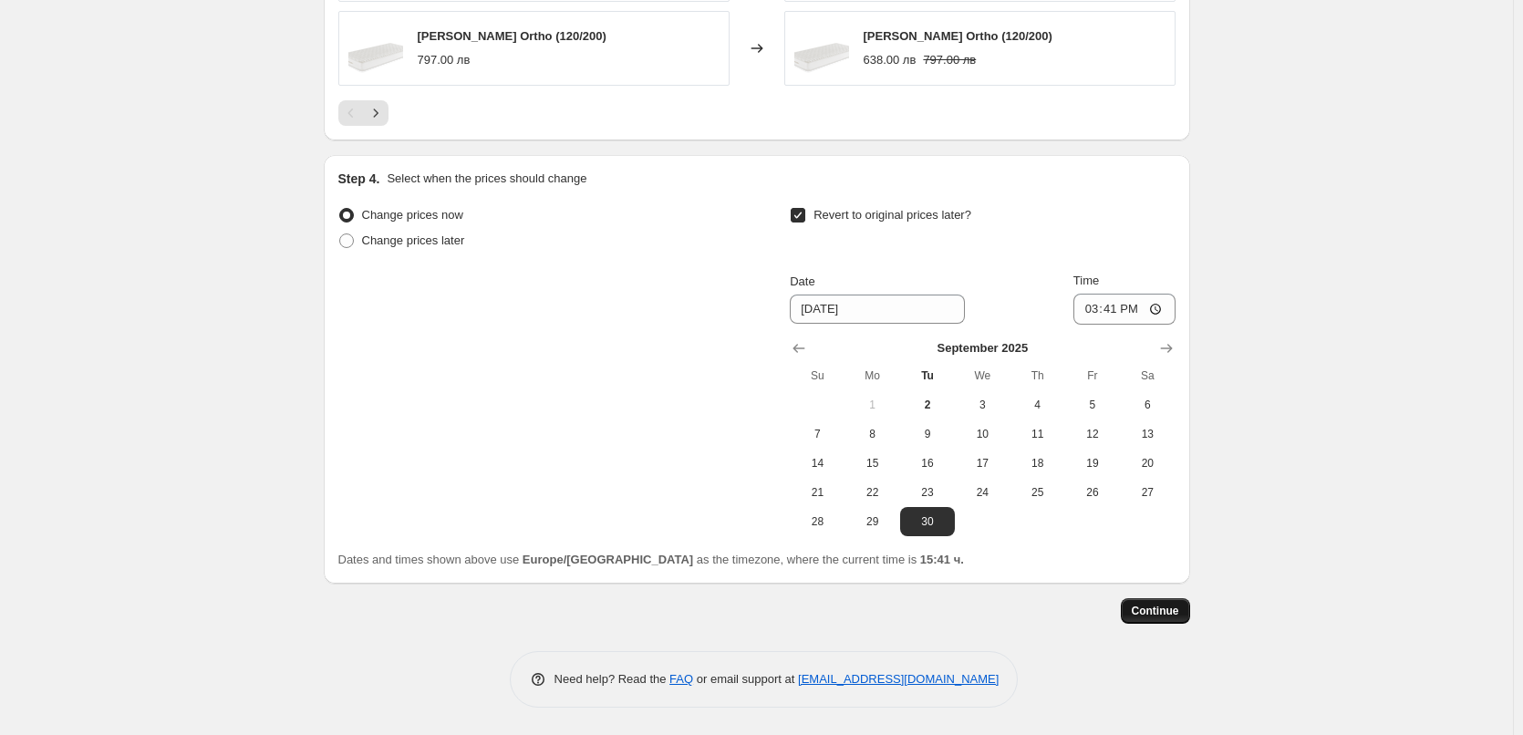
click at [1151, 615] on span "Continue" at bounding box center [1154, 611] width 47 height 15
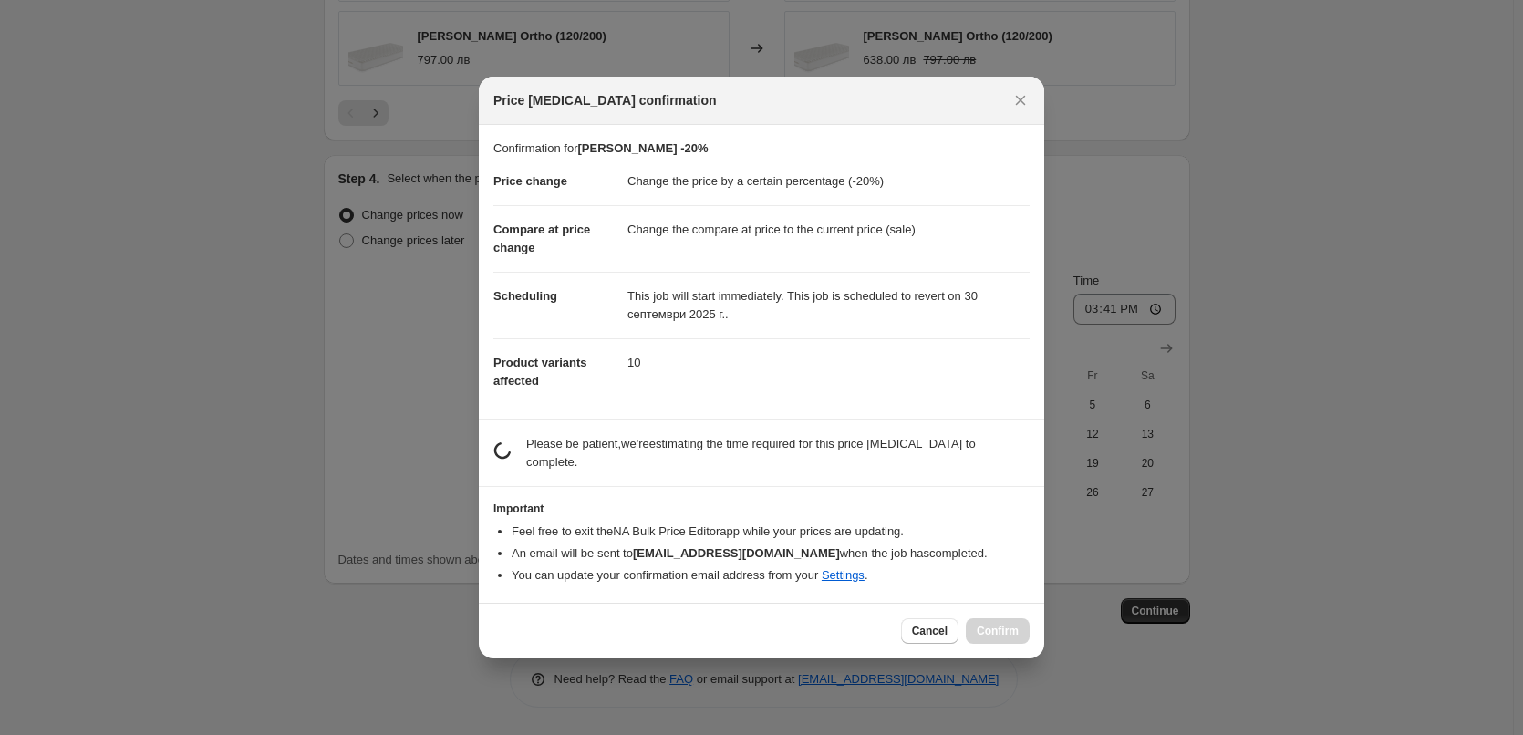
scroll to position [0, 0]
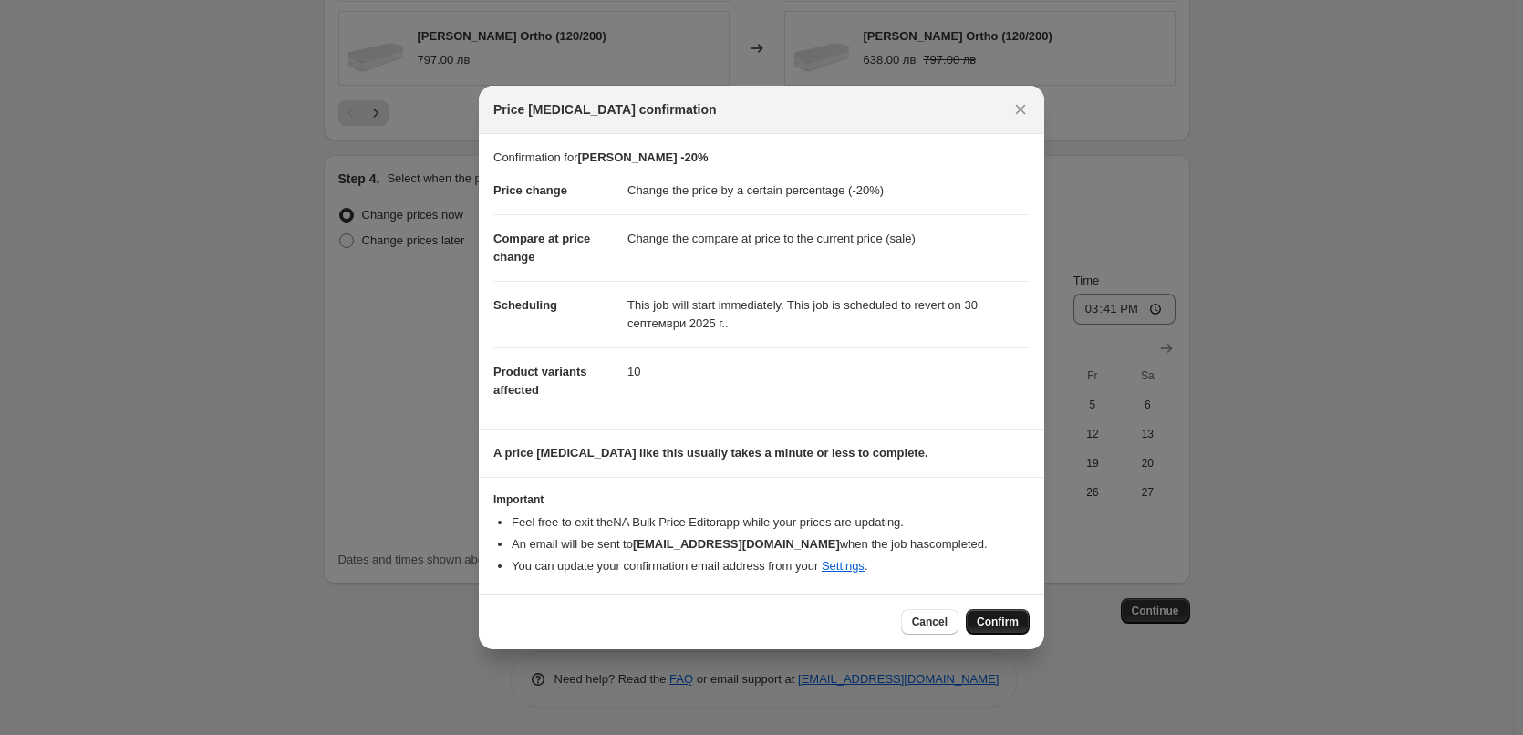
click at [1023, 616] on button "Confirm" at bounding box center [998, 622] width 64 height 26
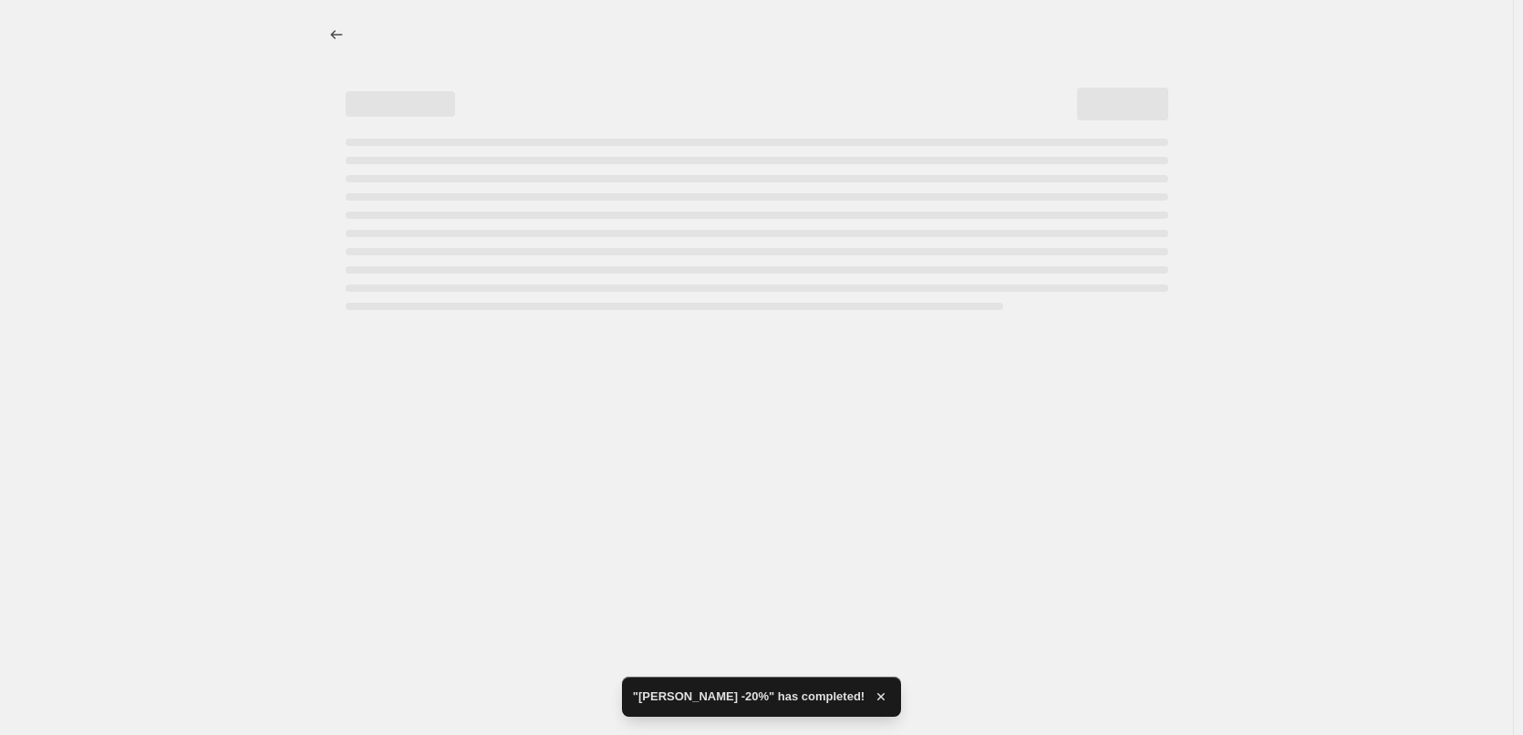
select select "percentage"
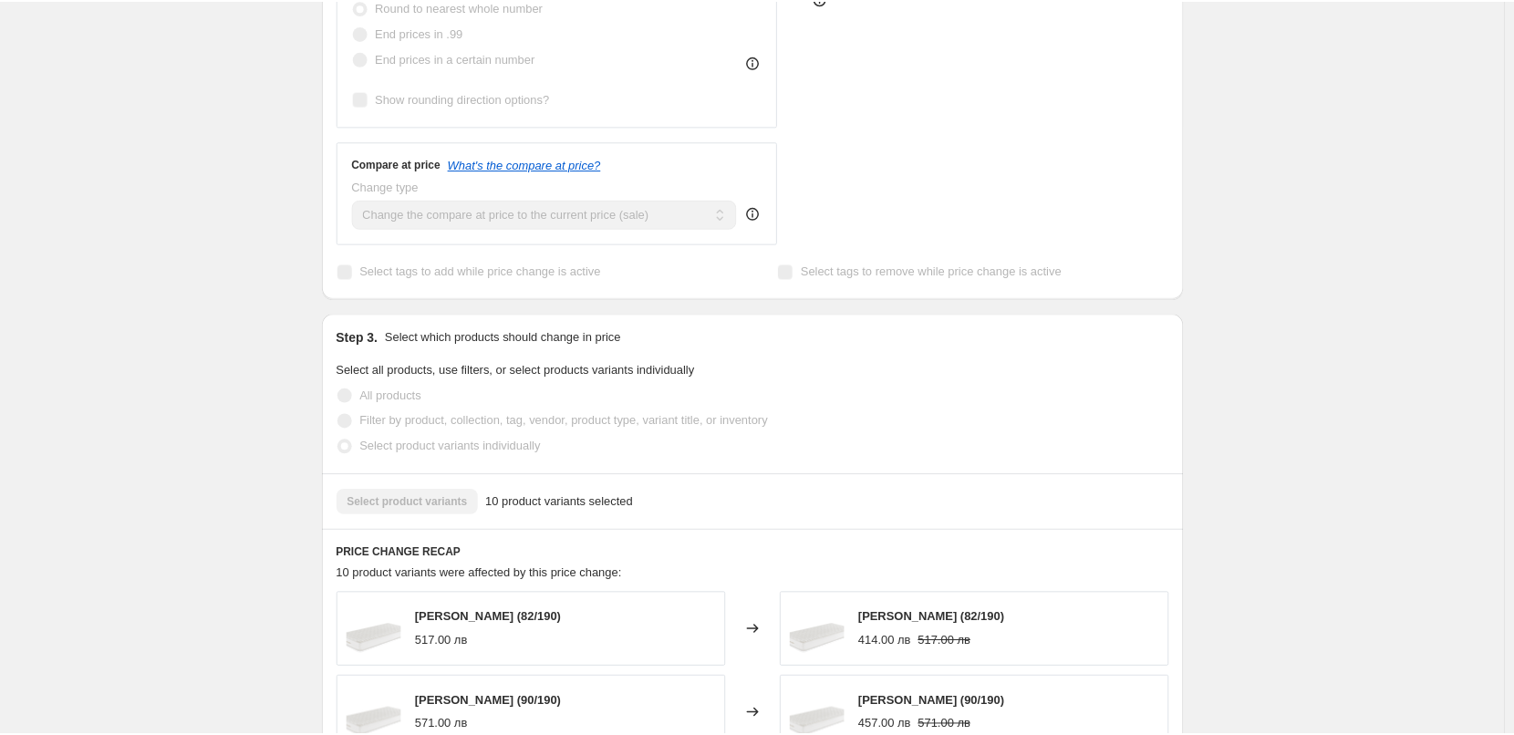
scroll to position [182, 0]
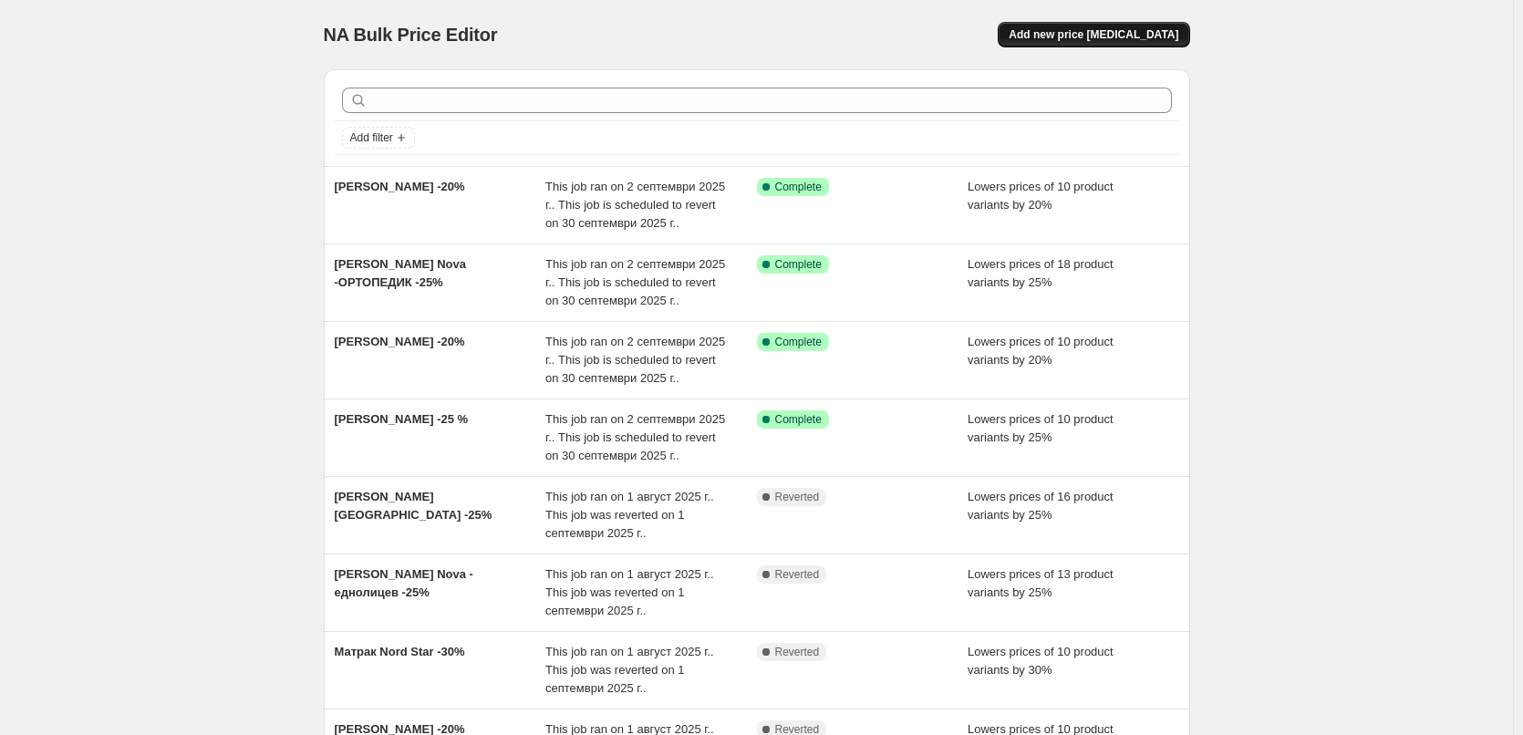
click at [1104, 30] on span "Add new price [MEDICAL_DATA]" at bounding box center [1093, 34] width 170 height 15
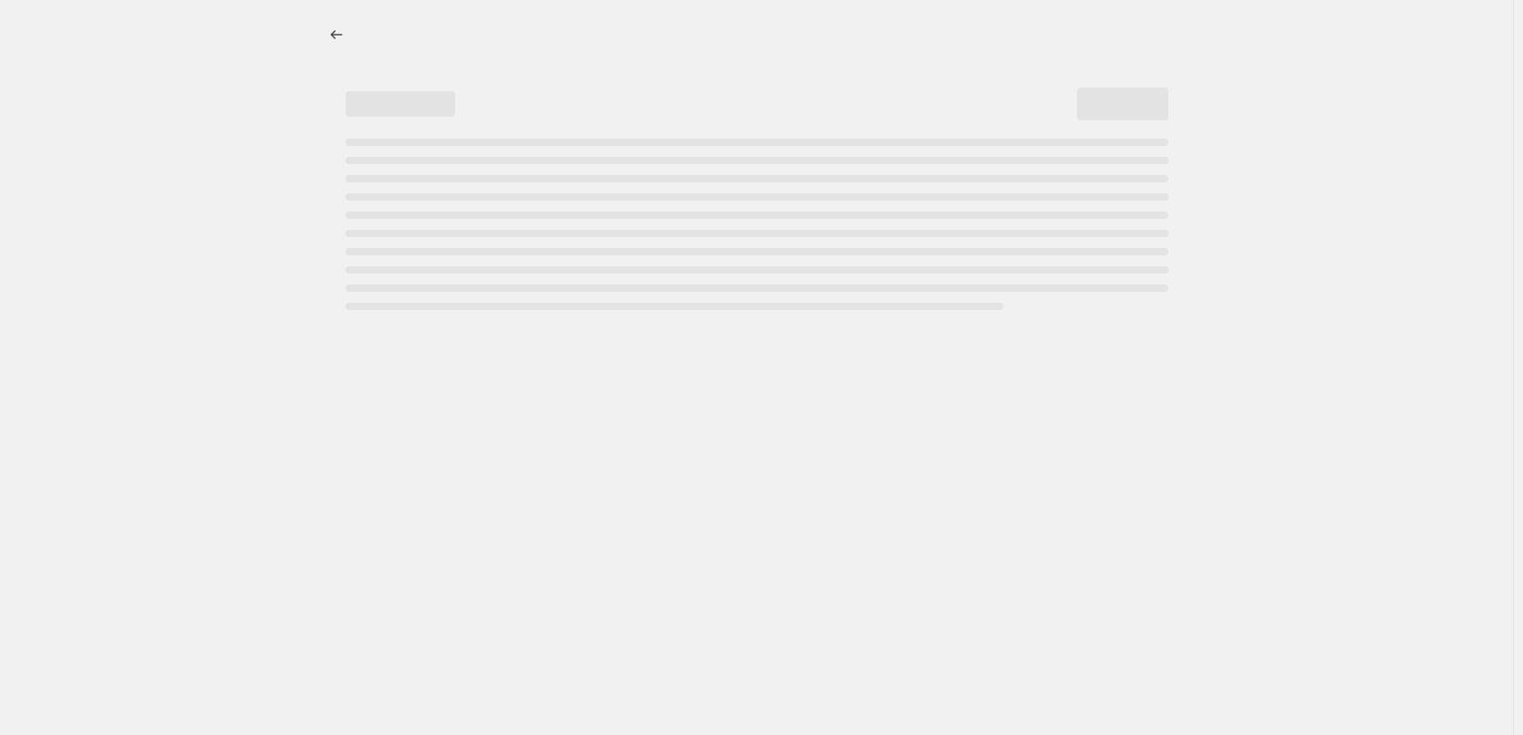
select select "percentage"
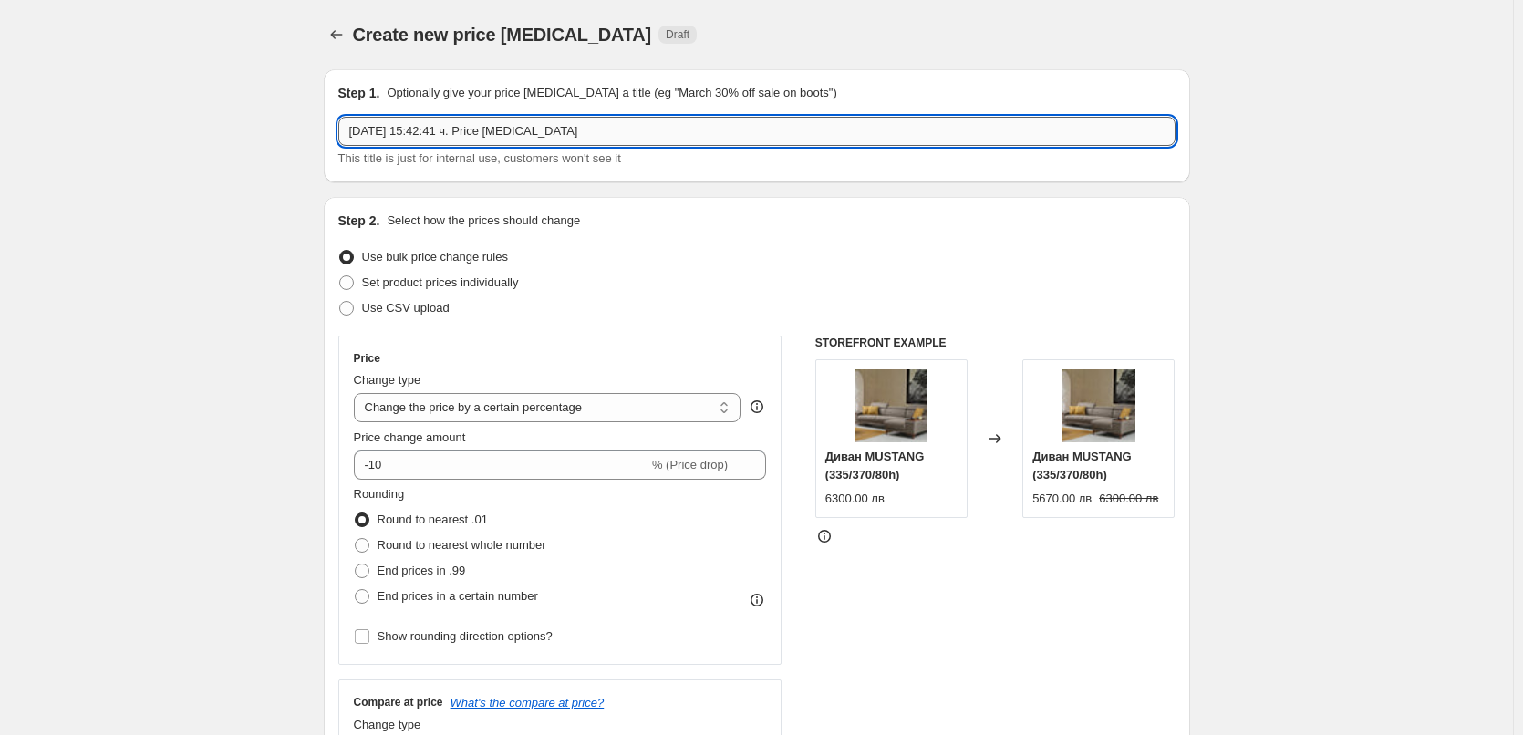
drag, startPoint x: 573, startPoint y: 131, endPoint x: 355, endPoint y: 129, distance: 217.9
click at [355, 129] on input "2.09.2025 г., 15:42:41 ч. Price change job" at bounding box center [756, 131] width 837 height 29
paste input "TED Матрак AWA - еднолицев"
type input "TED Матрак AWA - еднолицев и двулицев -20%"
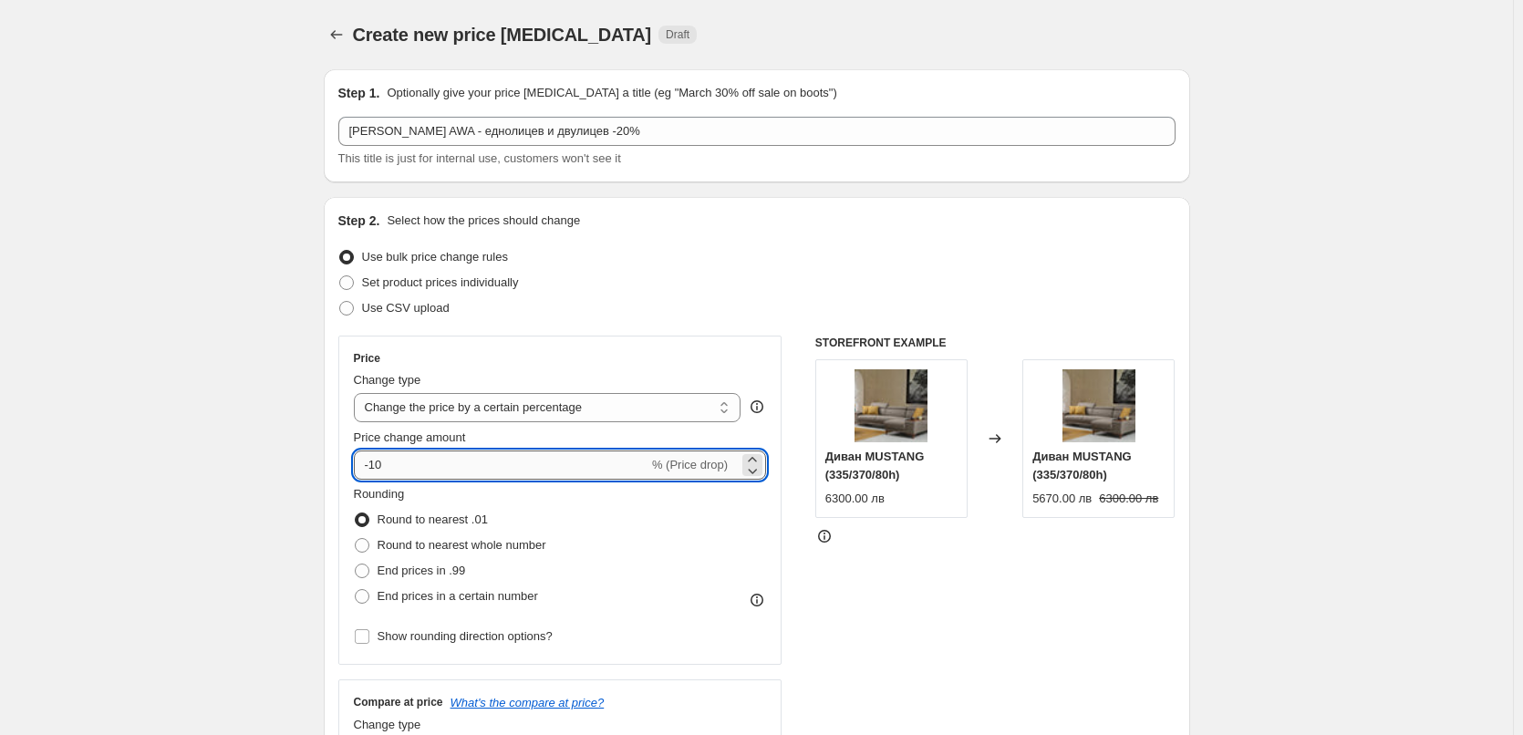
click at [392, 463] on input "-10" at bounding box center [501, 464] width 294 height 29
type input "-1"
type input "-20"
click at [367, 549] on span at bounding box center [362, 545] width 15 height 15
click at [356, 539] on input "Round to nearest whole number" at bounding box center [355, 538] width 1 height 1
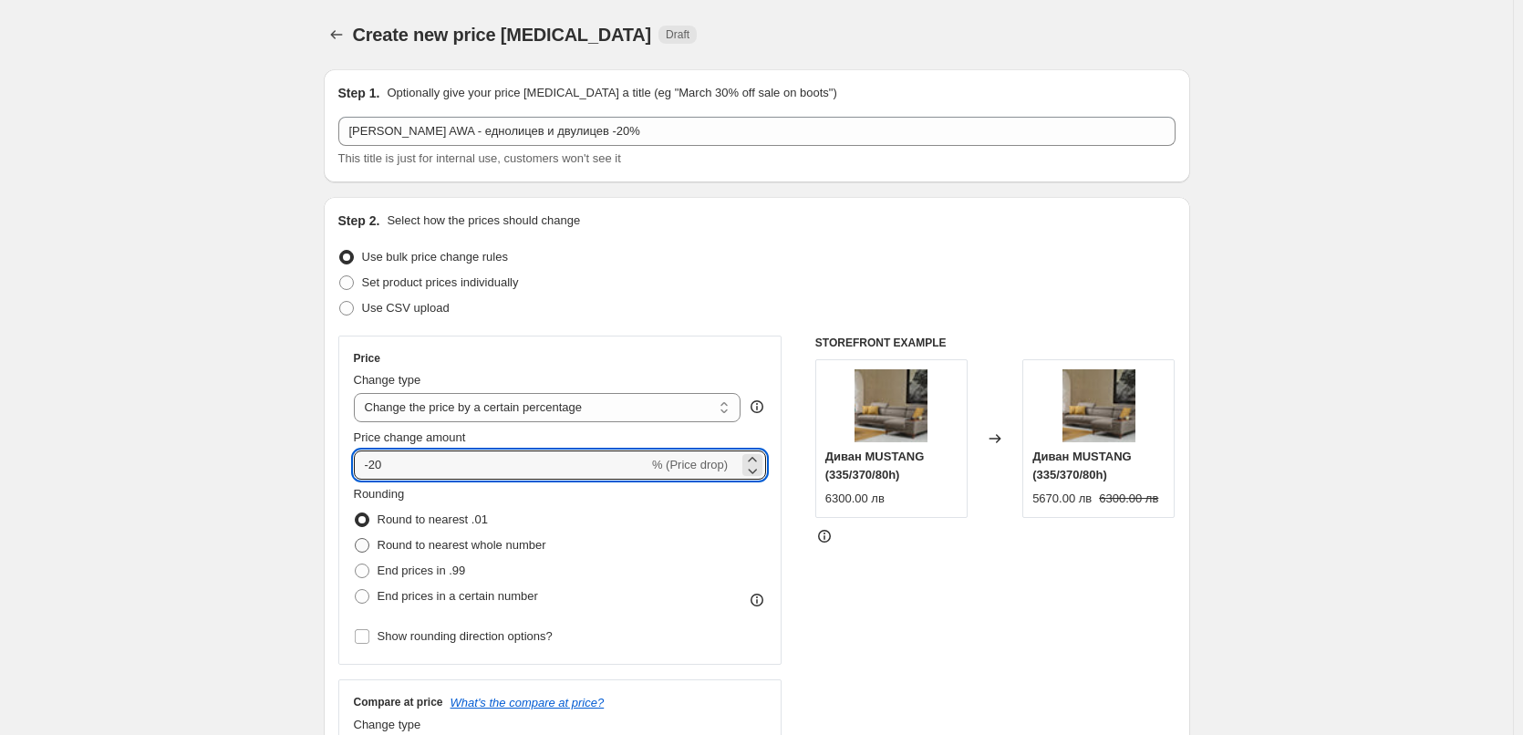
radio input "true"
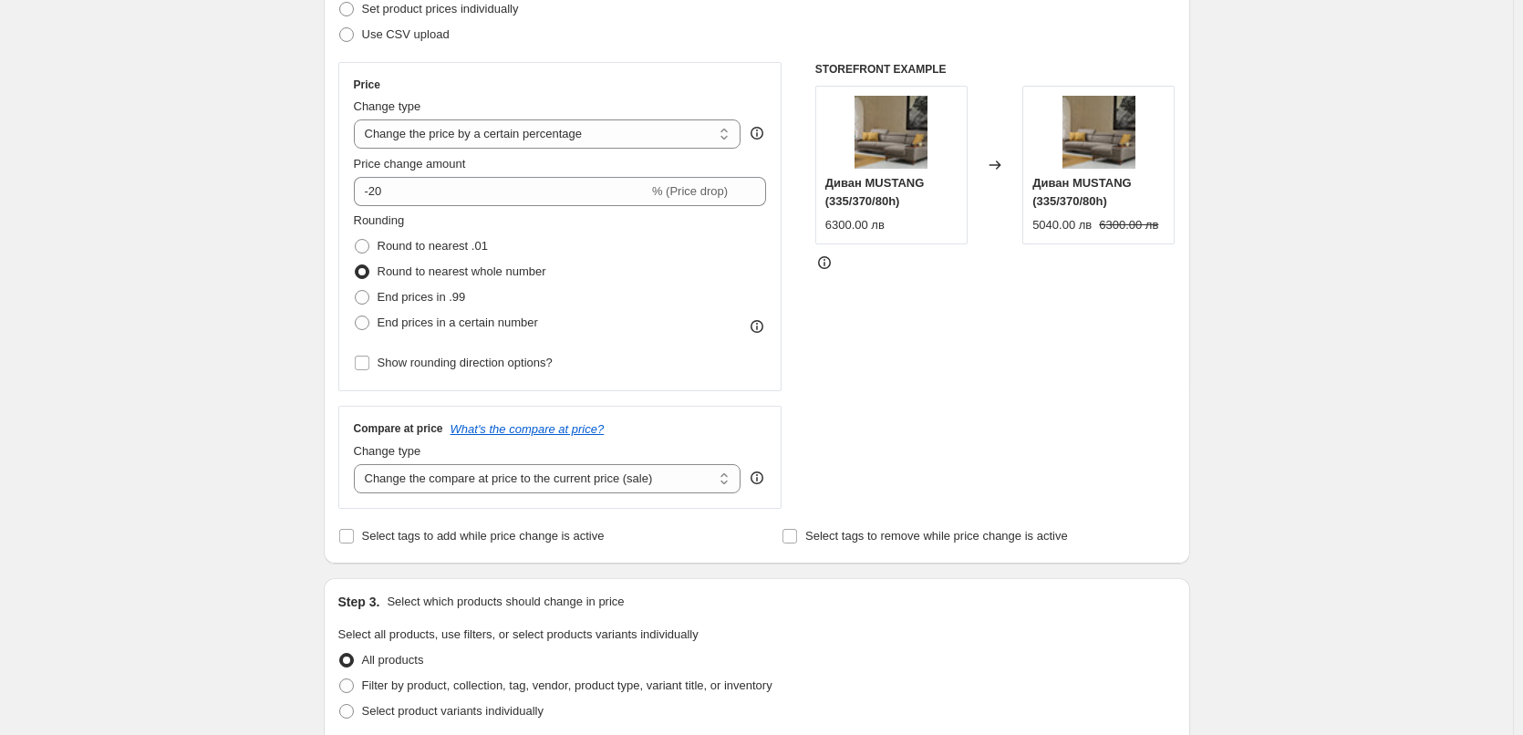
scroll to position [547, 0]
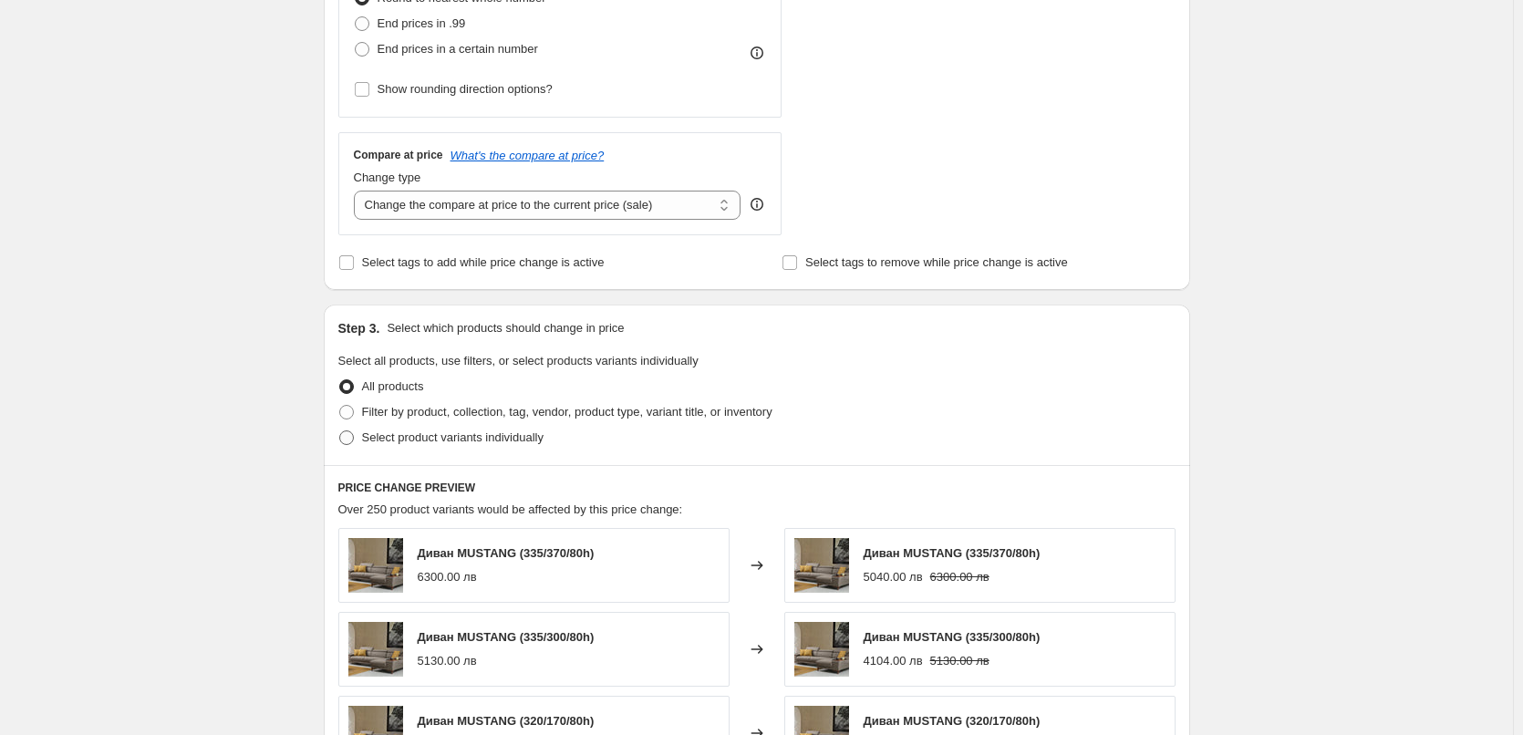
click at [353, 438] on span at bounding box center [346, 437] width 15 height 15
click at [340, 431] on input "Select product variants individually" at bounding box center [339, 430] width 1 height 1
radio input "true"
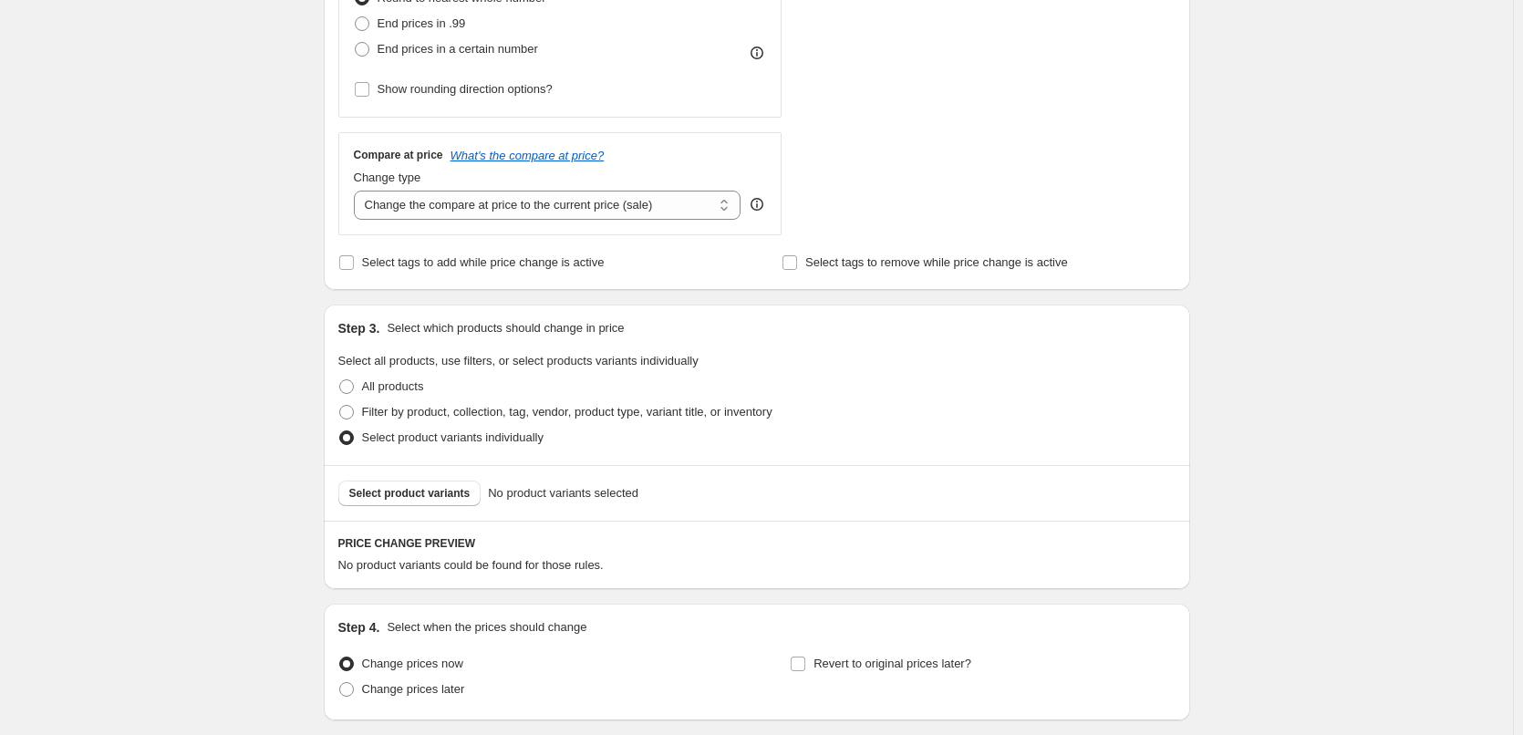
scroll to position [685, 0]
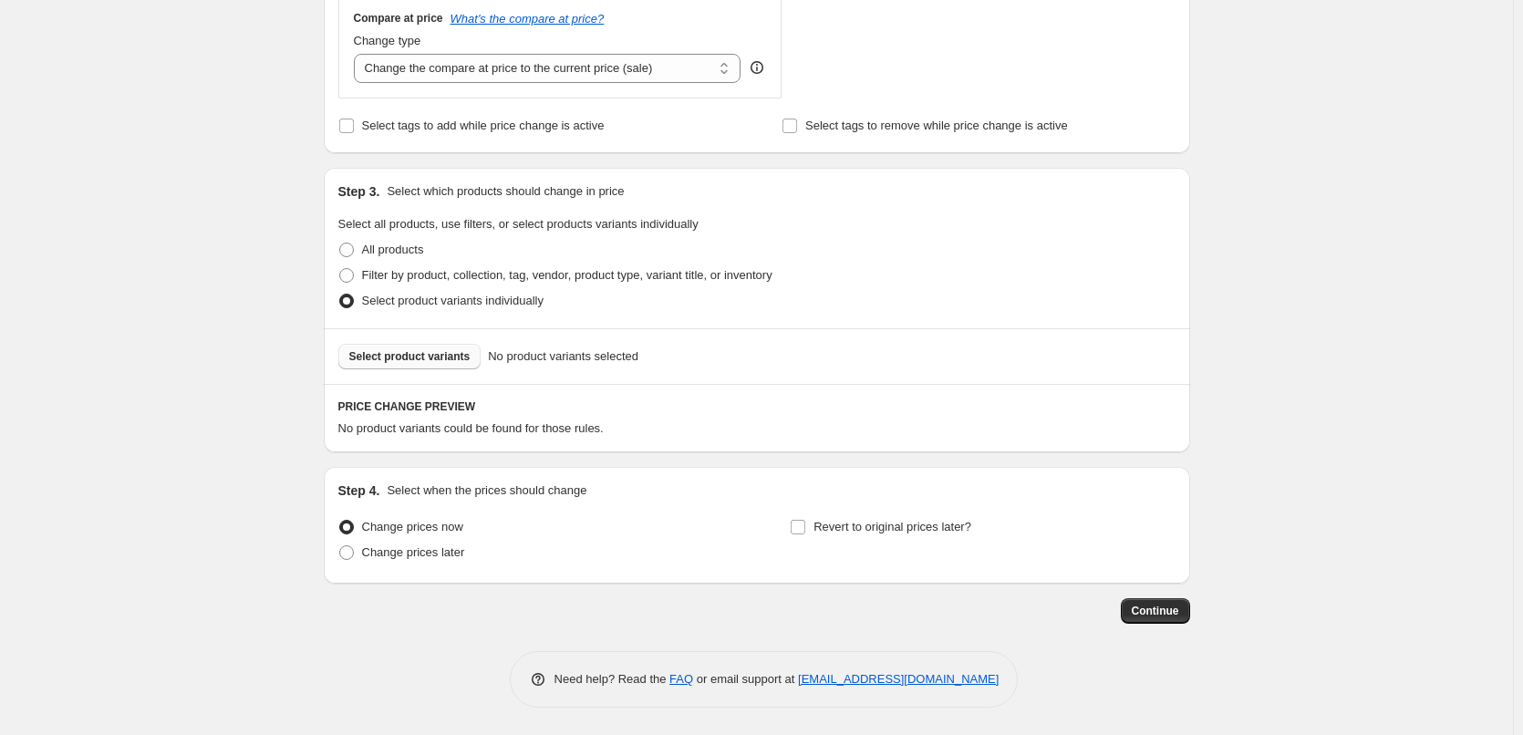
click at [421, 356] on span "Select product variants" at bounding box center [409, 356] width 121 height 15
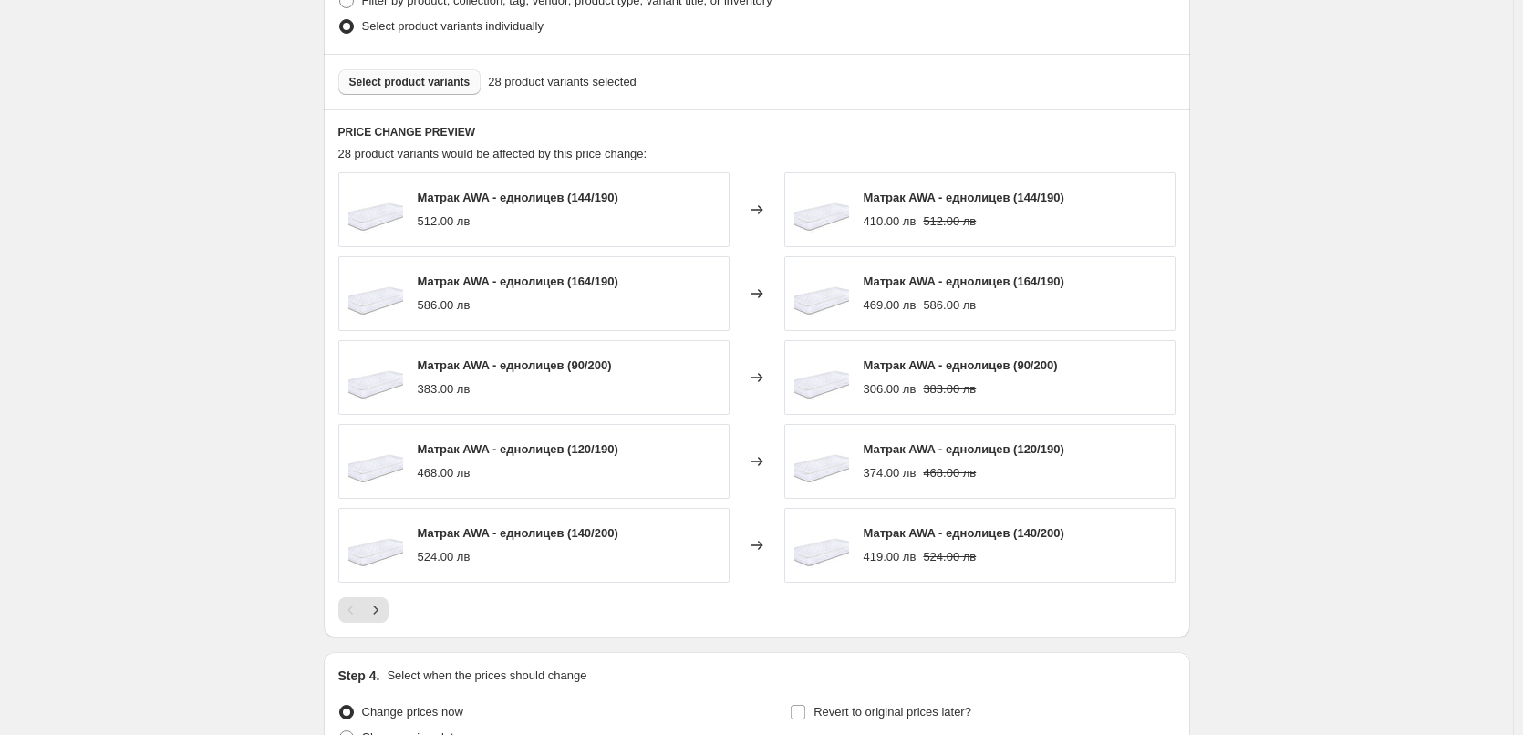
scroll to position [1141, 0]
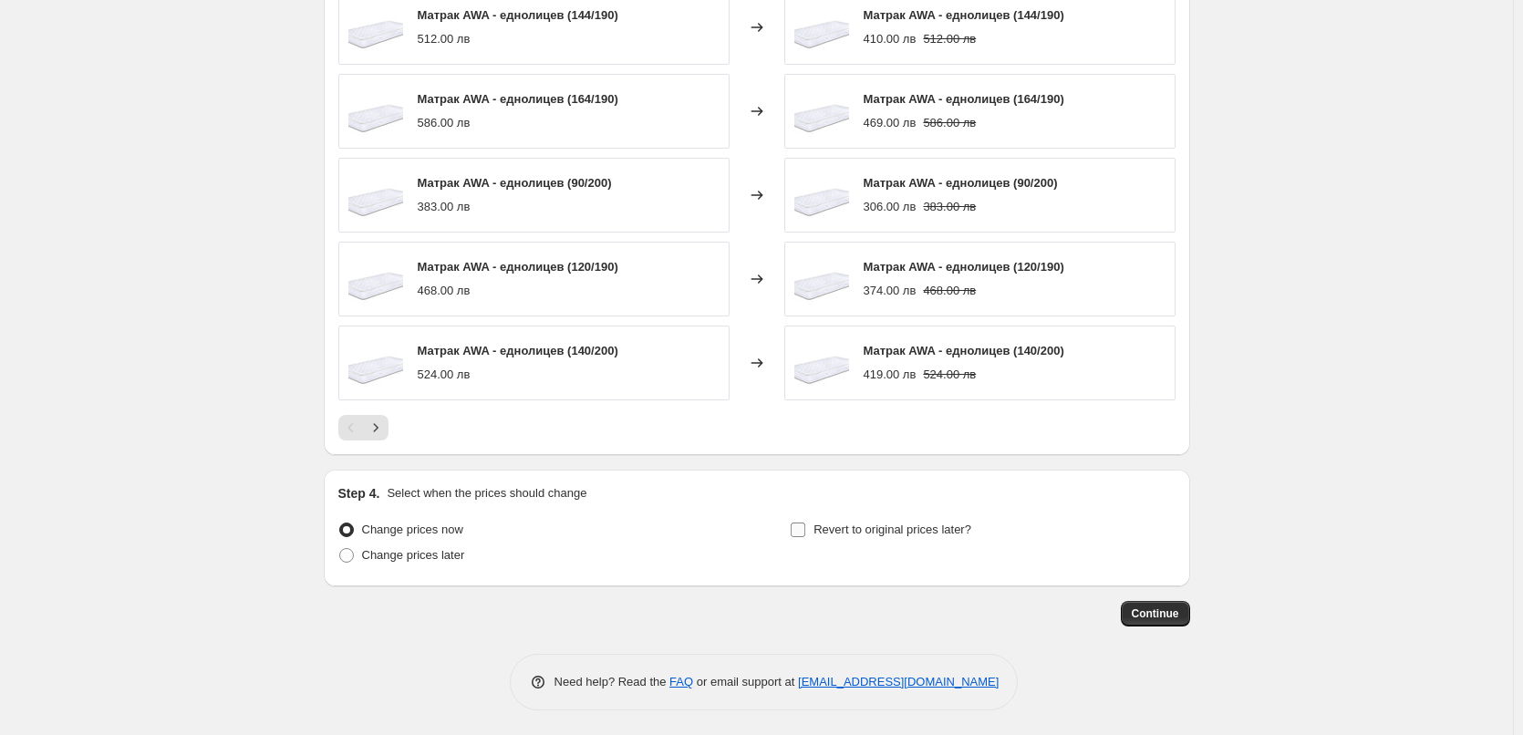
click at [801, 534] on input "Revert to original prices later?" at bounding box center [797, 529] width 15 height 15
checkbox input "true"
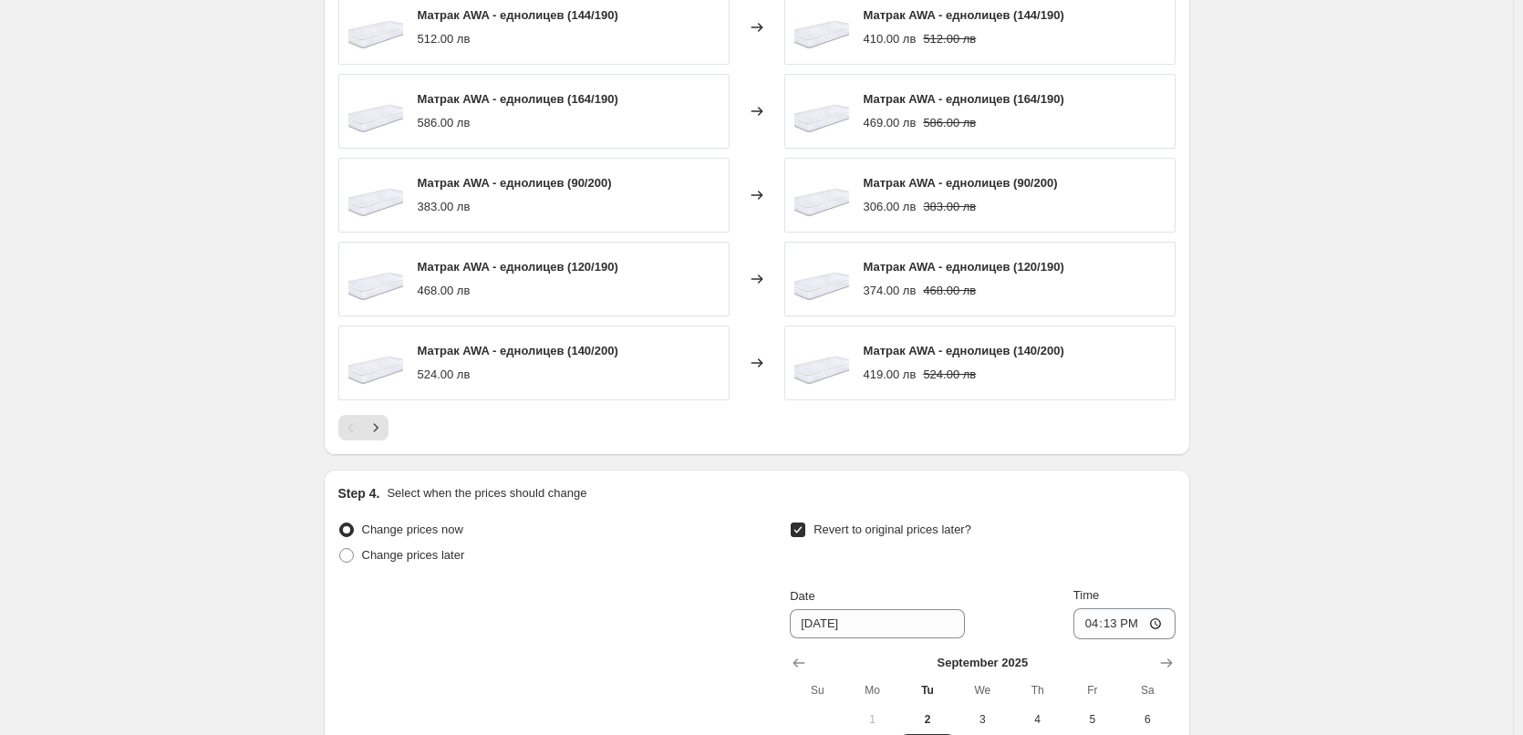
scroll to position [1414, 0]
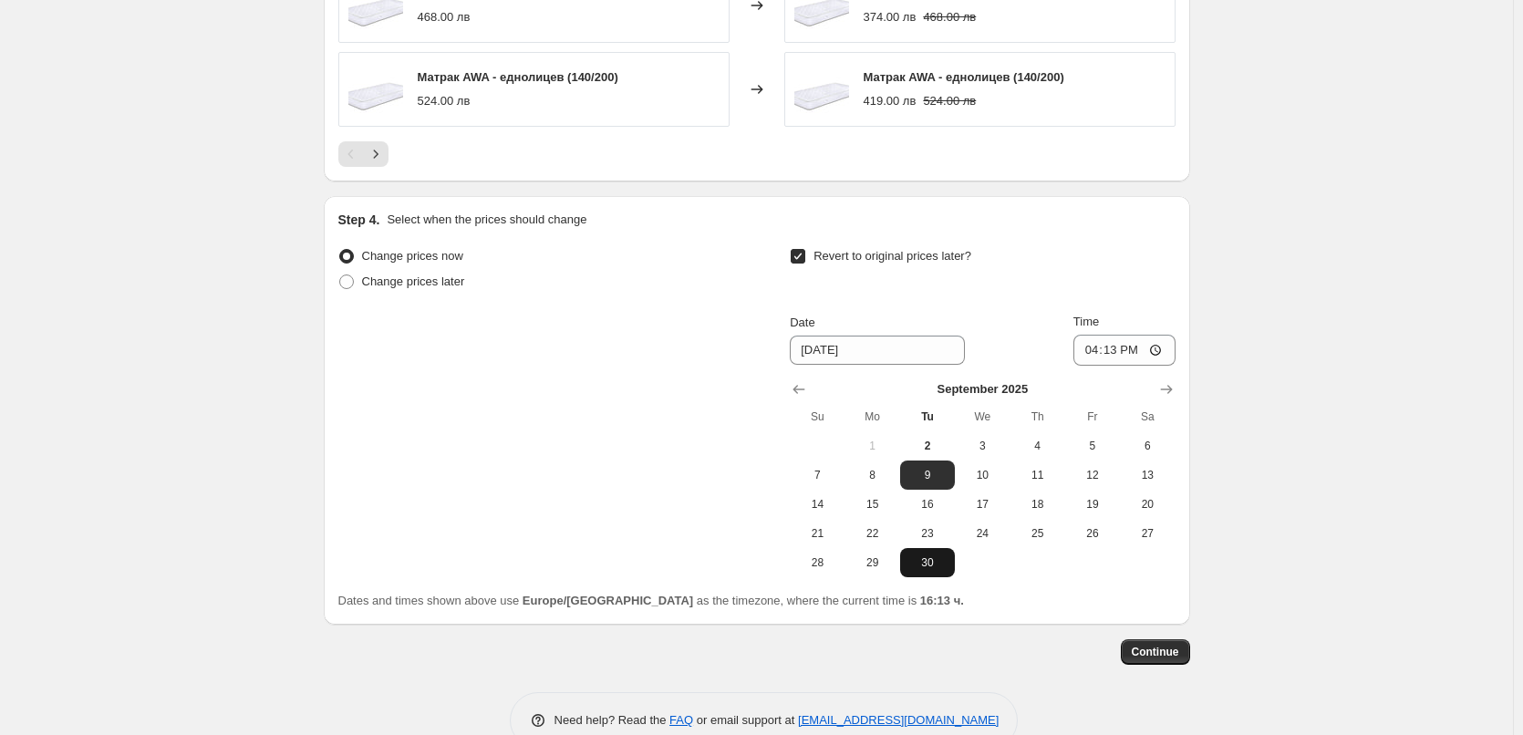
click at [930, 573] on button "30" at bounding box center [927, 562] width 55 height 29
type input "[DATE]"
click at [1124, 352] on input "16:13" at bounding box center [1124, 350] width 102 height 31
type input "23:59"
click at [1152, 653] on span "Continue" at bounding box center [1154, 652] width 47 height 15
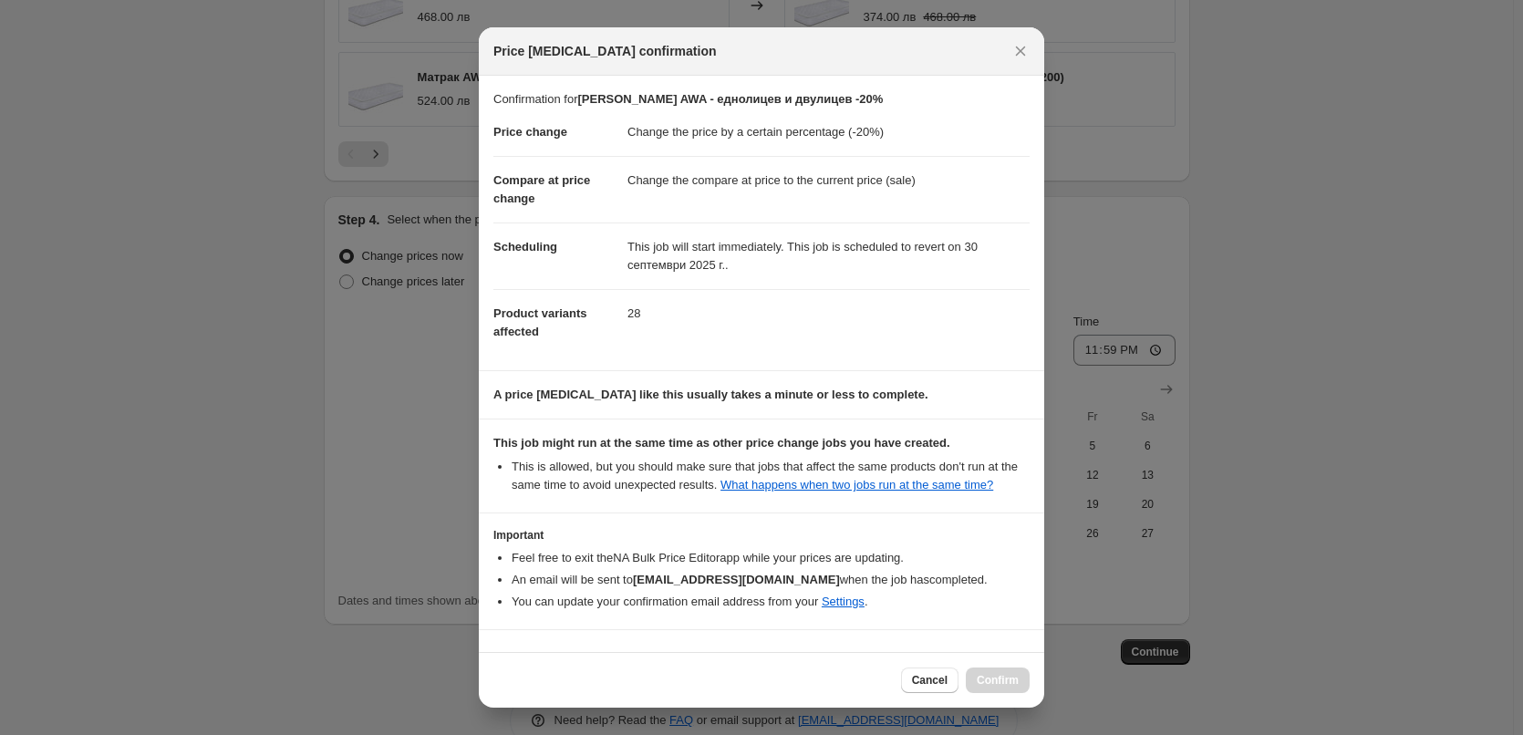
scroll to position [51, 0]
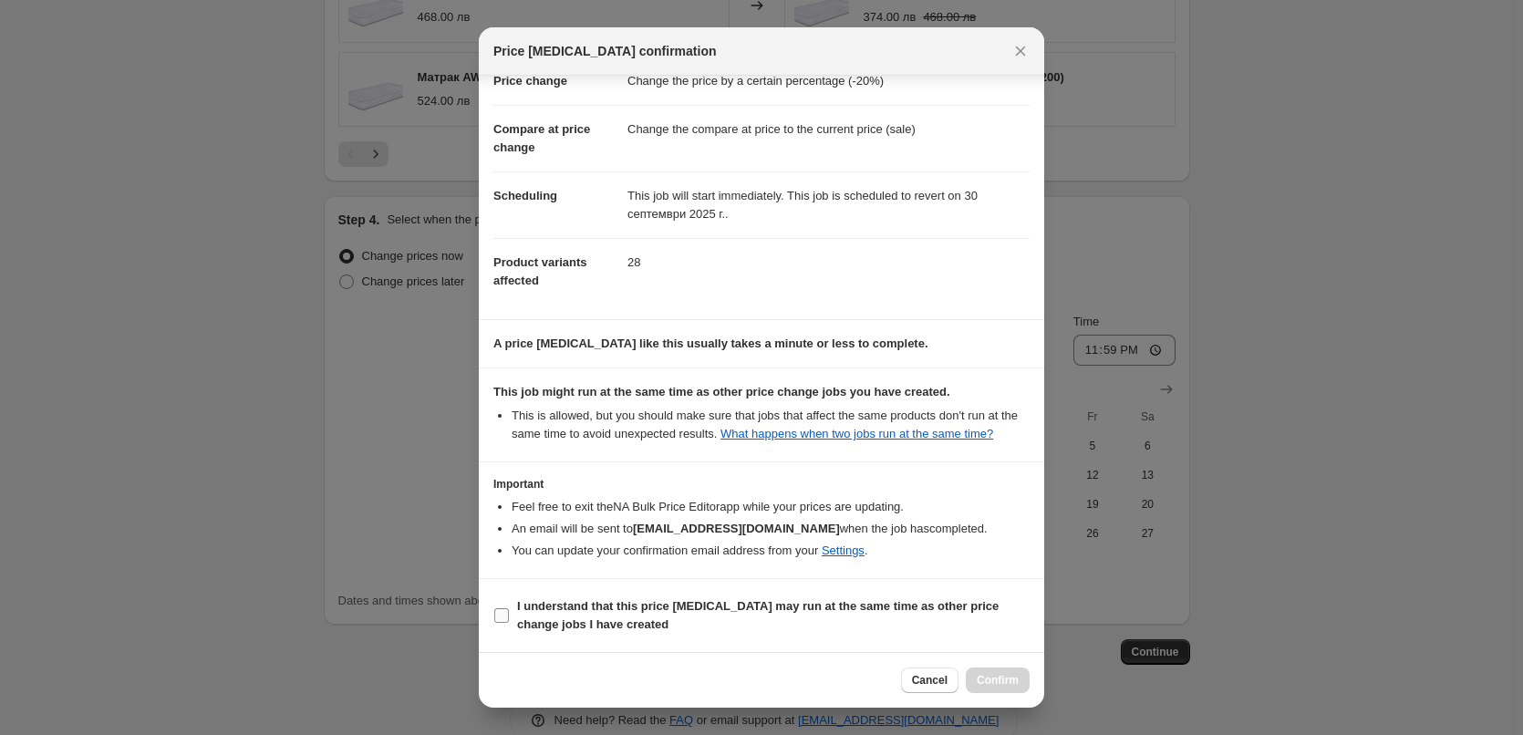
click at [500, 618] on input "I understand that this price [MEDICAL_DATA] may run at the same time as other p…" at bounding box center [501, 615] width 15 height 15
checkbox input "true"
click at [986, 676] on span "Confirm" at bounding box center [997, 680] width 42 height 15
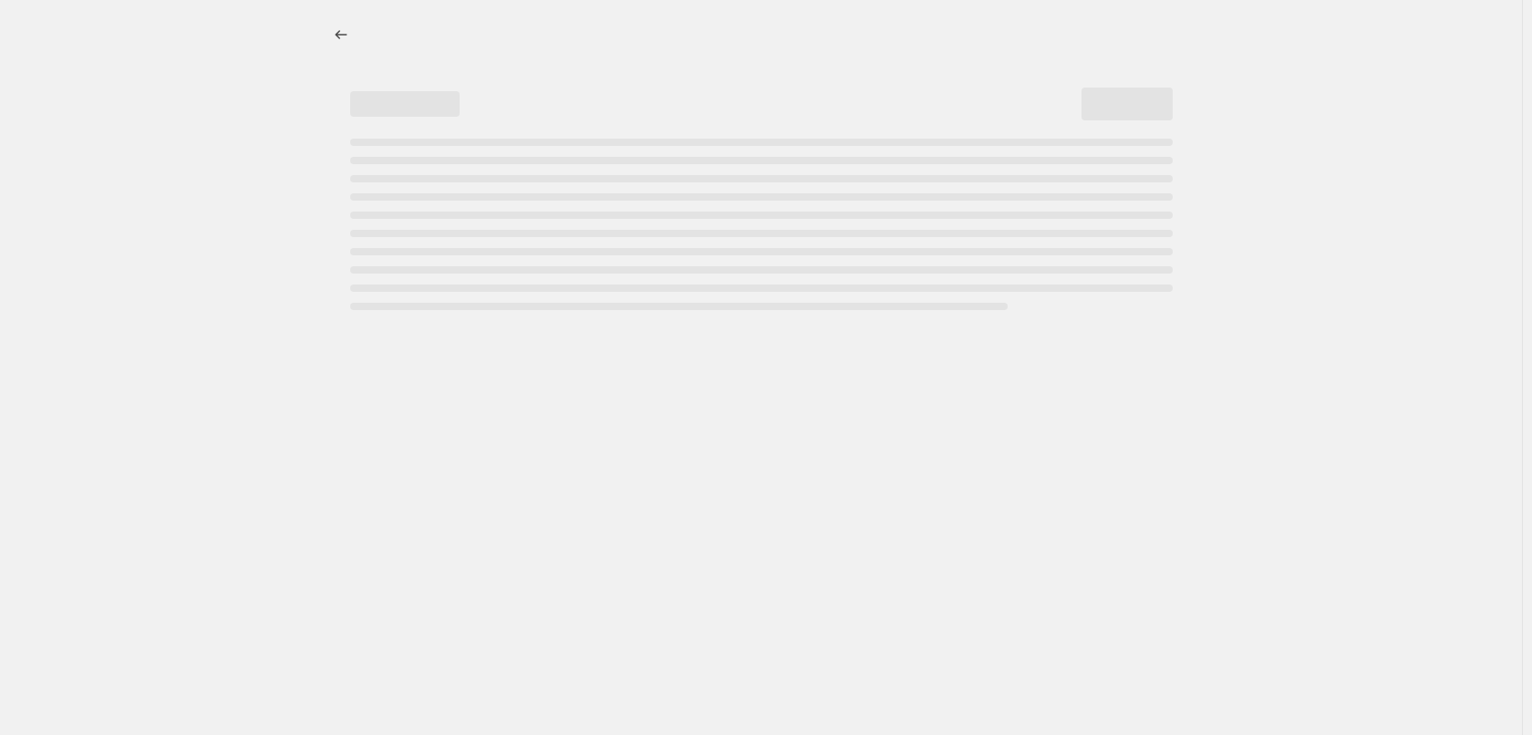
select select "percentage"
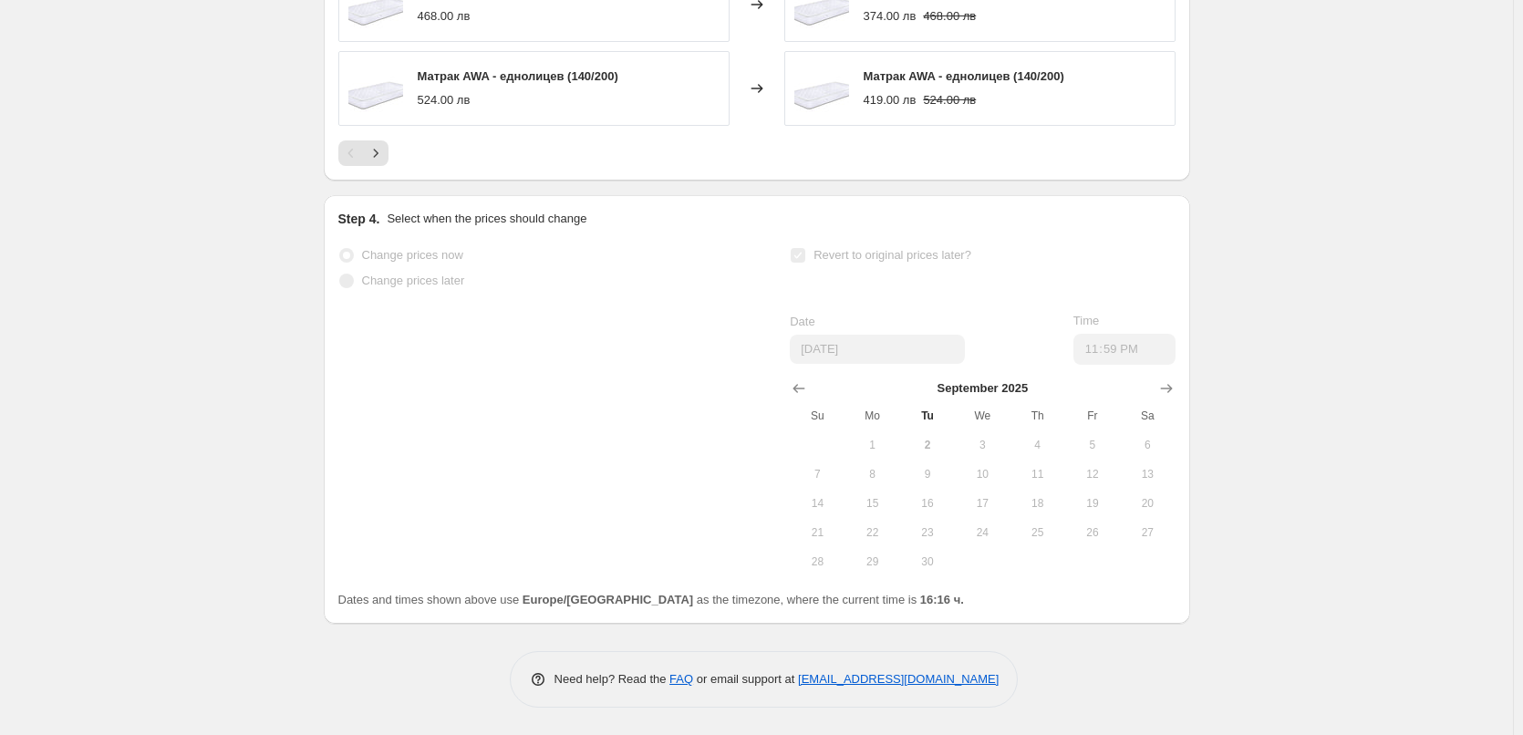
scroll to position [1152, 0]
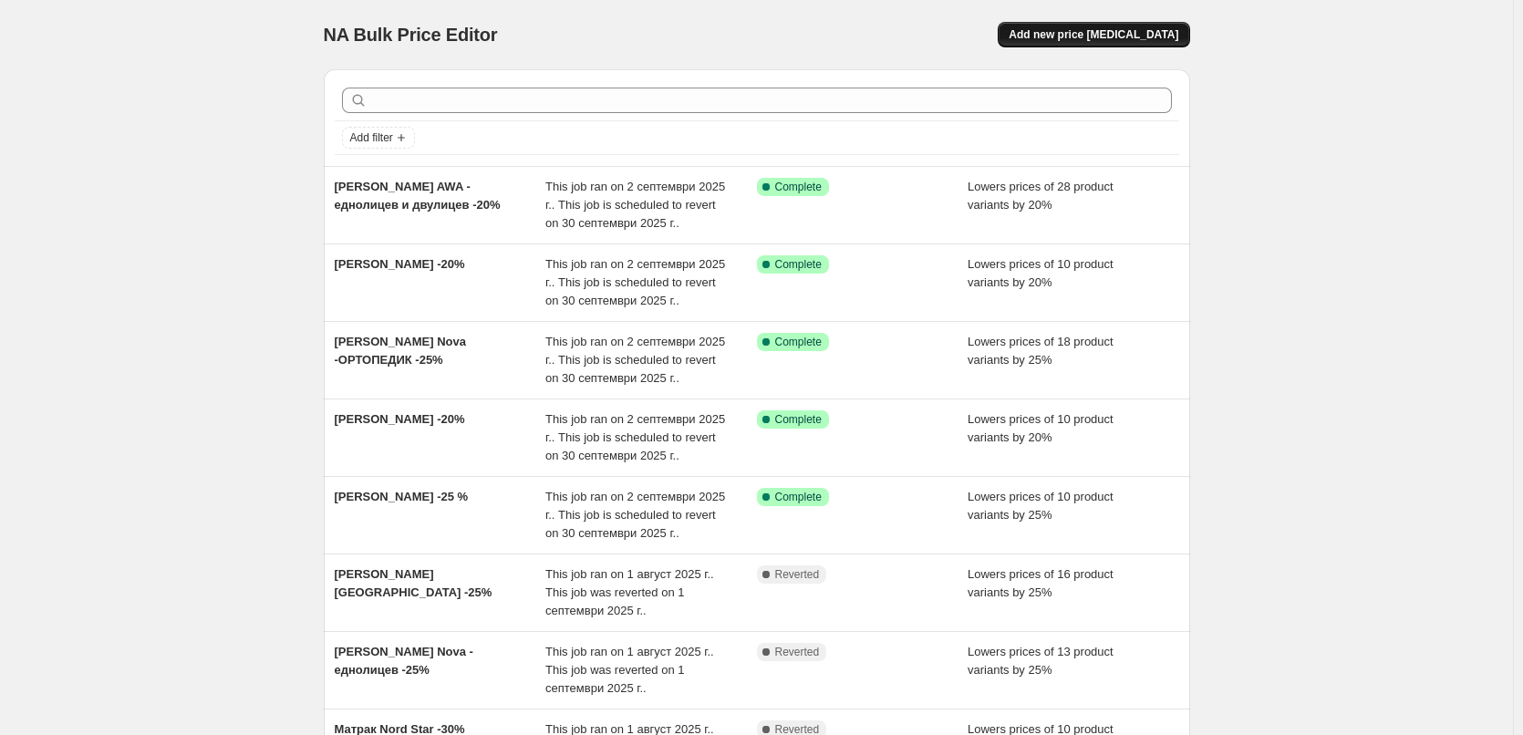
click at [1083, 35] on span "Add new price [MEDICAL_DATA]" at bounding box center [1093, 34] width 170 height 15
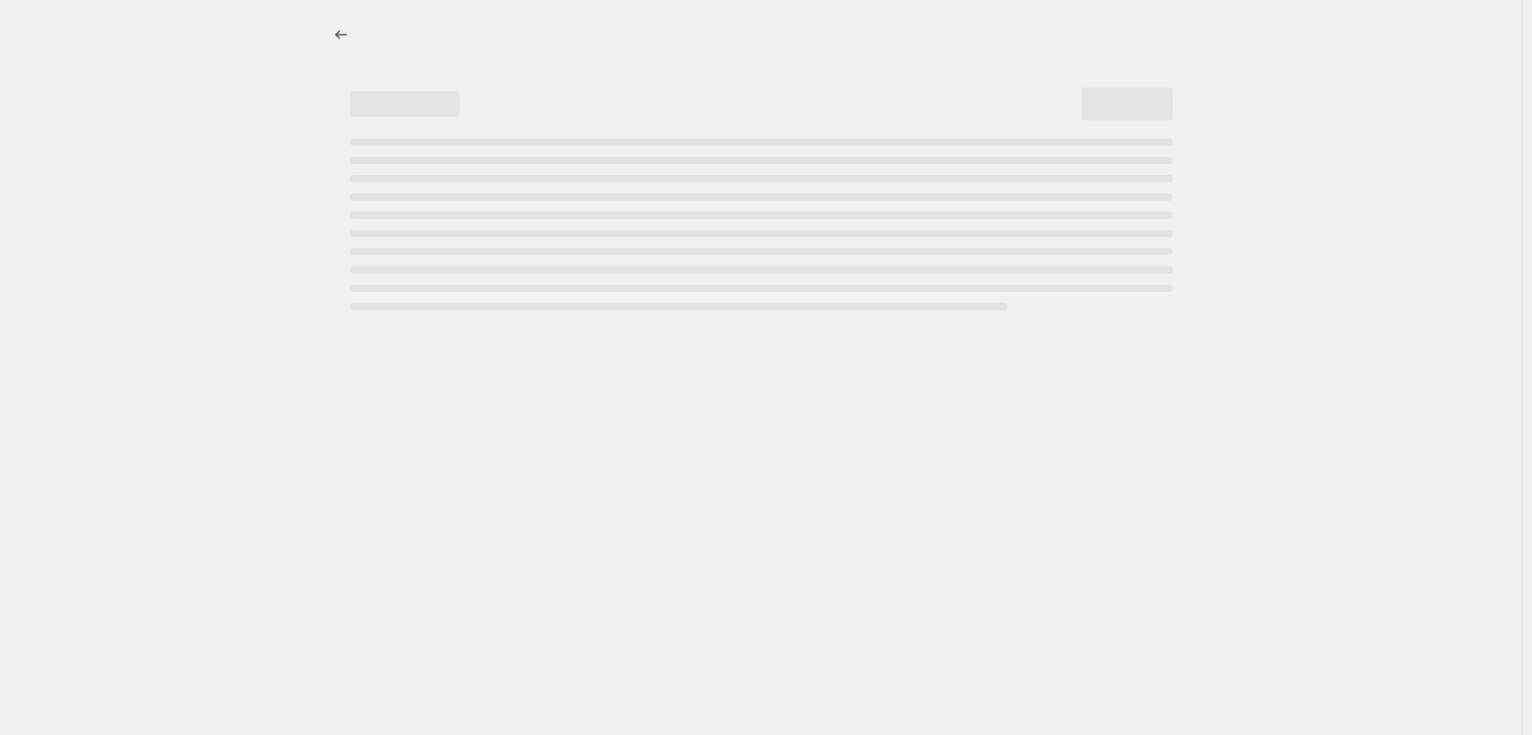
select select "percentage"
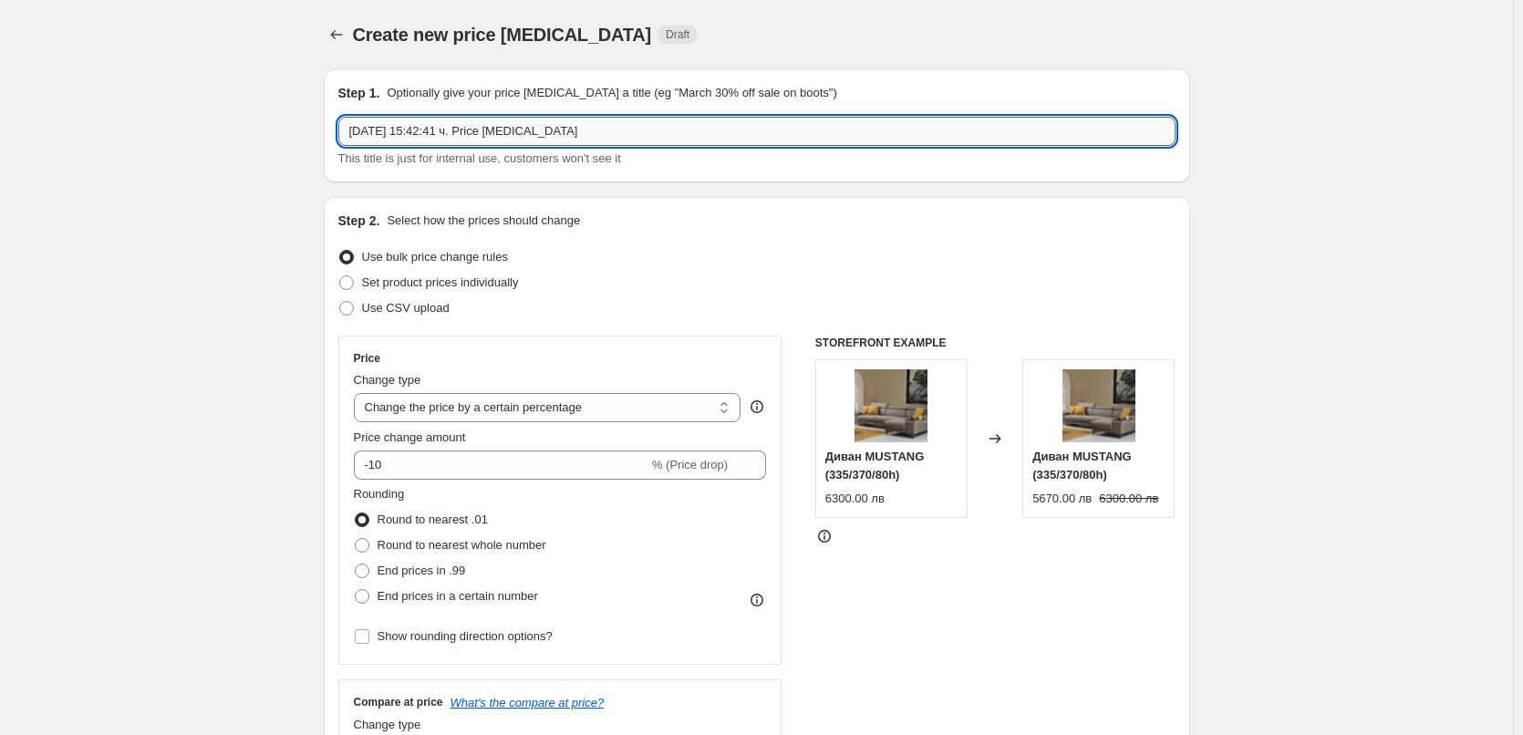
drag, startPoint x: 564, startPoint y: 130, endPoint x: 353, endPoint y: 129, distance: 211.5
click at [353, 129] on input "2.09.2025 г., 15:42:41 ч. Price change job" at bounding box center [756, 131] width 837 height 29
paste input "TED Топ Матрак Memory Spa"
type input "TED Топ Матрак Memory Spa -30 %"
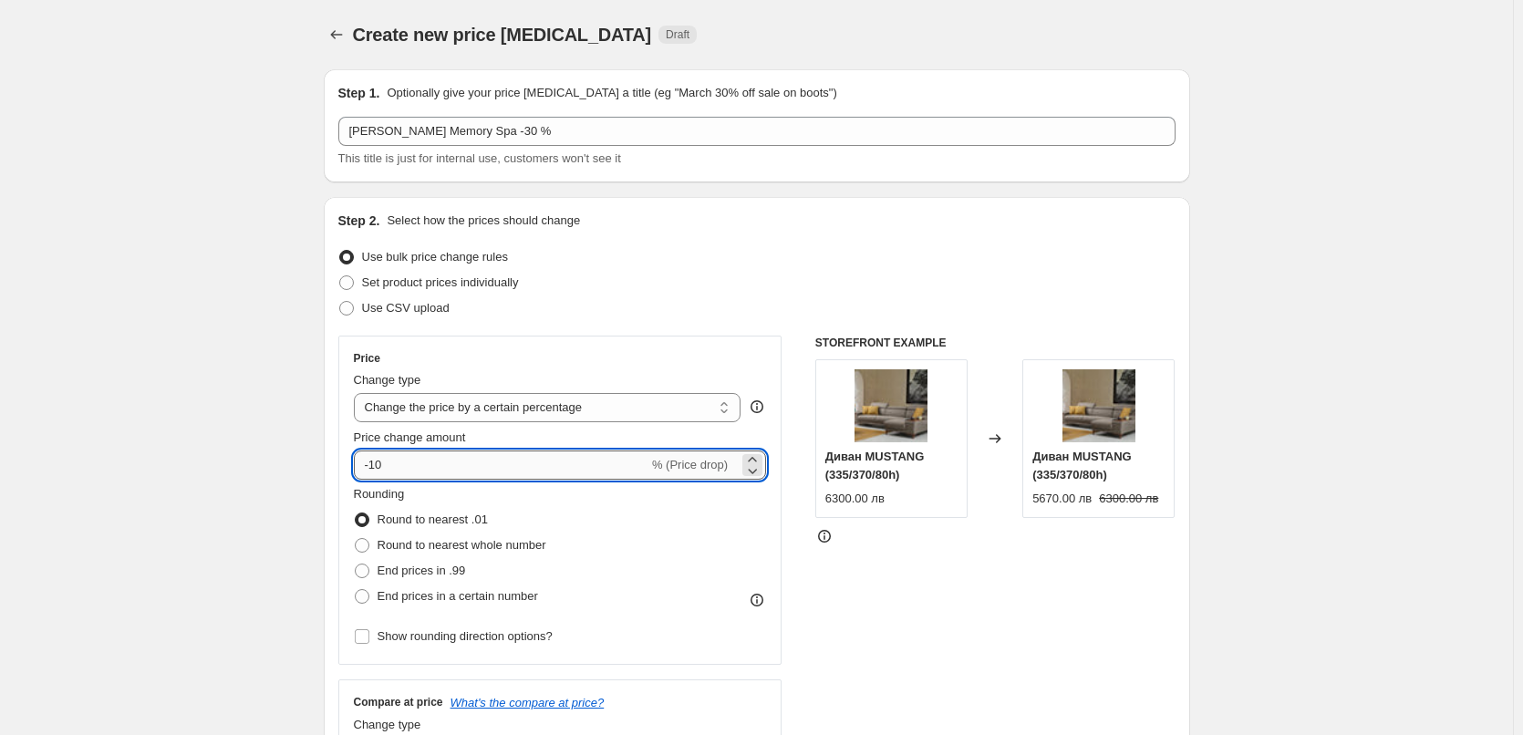
click at [386, 464] on input "-10" at bounding box center [501, 464] width 294 height 29
type input "-1"
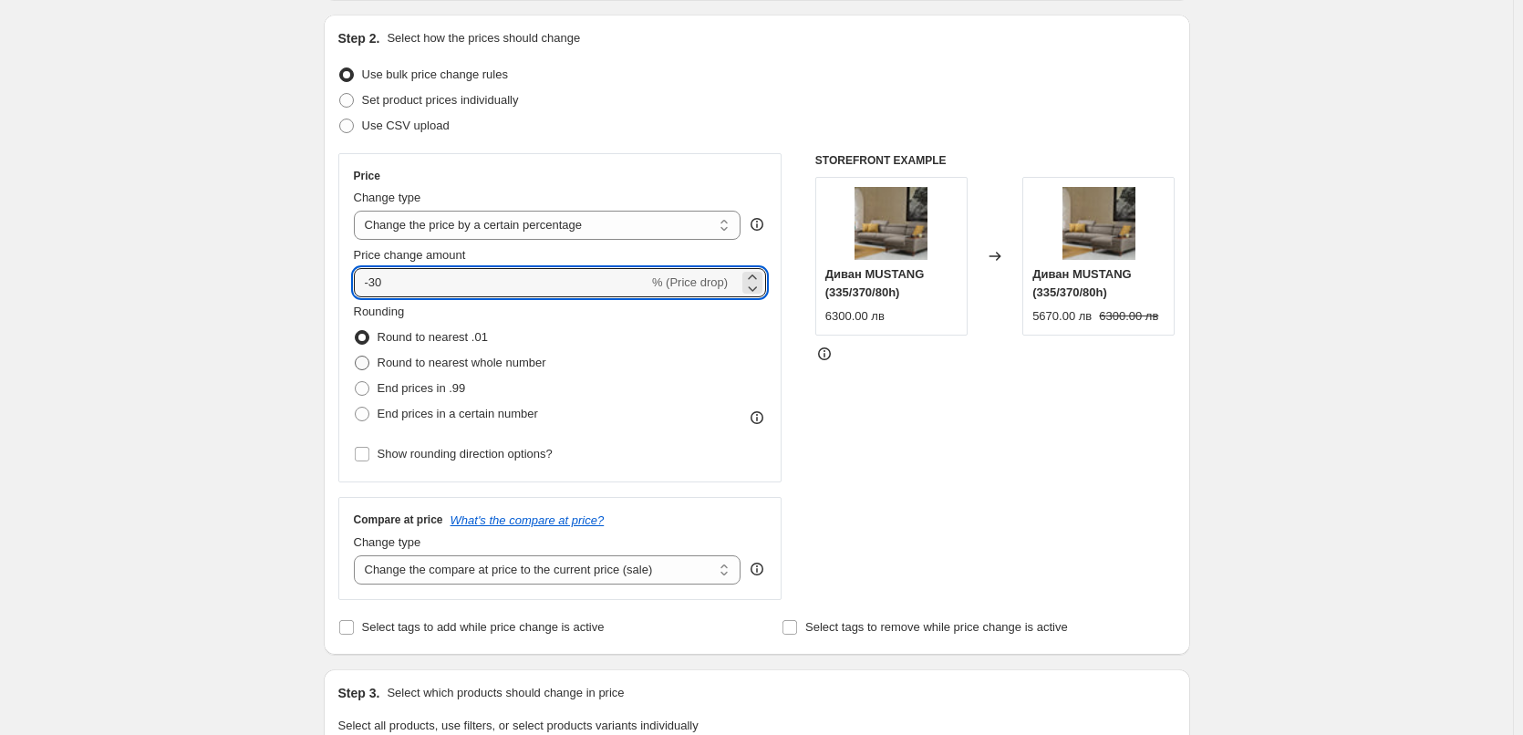
type input "-30"
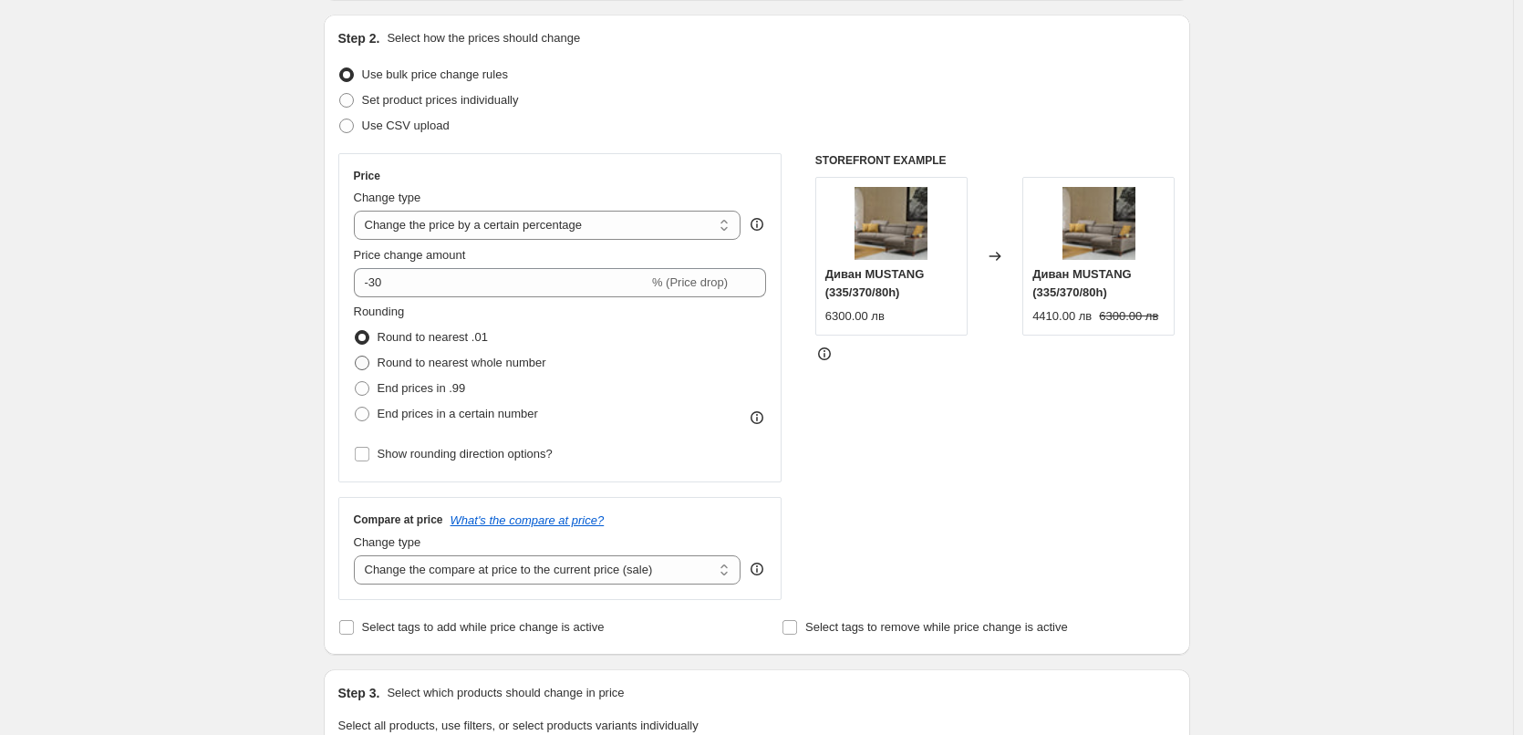
click at [365, 363] on span at bounding box center [362, 363] width 15 height 15
click at [356, 356] on input "Round to nearest whole number" at bounding box center [355, 356] width 1 height 1
radio input "true"
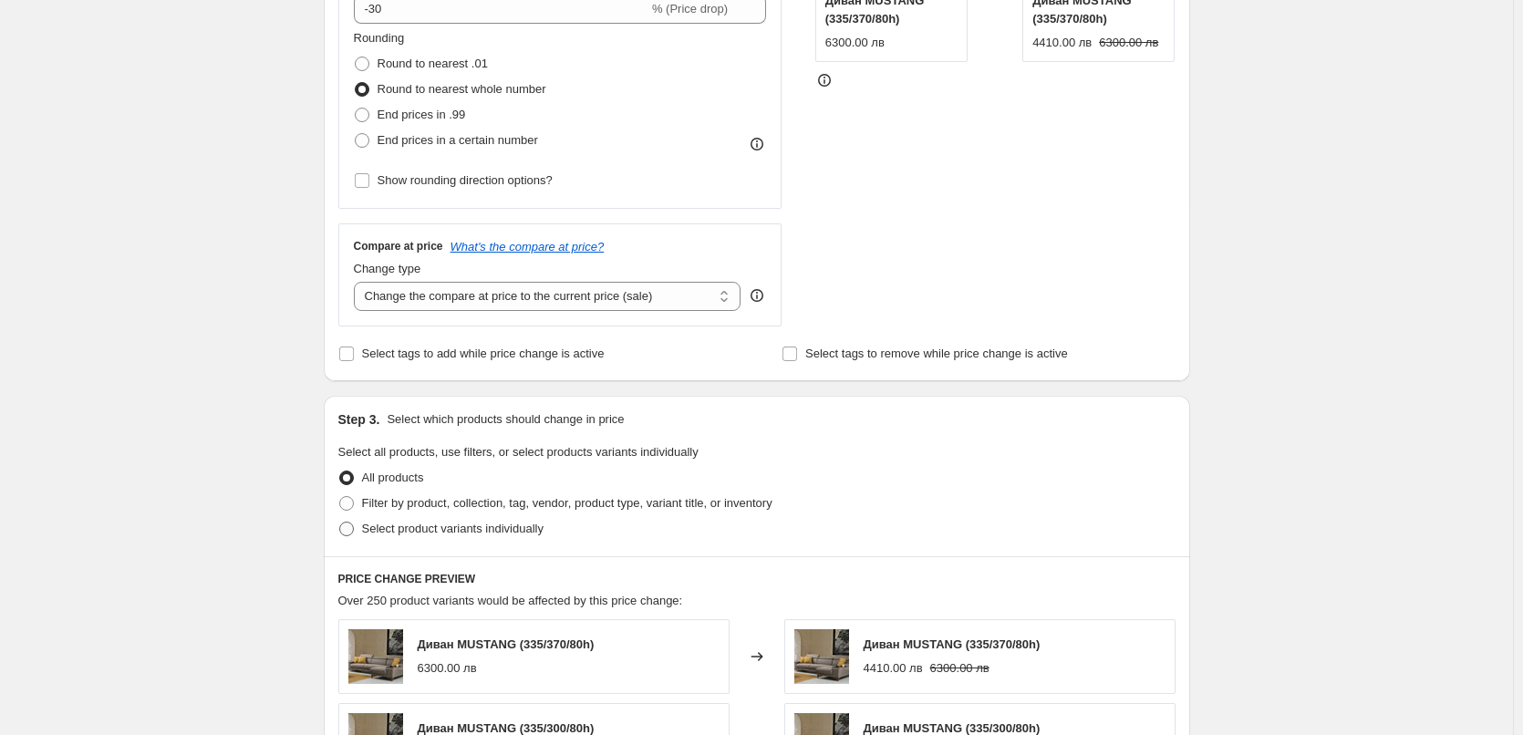
click at [350, 529] on span at bounding box center [346, 529] width 15 height 15
click at [340, 522] on input "Select product variants individually" at bounding box center [339, 522] width 1 height 1
radio input "true"
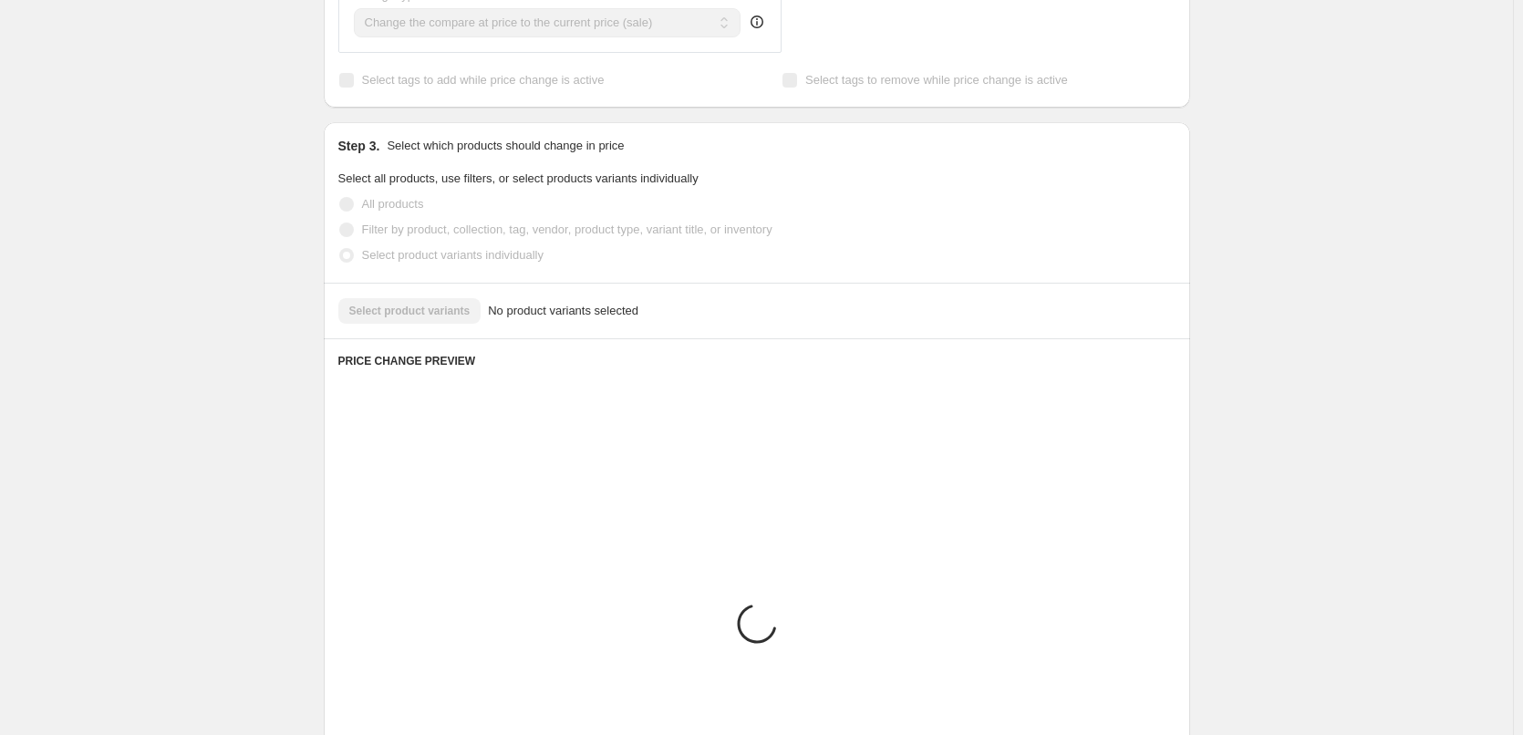
scroll to position [685, 0]
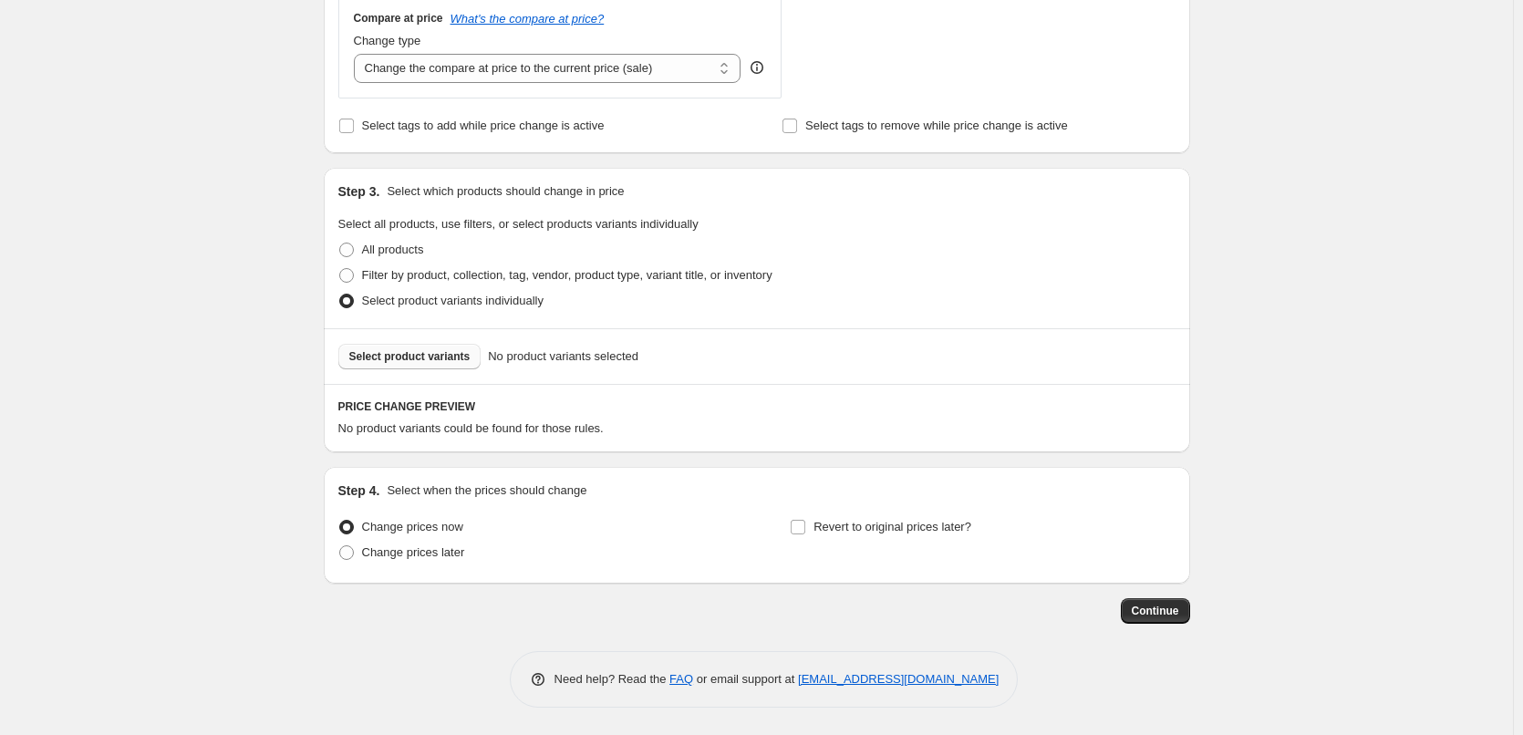
click at [376, 355] on span "Select product variants" at bounding box center [409, 356] width 121 height 15
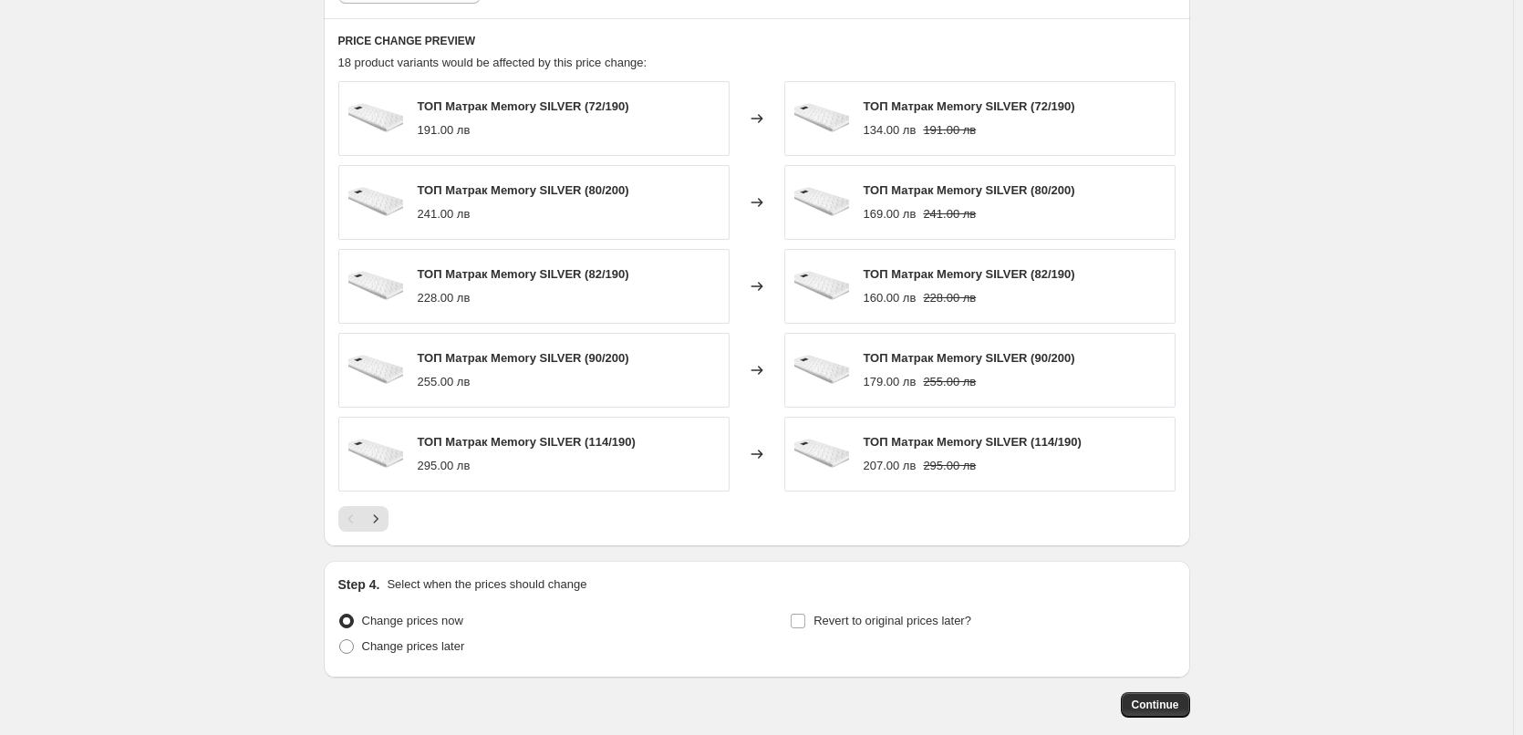
scroll to position [1144, 0]
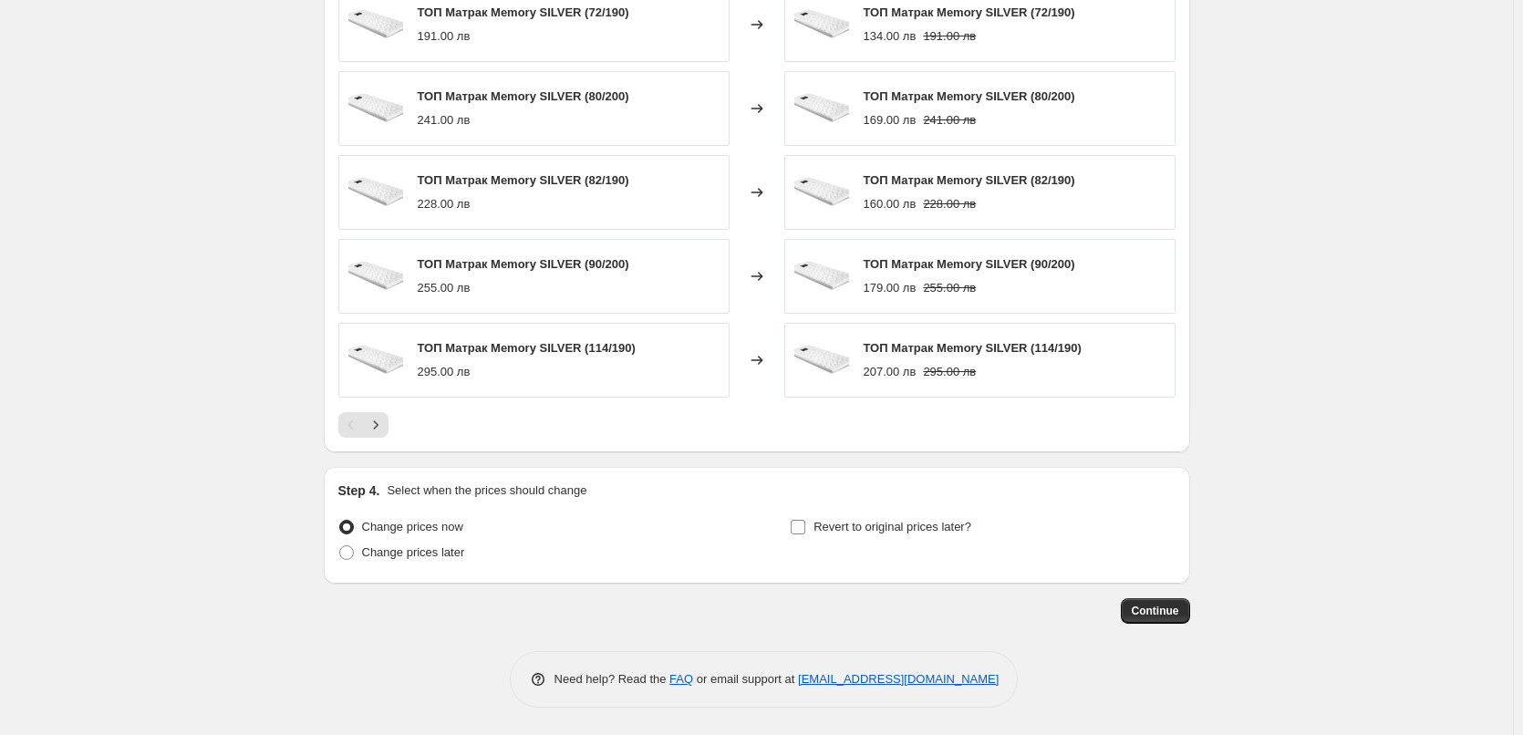
click at [798, 517] on label "Revert to original prices later?" at bounding box center [880, 527] width 181 height 26
click at [798, 520] on input "Revert to original prices later?" at bounding box center [797, 527] width 15 height 15
checkbox input "true"
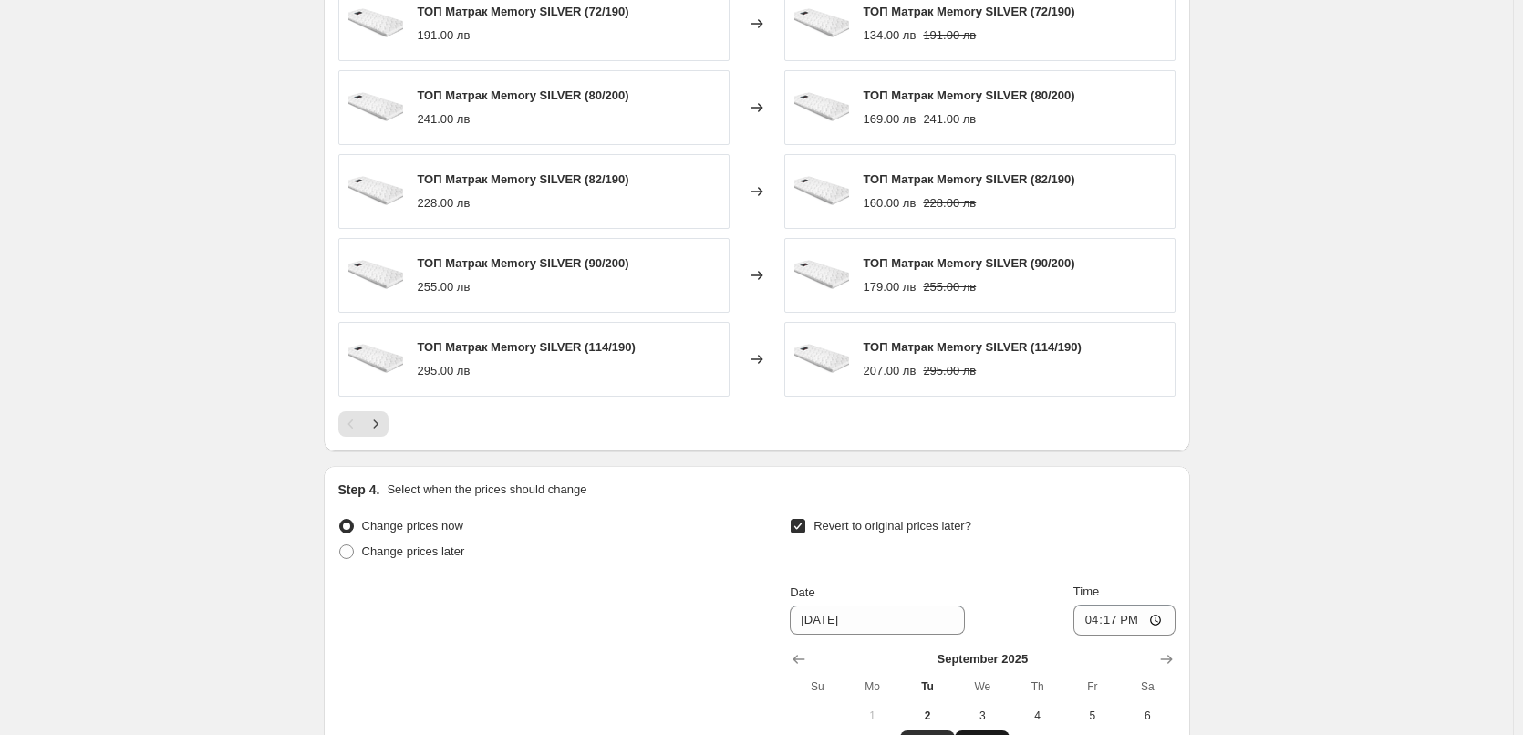
scroll to position [1418, 0]
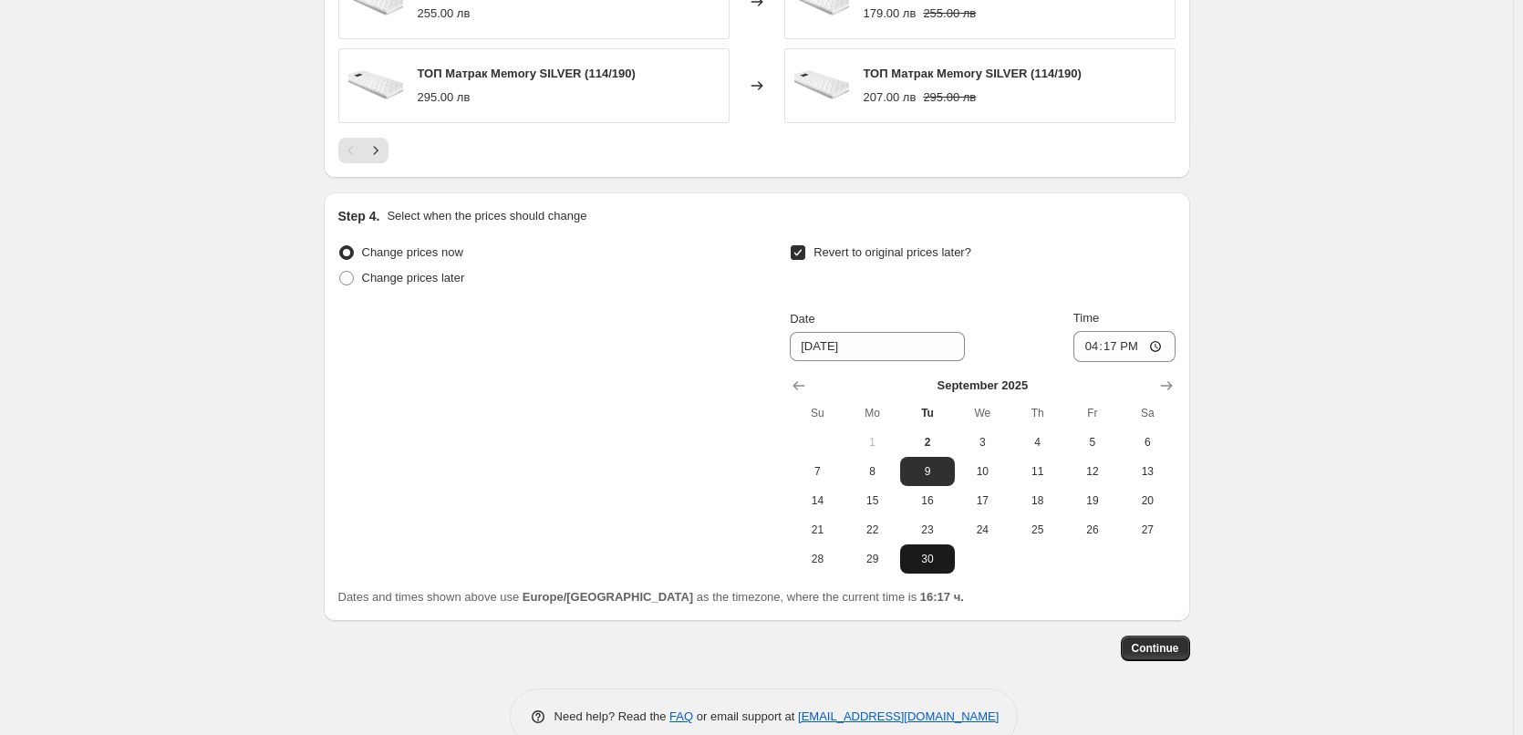
click at [937, 563] on span "30" at bounding box center [927, 559] width 40 height 15
type input "[DATE]"
click at [1114, 355] on input "16:17" at bounding box center [1124, 346] width 102 height 31
type input "23:59"
click at [1172, 645] on span "Continue" at bounding box center [1154, 648] width 47 height 15
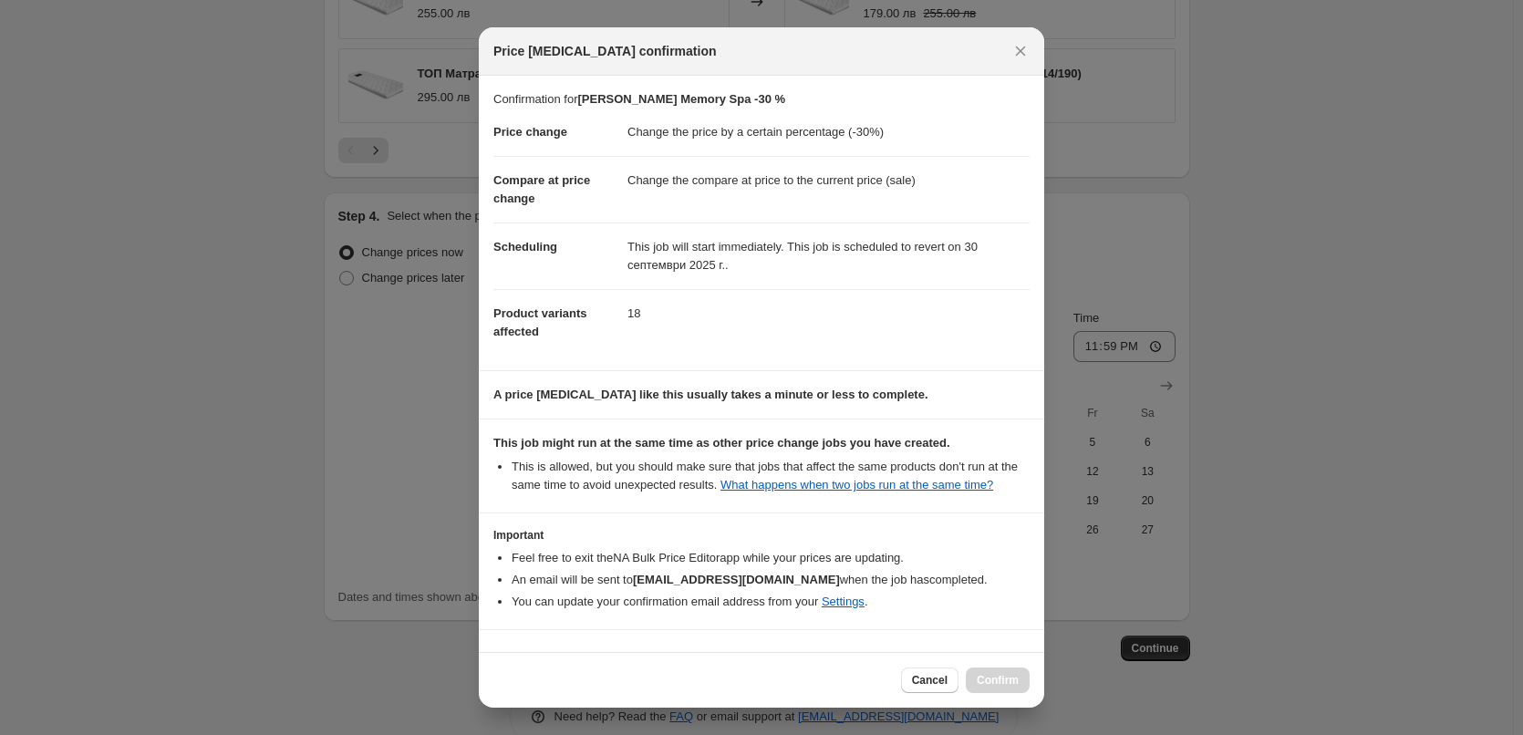
scroll to position [51, 0]
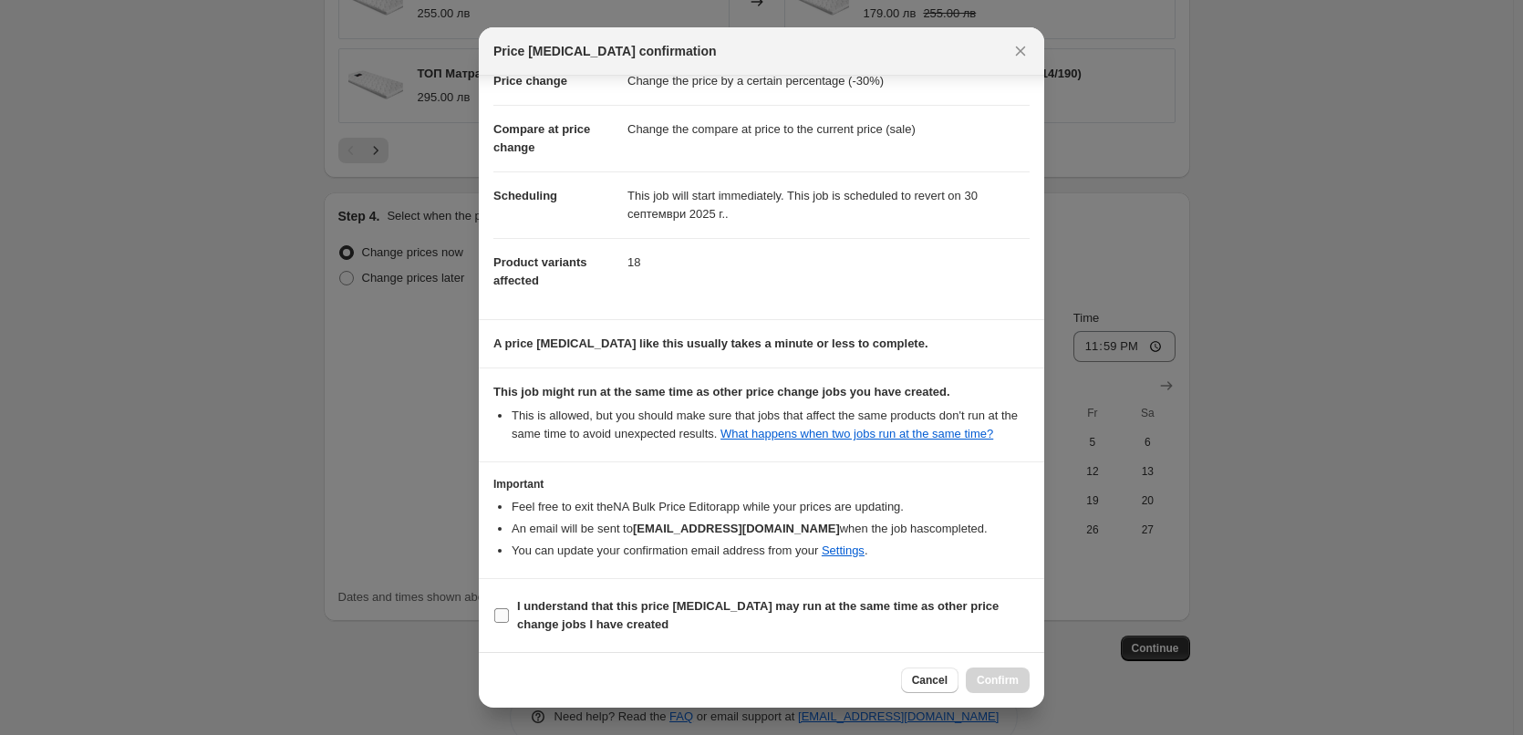
click at [501, 610] on input "I understand that this price [MEDICAL_DATA] may run at the same time as other p…" at bounding box center [501, 615] width 15 height 15
checkbox input "true"
click at [988, 682] on span "Confirm" at bounding box center [997, 680] width 42 height 15
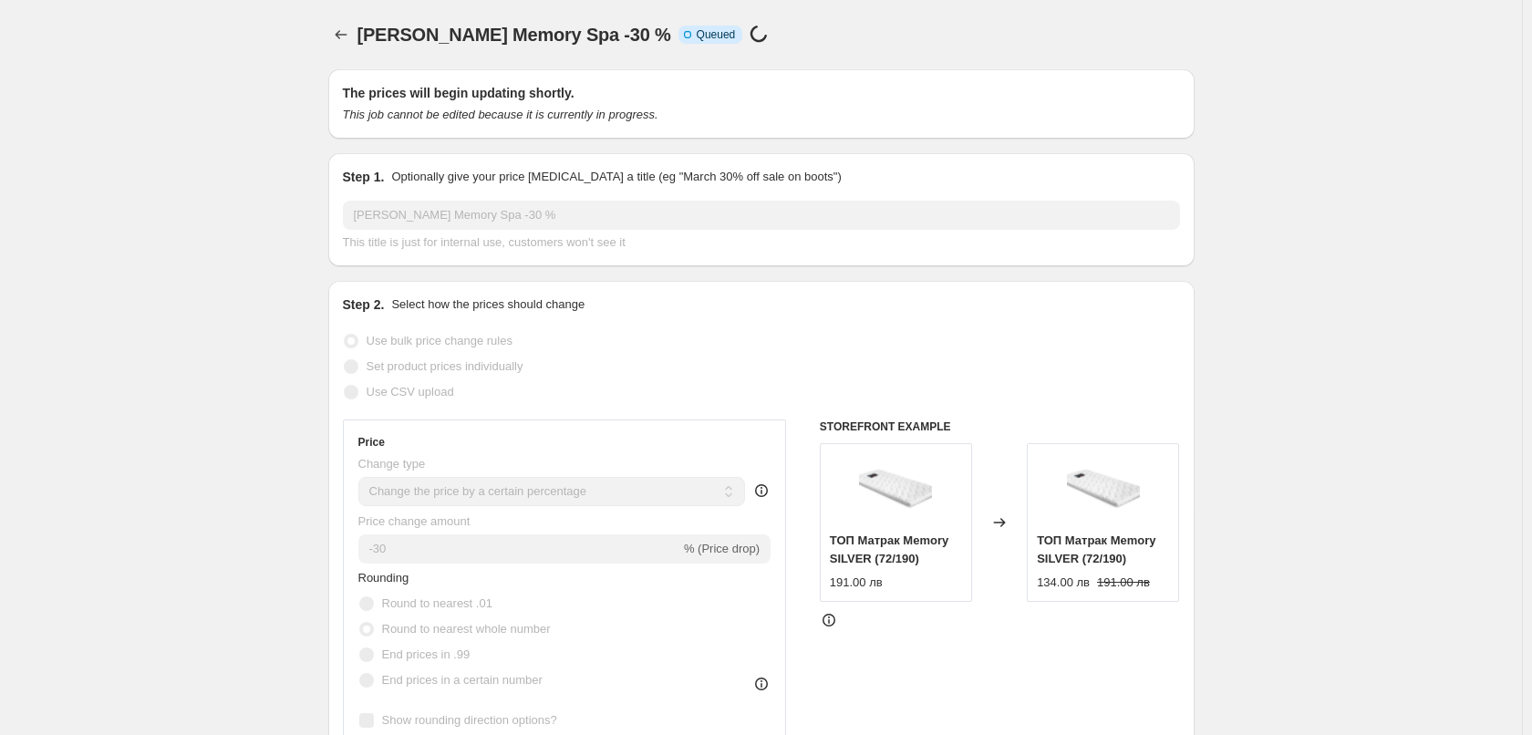
select select "percentage"
